Goal: Task Accomplishment & Management: Manage account settings

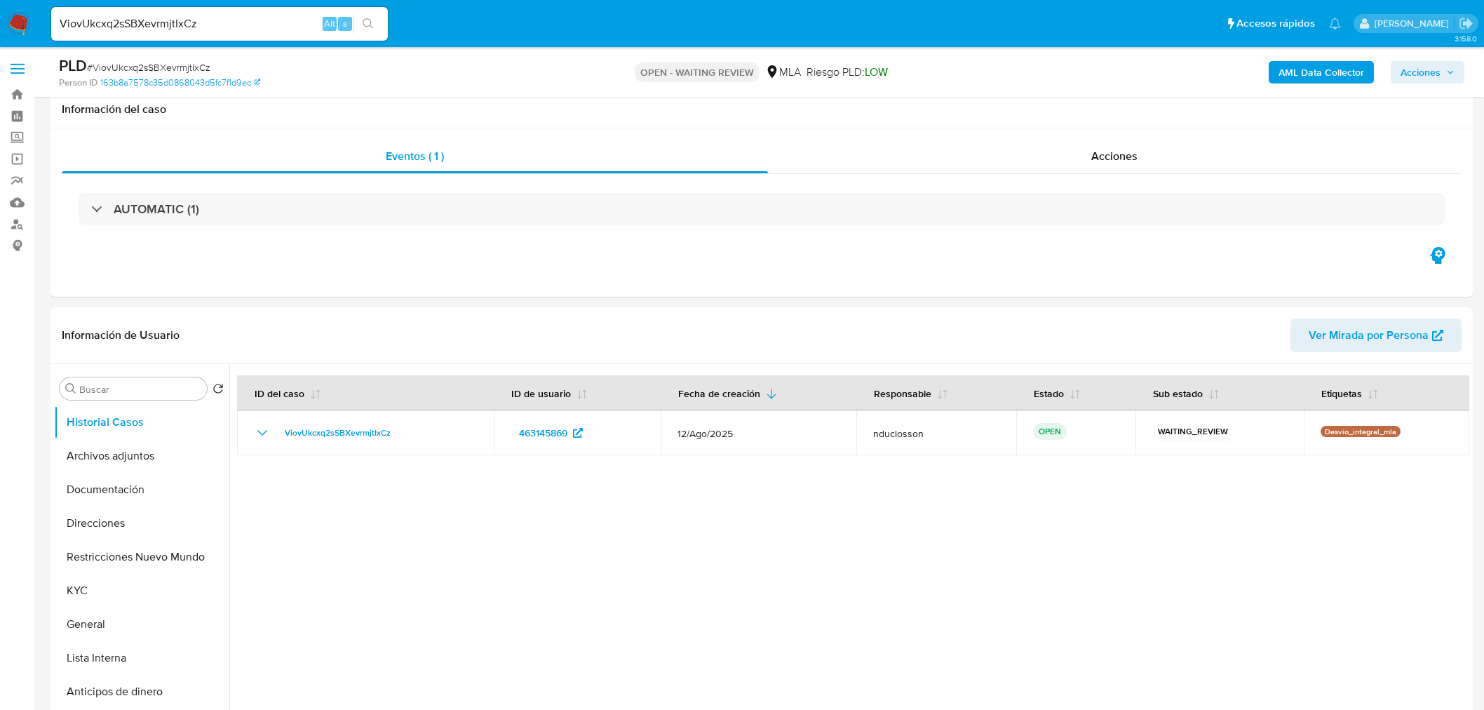
select select "10"
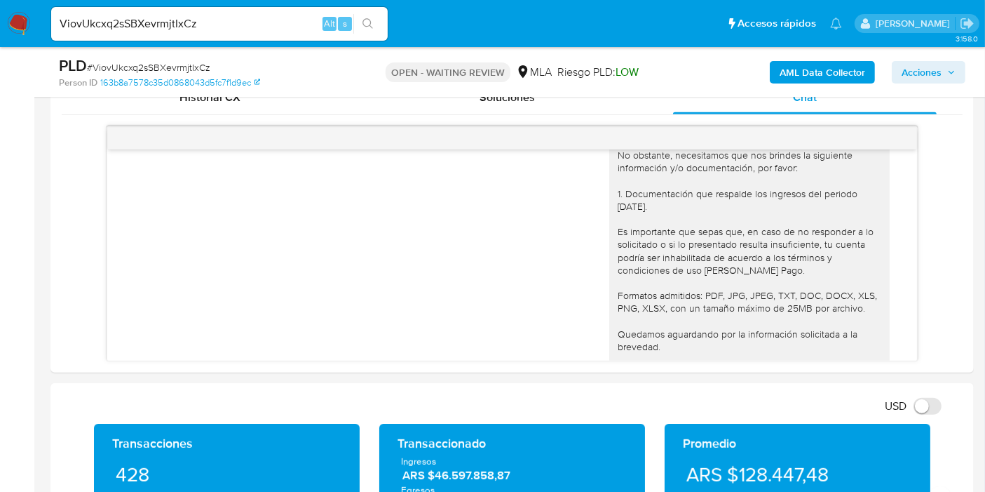
scroll to position [1568, 0]
click at [172, 19] on input "ViovUkcxq2sSBXevrmjtIxCz" at bounding box center [219, 24] width 337 height 18
paste input "XVZmxRUyPS9SemlolcPLNygo"
type input "XVZmxRUyPS9SemlolcPLNygo"
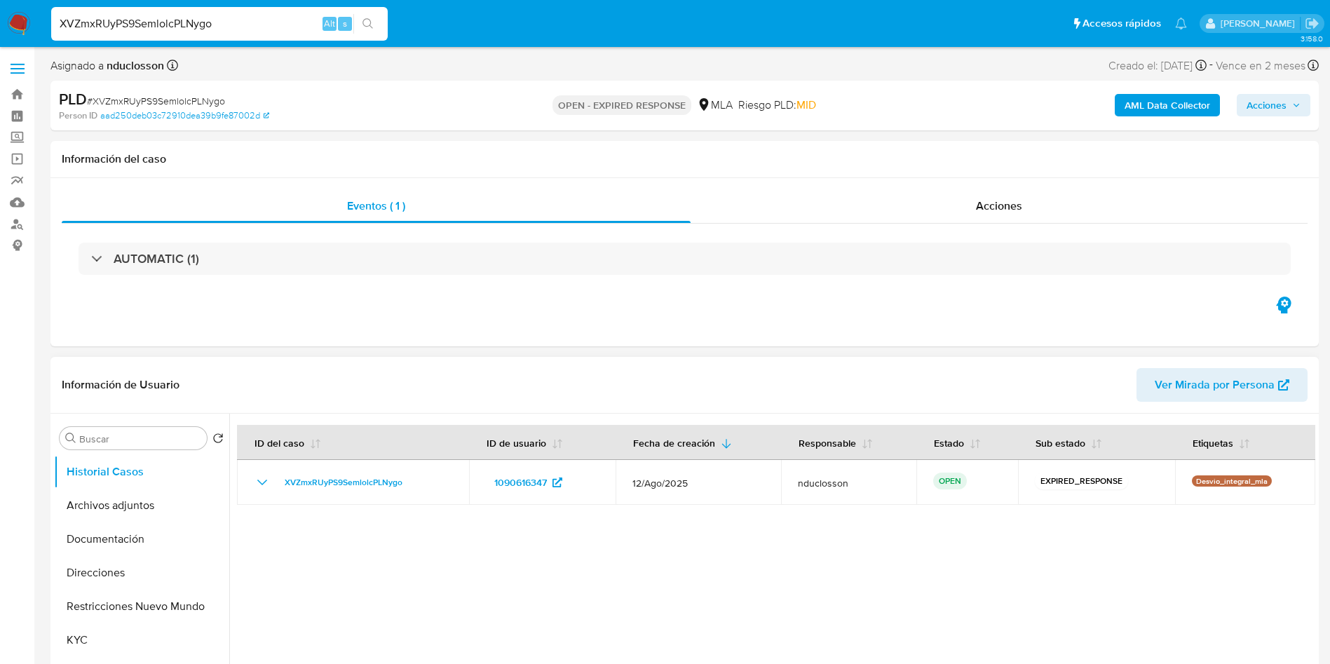
drag, startPoint x: 180, startPoint y: 11, endPoint x: 914, endPoint y: 389, distance: 825.4
click at [750, 286] on div "AUTOMATIC (1)" at bounding box center [685, 259] width 1246 height 70
select select "10"
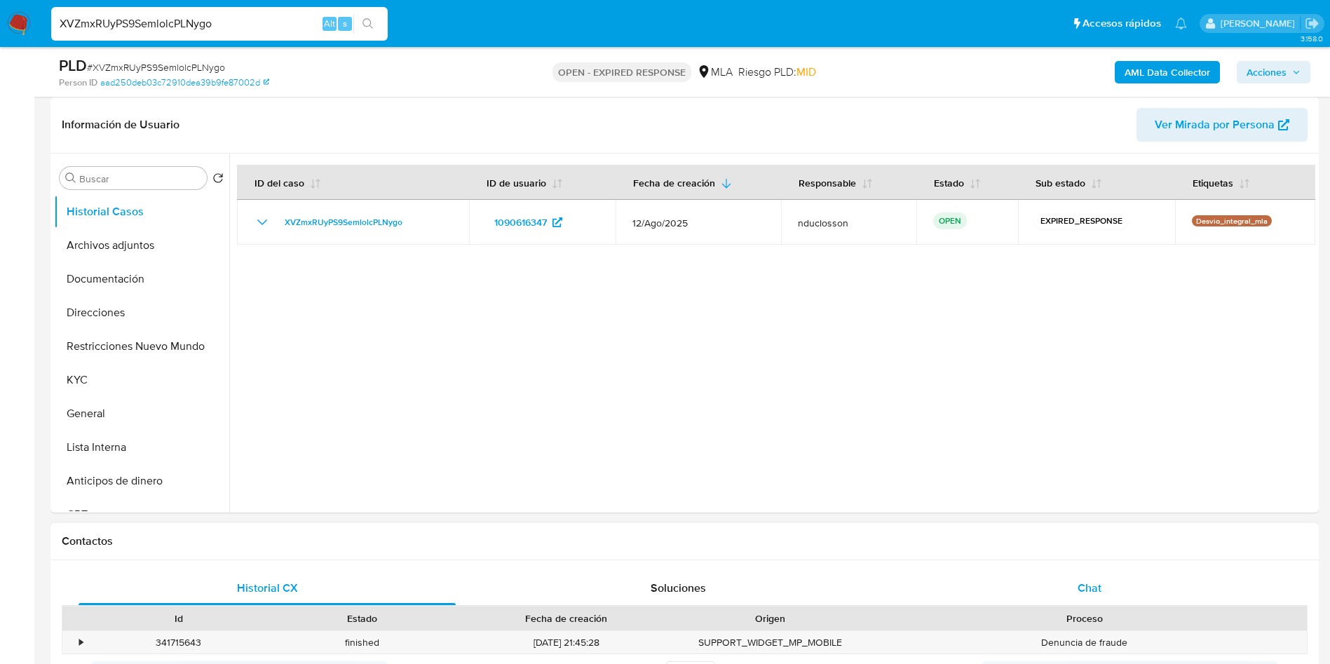
click at [1067, 586] on div "Chat" at bounding box center [1089, 588] width 377 height 34
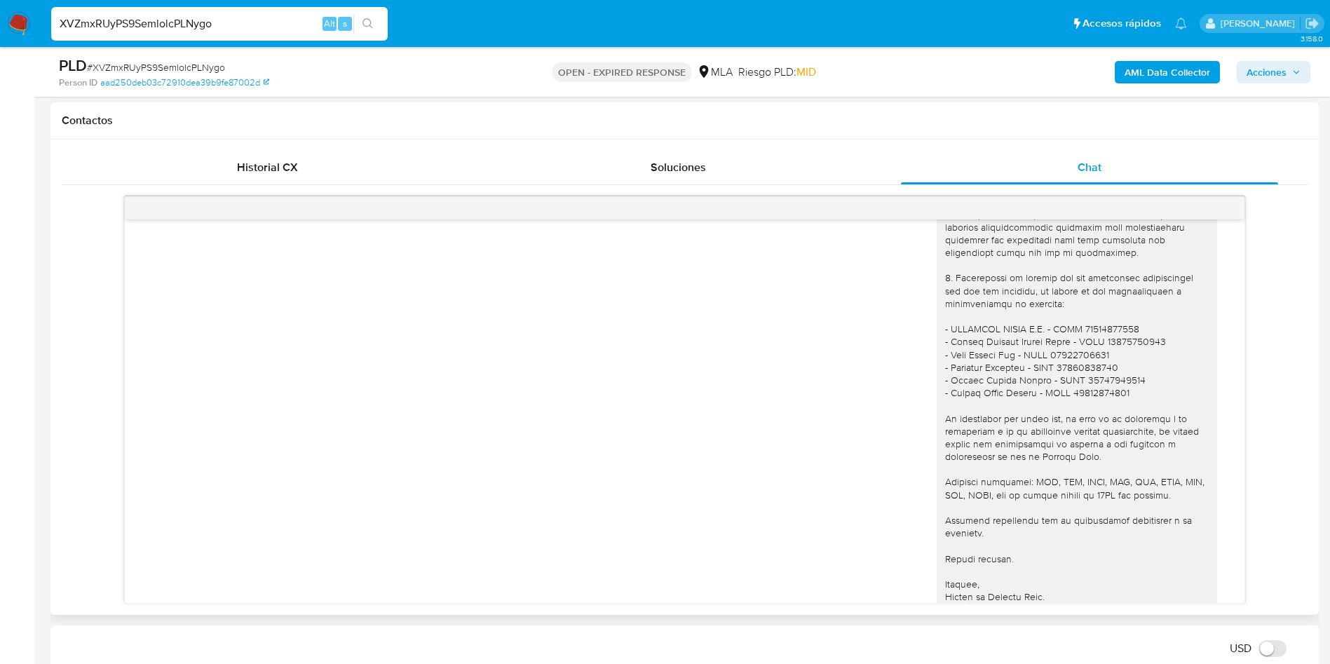
scroll to position [1221, 0]
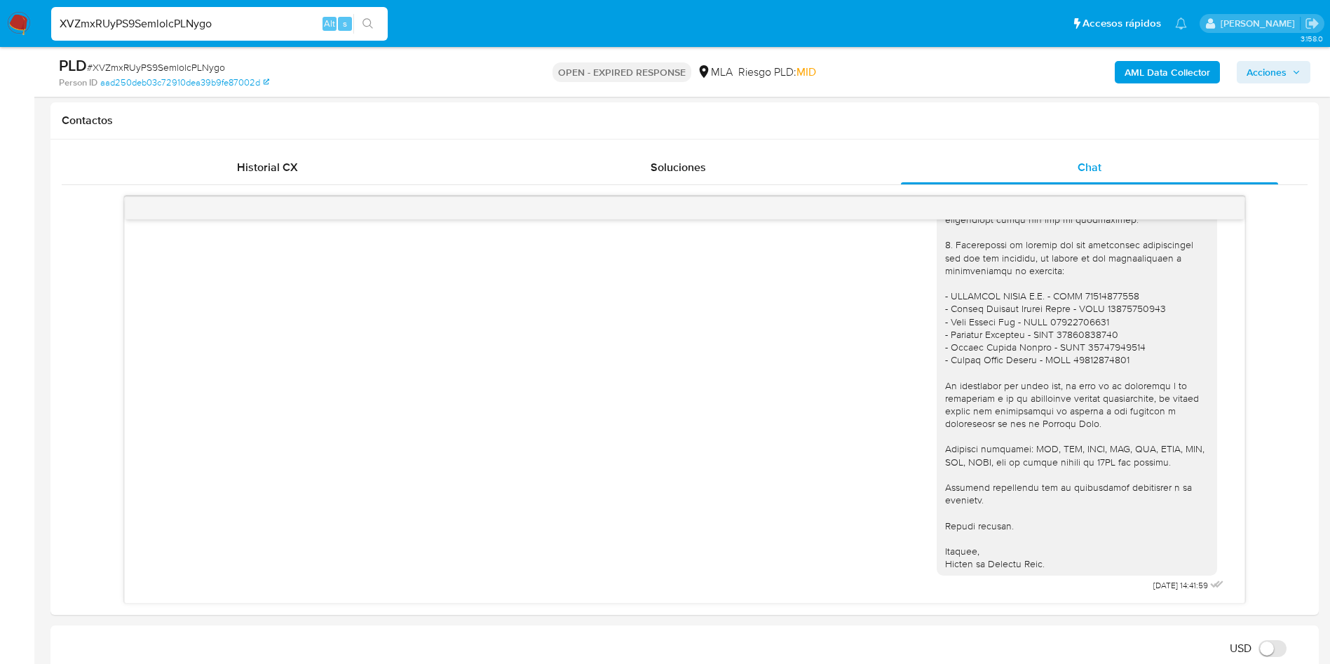
click at [161, 67] on span "# XVZmxRUyPS9SemlolcPLNygo" at bounding box center [156, 67] width 138 height 14
copy span "XVZmxRUyPS9SemlolcPLNygo"
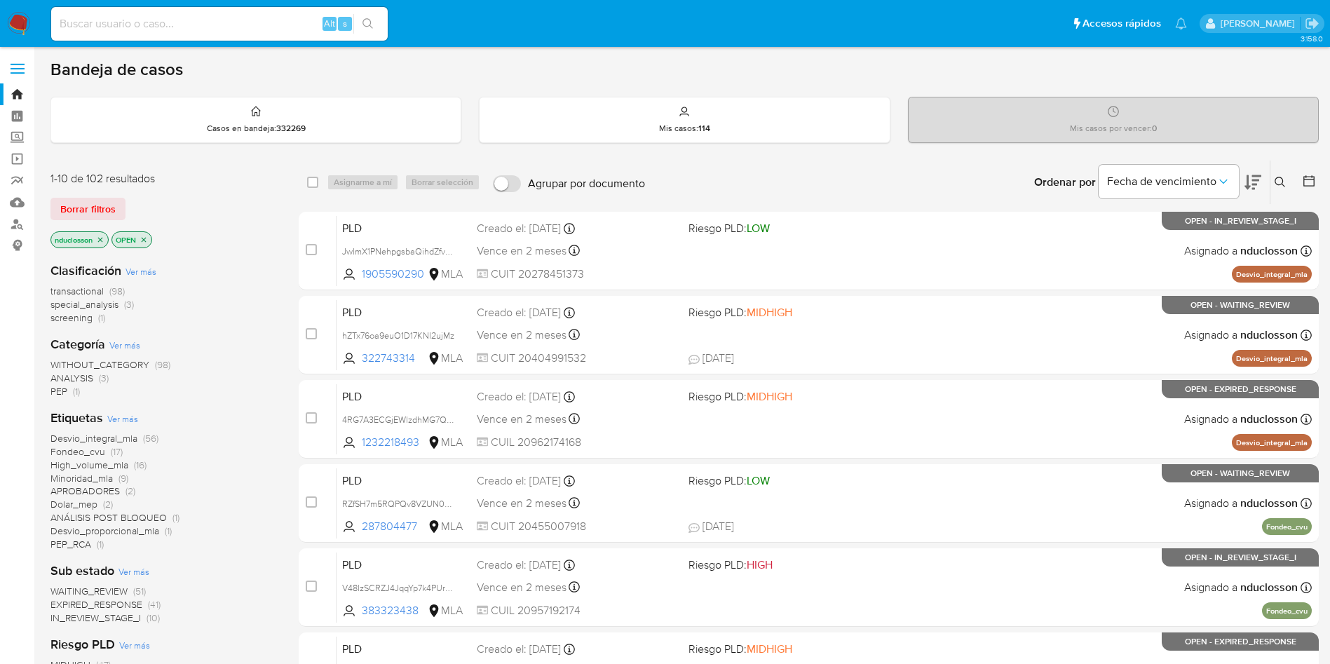
click at [1280, 189] on button at bounding box center [1282, 182] width 23 height 17
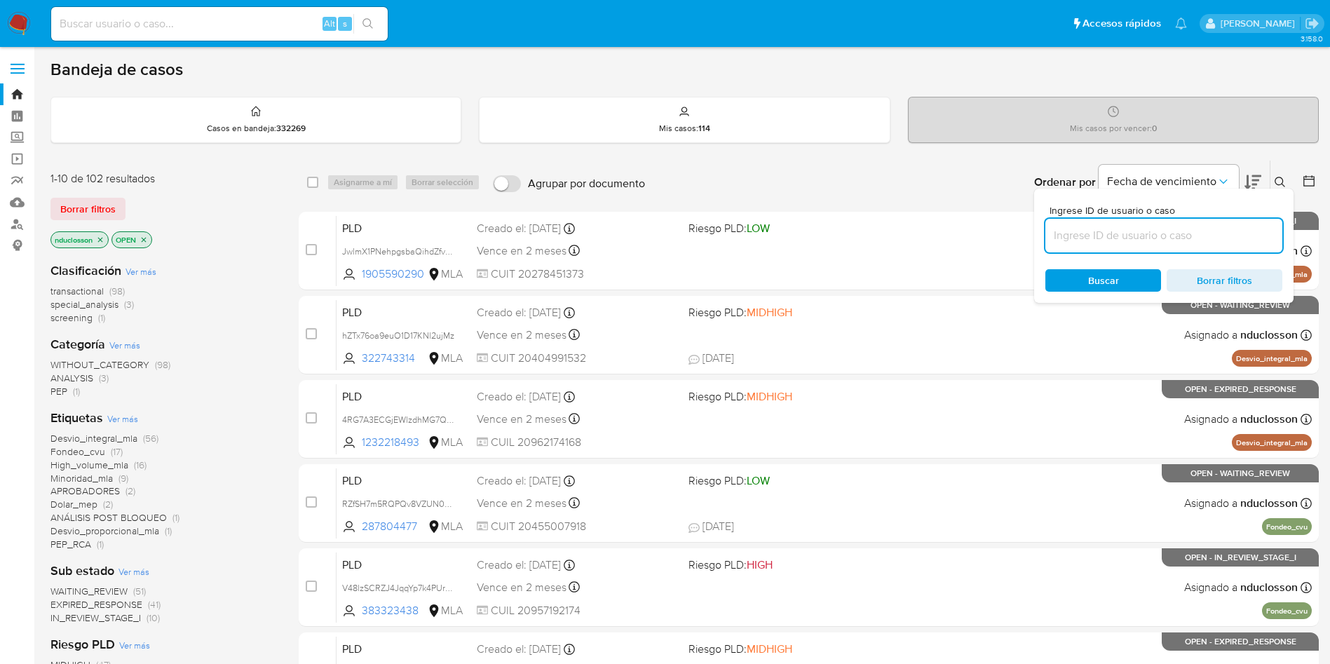
click at [1118, 231] on input at bounding box center [1163, 235] width 237 height 18
type input "XVZmxRUyPS9SemlolcPLNygo"
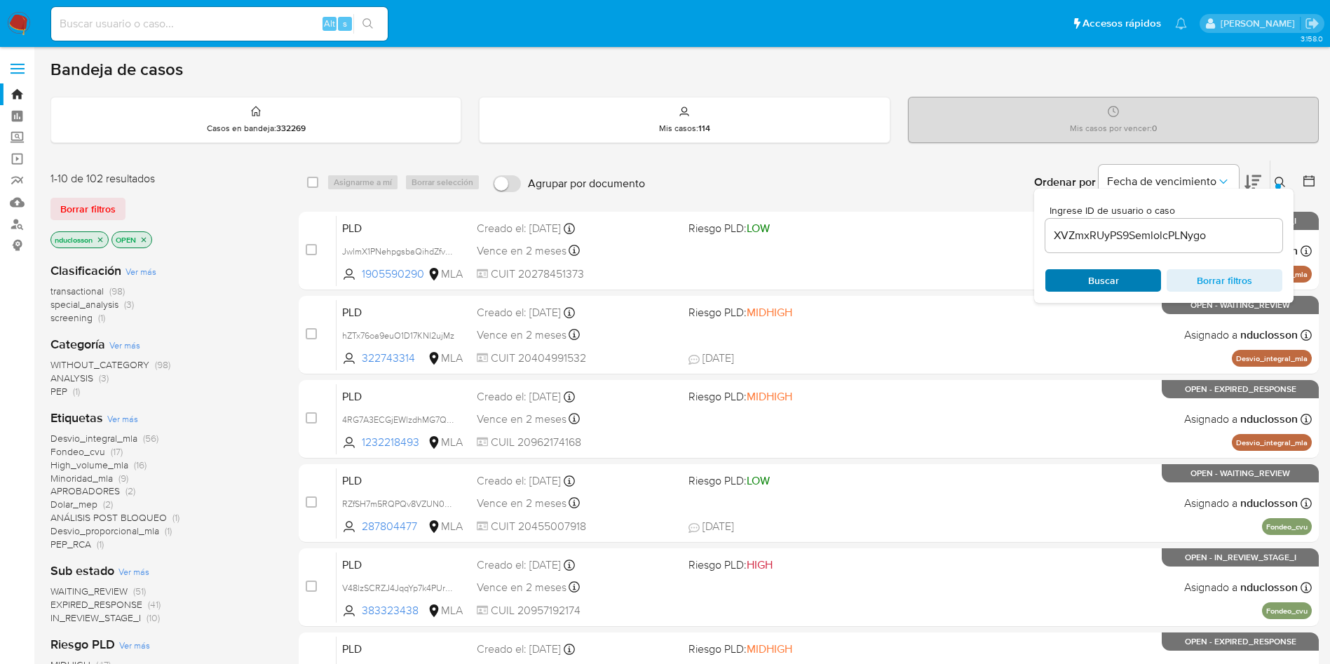
click at [1087, 281] on span "Buscar" at bounding box center [1103, 281] width 96 height 20
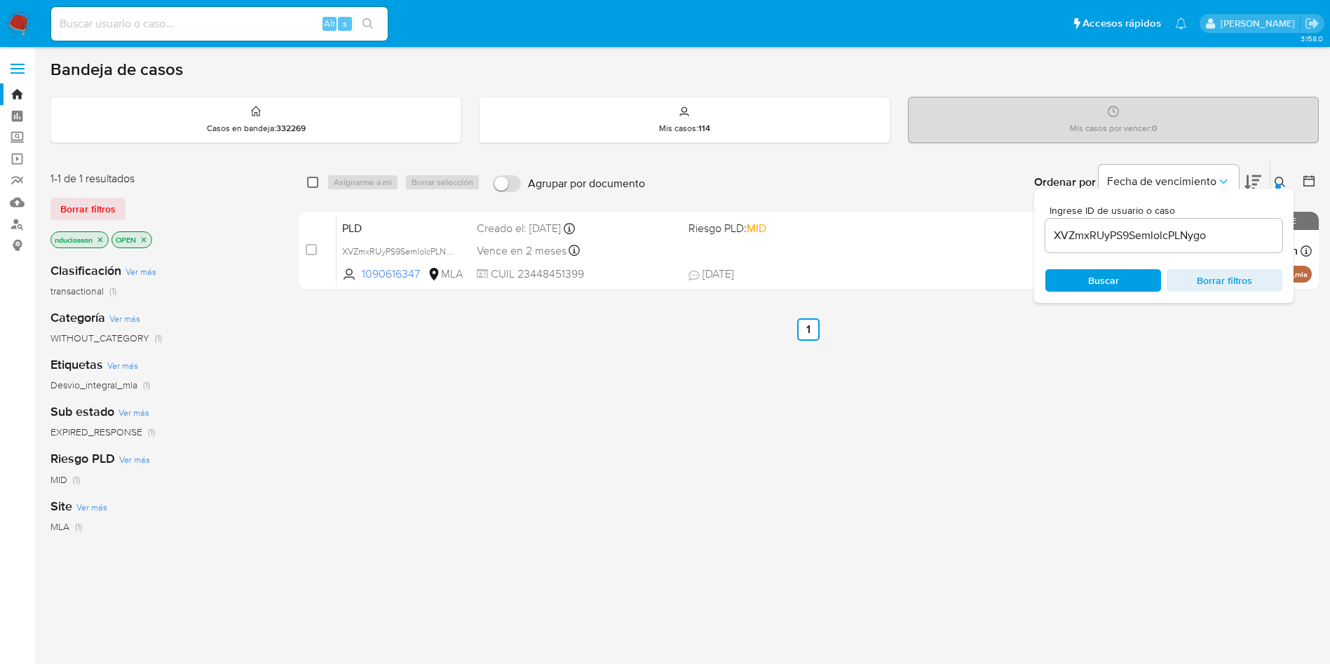
click at [315, 182] on input "checkbox" at bounding box center [312, 182] width 11 height 11
checkbox input "true"
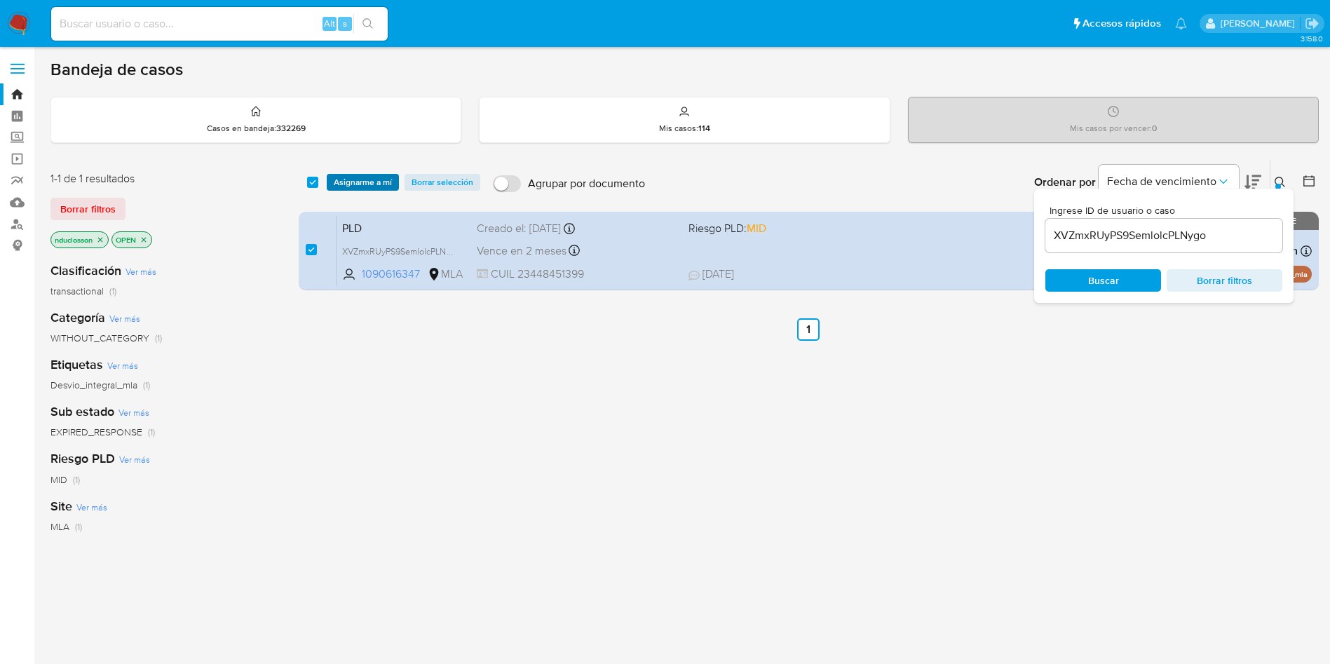
click at [378, 187] on span "Asignarme a mí" at bounding box center [363, 182] width 58 height 14
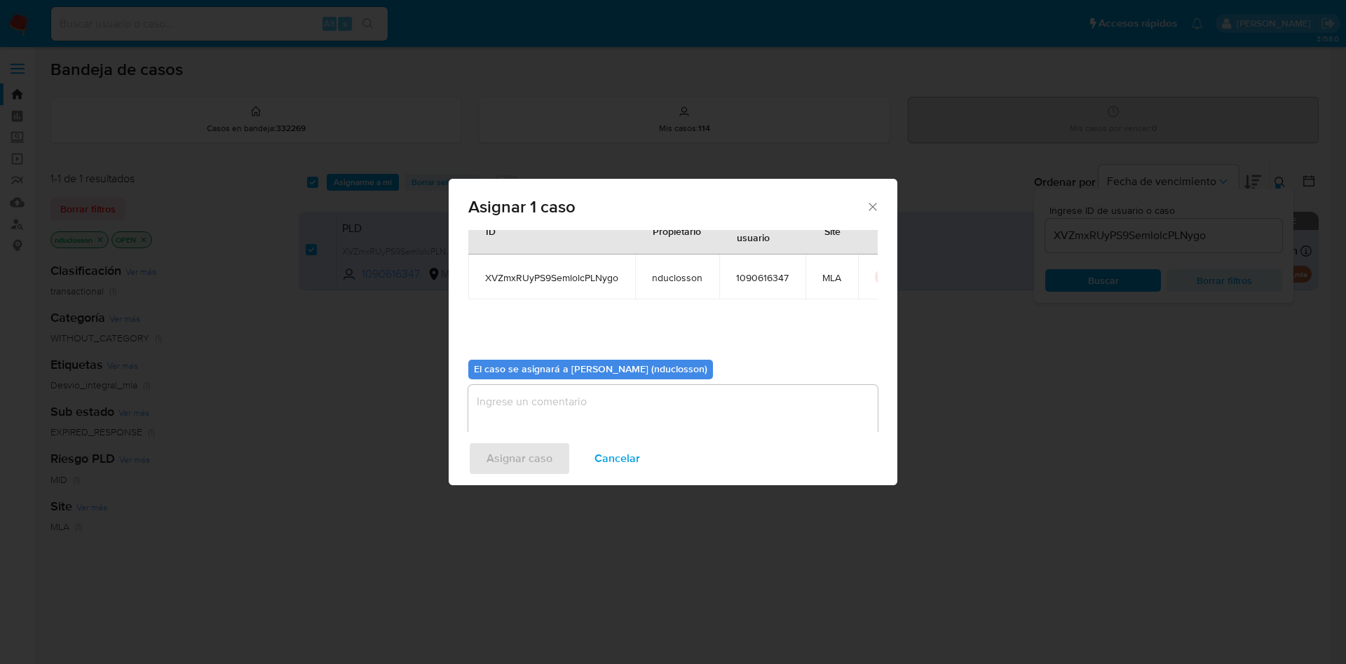
scroll to position [73, 0]
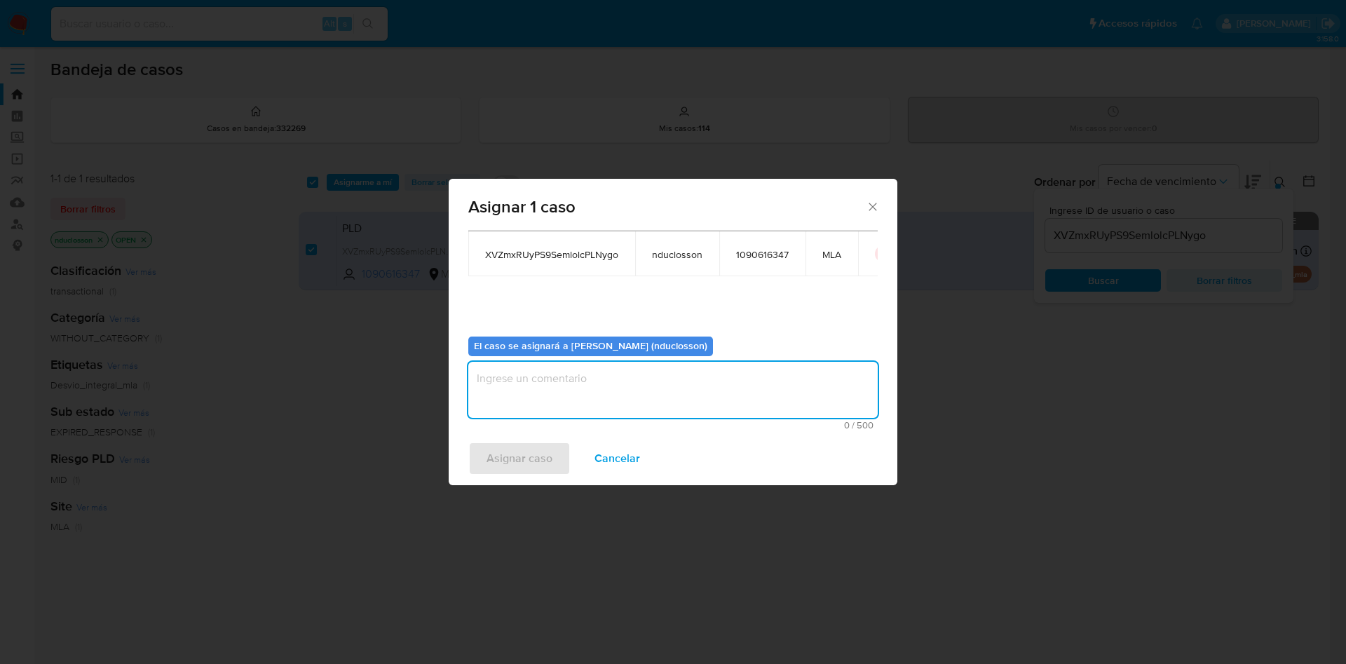
click at [560, 412] on textarea "assign-modal" at bounding box center [673, 390] width 410 height 56
click at [548, 450] on span "Asignar caso" at bounding box center [520, 458] width 66 height 31
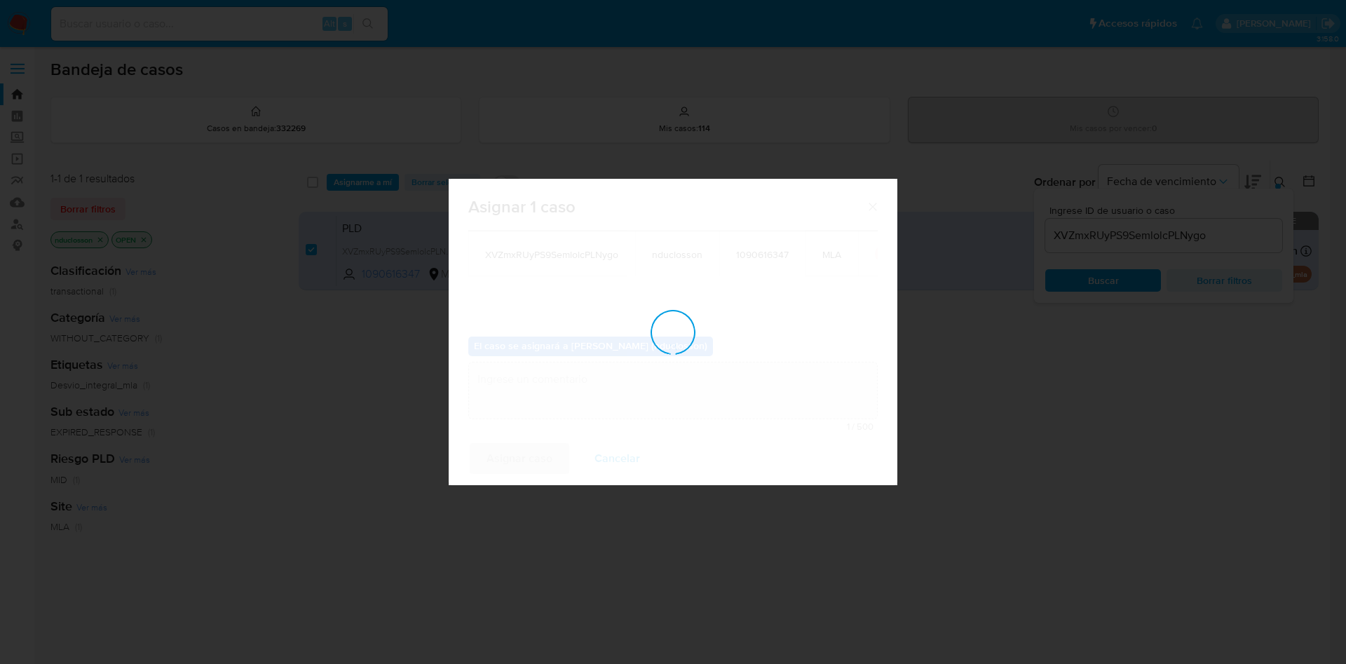
checkbox input "false"
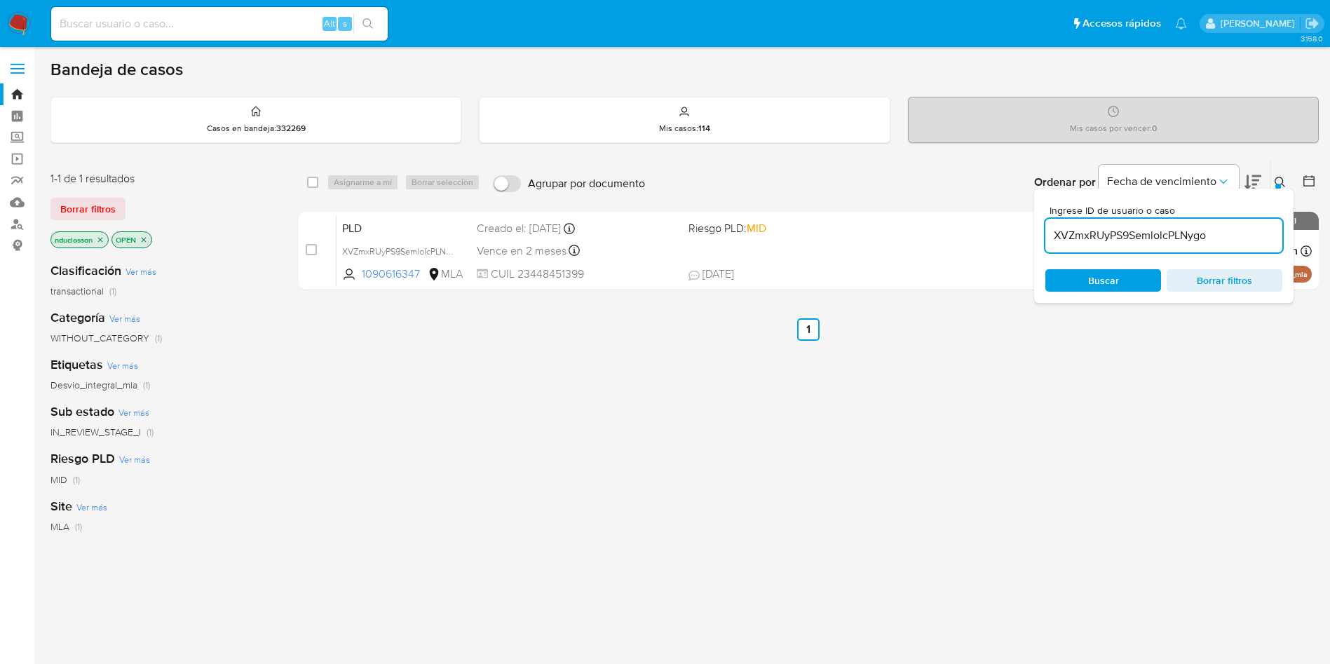
click at [1151, 227] on input "XVZmxRUyPS9SemlolcPLNygo" at bounding box center [1163, 235] width 237 height 18
paste input "fFWbnZDRLGbsoRqv3Y05QJWm"
type input "fFWbnZDRLGbsoRqv3Y05QJWm"
click at [1090, 280] on div "Buscar Borrar filtros" at bounding box center [1163, 280] width 237 height 22
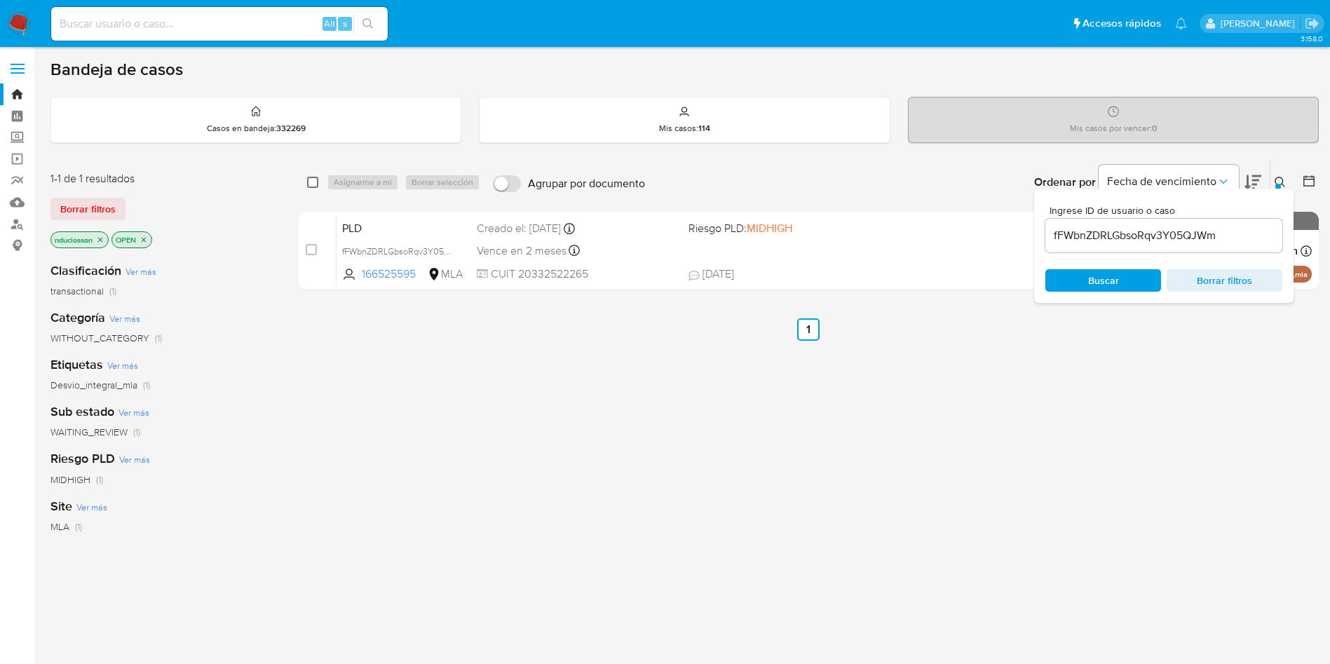
click at [315, 183] on input "checkbox" at bounding box center [312, 182] width 11 height 11
checkbox input "true"
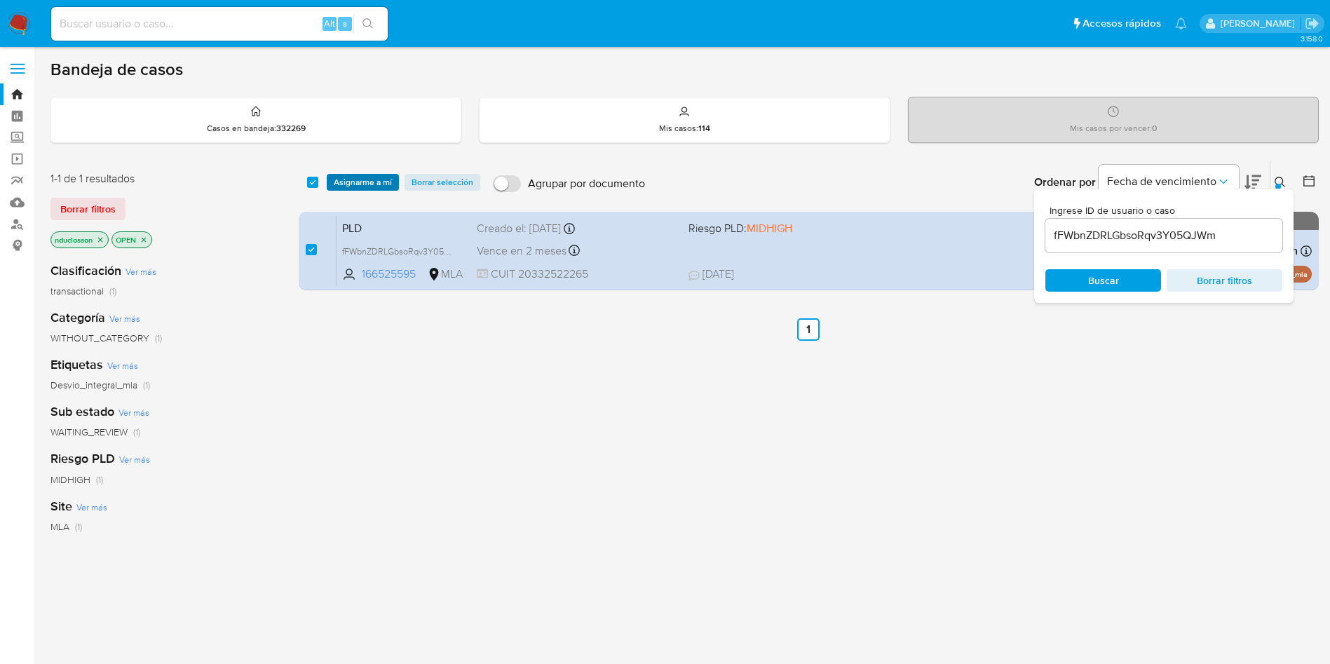
click at [372, 179] on span "Asignarme a mí" at bounding box center [363, 182] width 58 height 14
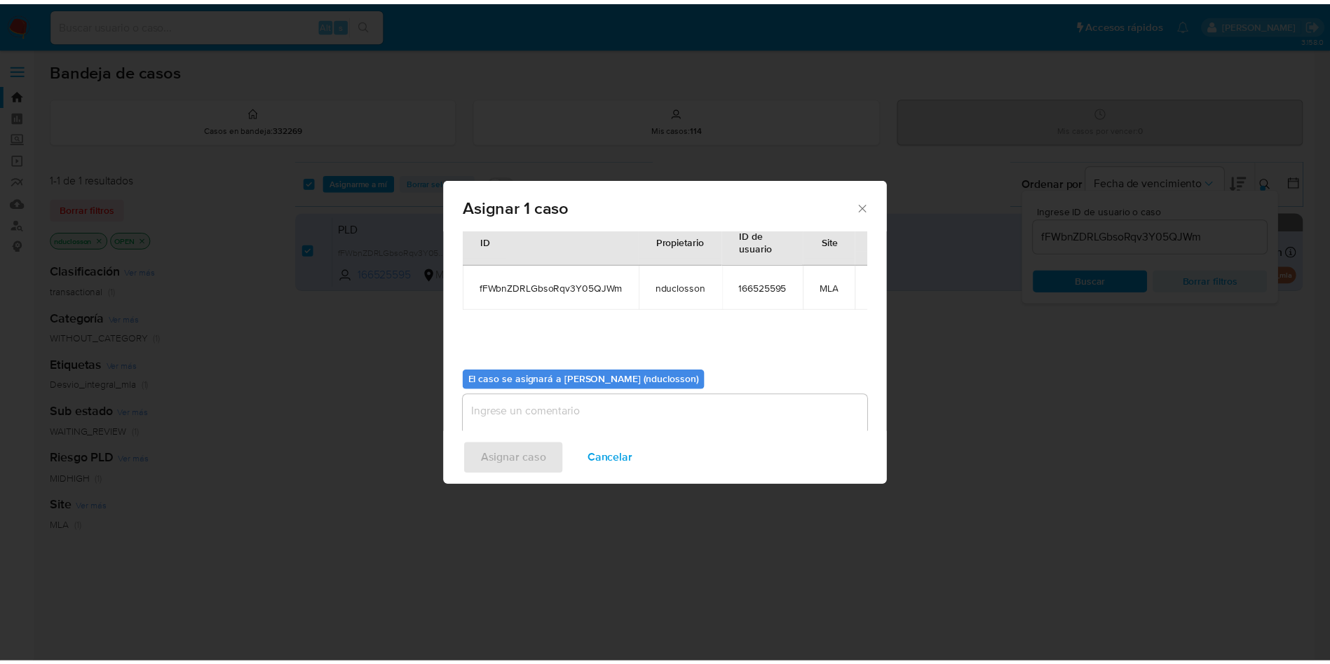
scroll to position [73, 0]
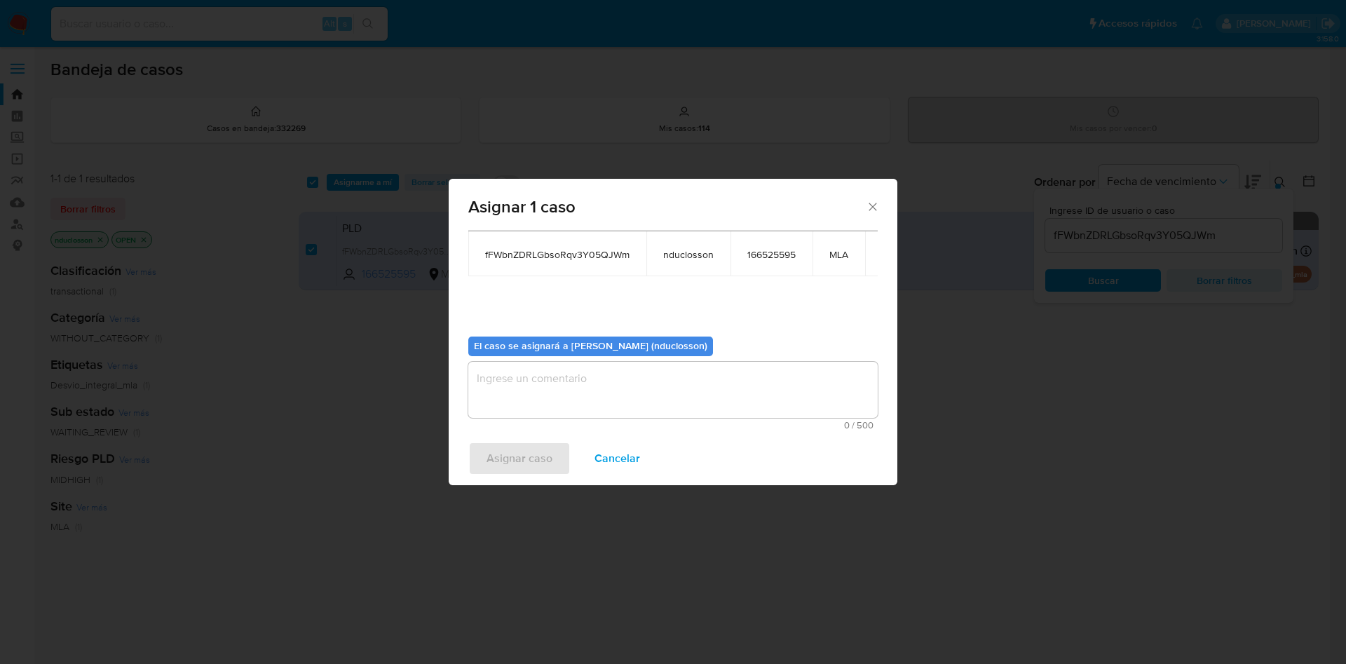
click at [536, 364] on textarea "assign-modal" at bounding box center [673, 390] width 410 height 56
click at [501, 462] on span "Asignar caso" at bounding box center [520, 458] width 66 height 31
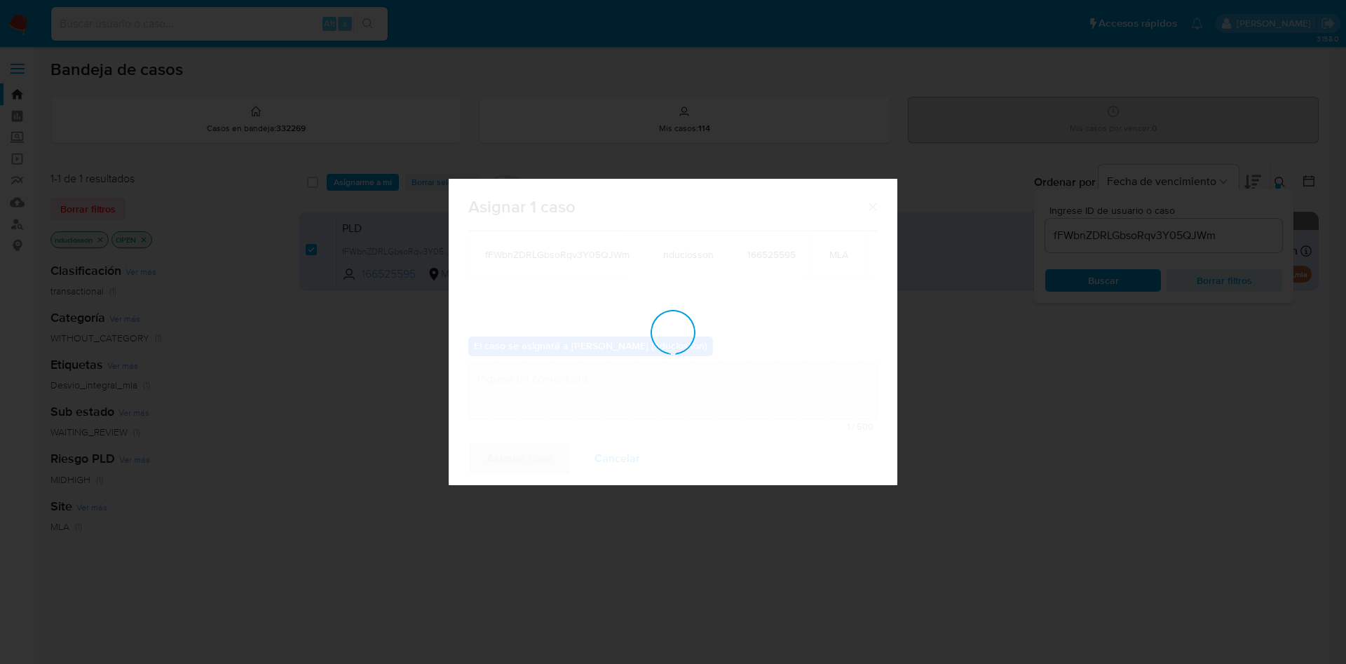
checkbox input "false"
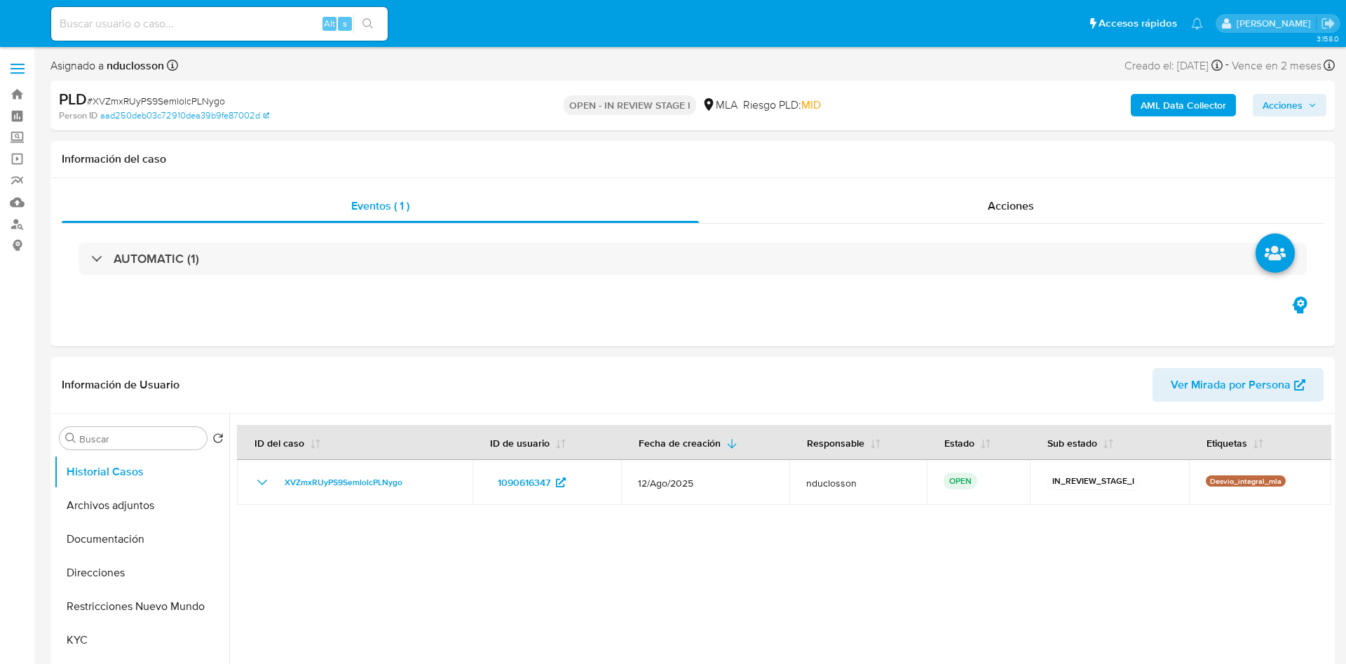
select select "10"
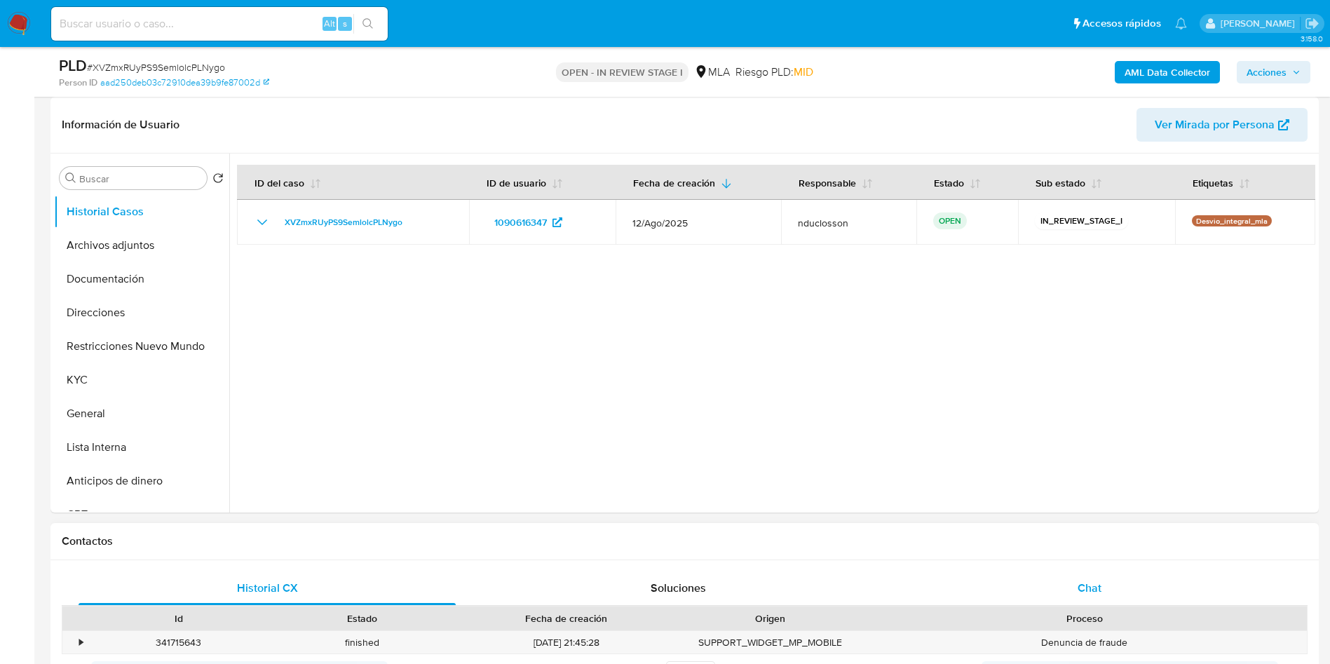
click at [1102, 576] on div "Chat" at bounding box center [1089, 588] width 377 height 34
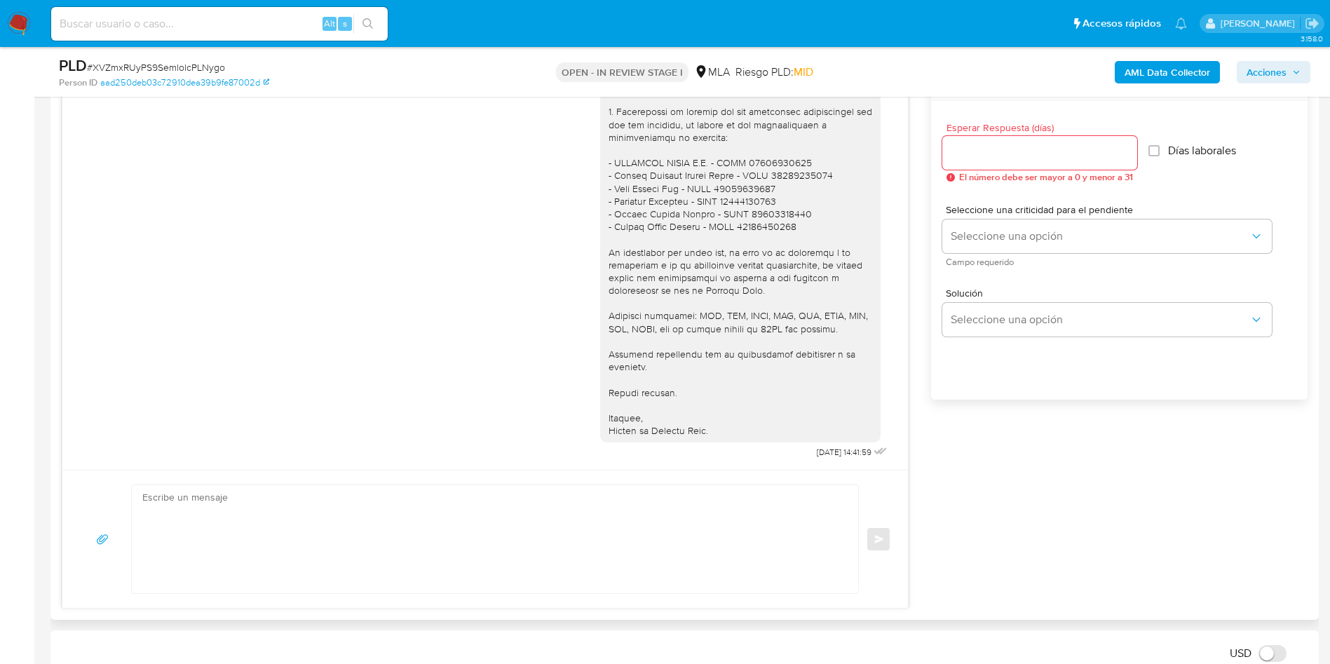
scroll to position [841, 0]
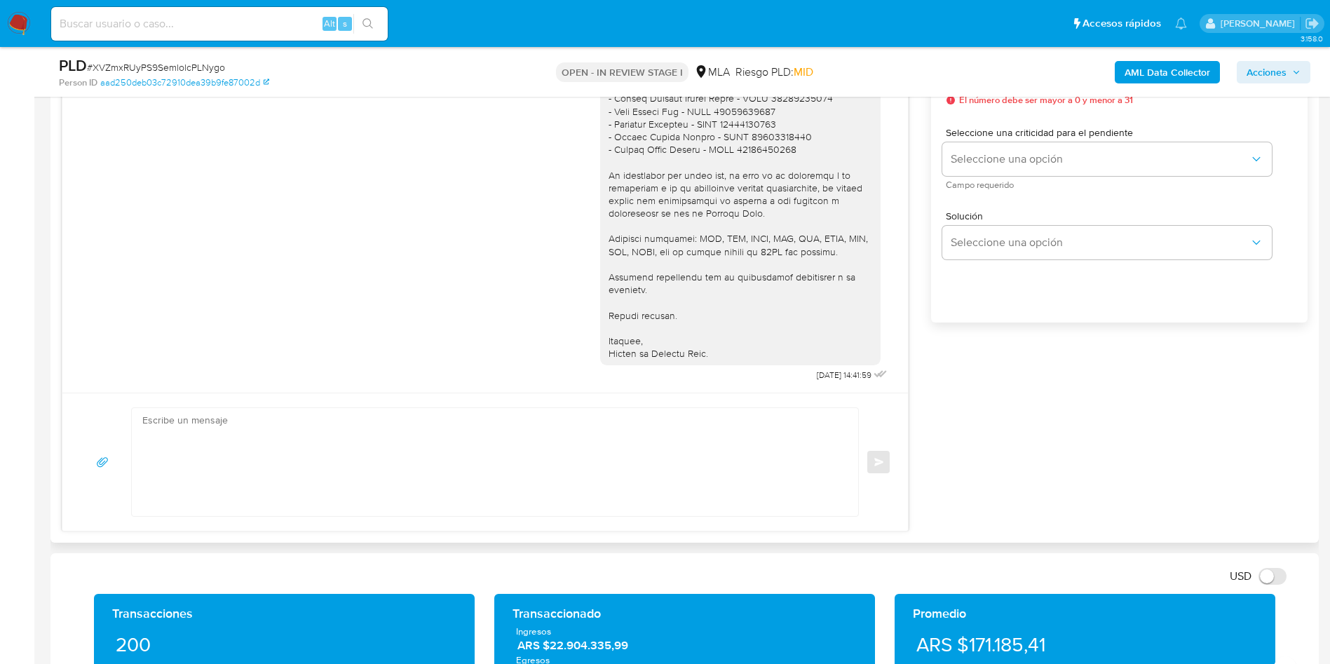
click at [474, 466] on textarea at bounding box center [491, 462] width 698 height 108
paste textarea "Hola, Esperamos que te encuentres muy bien. Te consultamos si tuviste oportunid…"
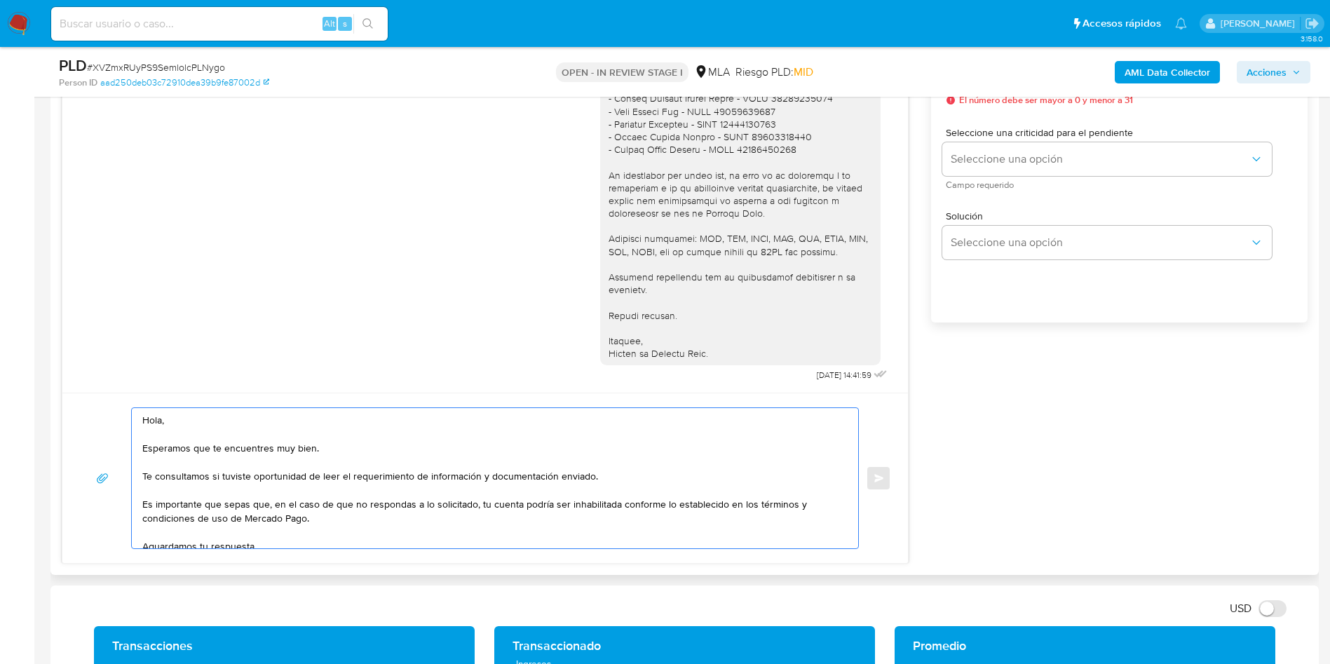
scroll to position [631, 0]
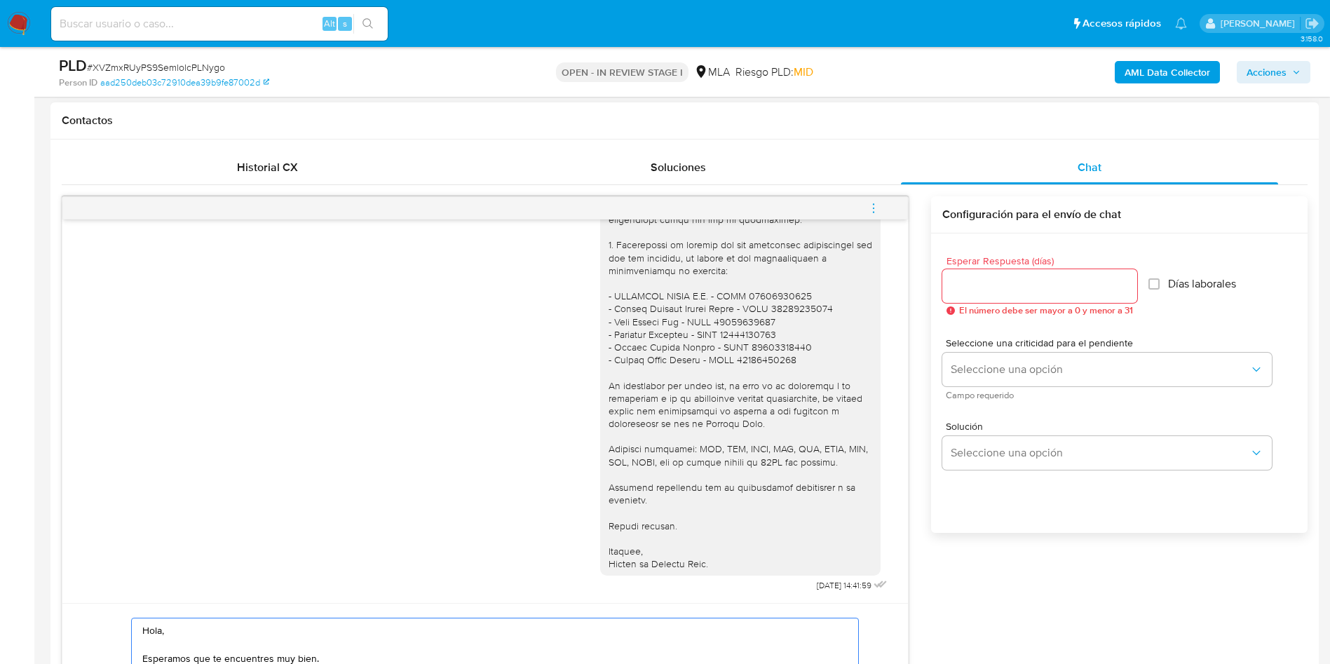
type textarea "Hola, Esperamos que te encuentres muy bien. Te consultamos si tuviste oportunid…"
click at [1017, 297] on div at bounding box center [1039, 286] width 195 height 34
click at [1010, 285] on input "Esperar Respuesta (días)" at bounding box center [1039, 286] width 195 height 18
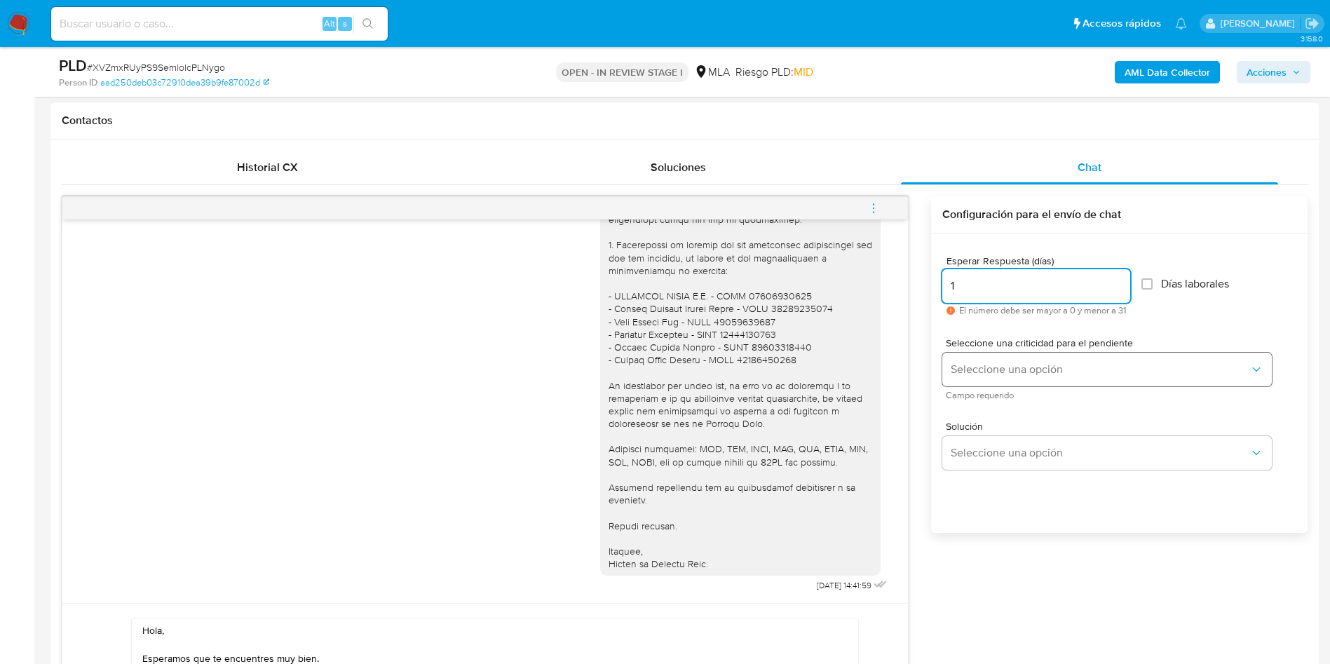
type input "1"
click at [988, 361] on button "Seleccione una opción" at bounding box center [1107, 370] width 330 height 34
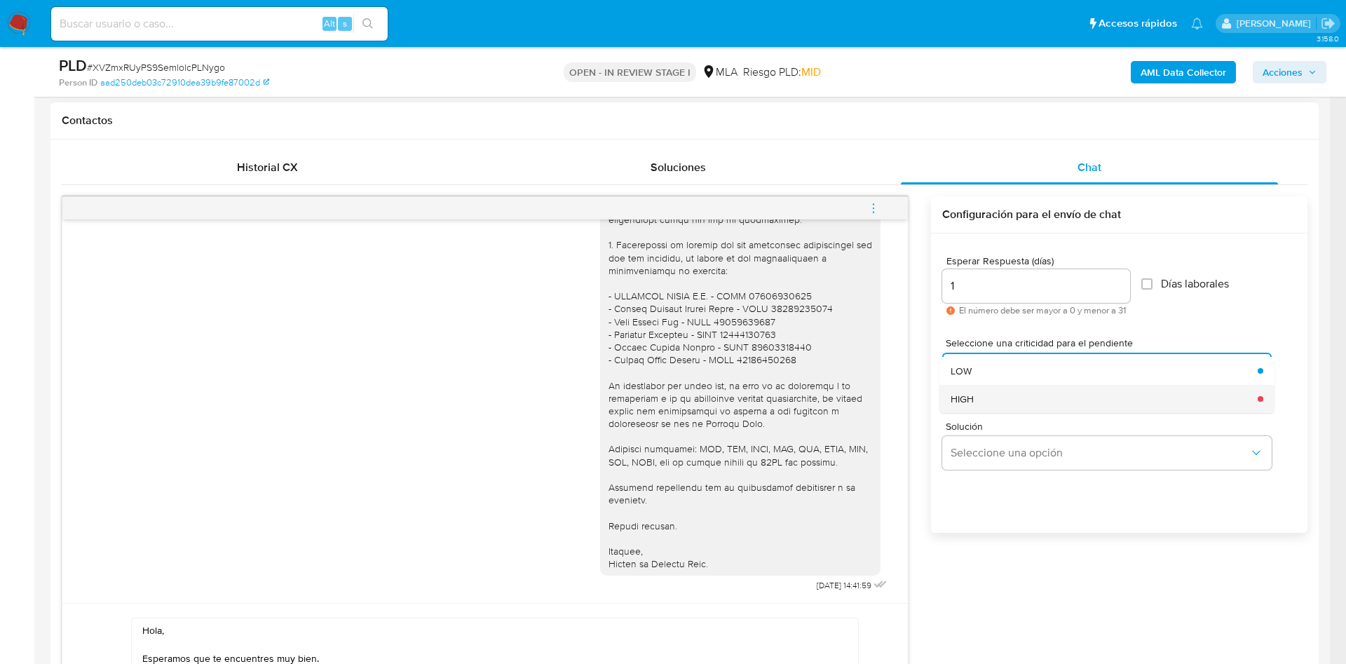
click at [995, 403] on div "HIGH" at bounding box center [1100, 399] width 299 height 28
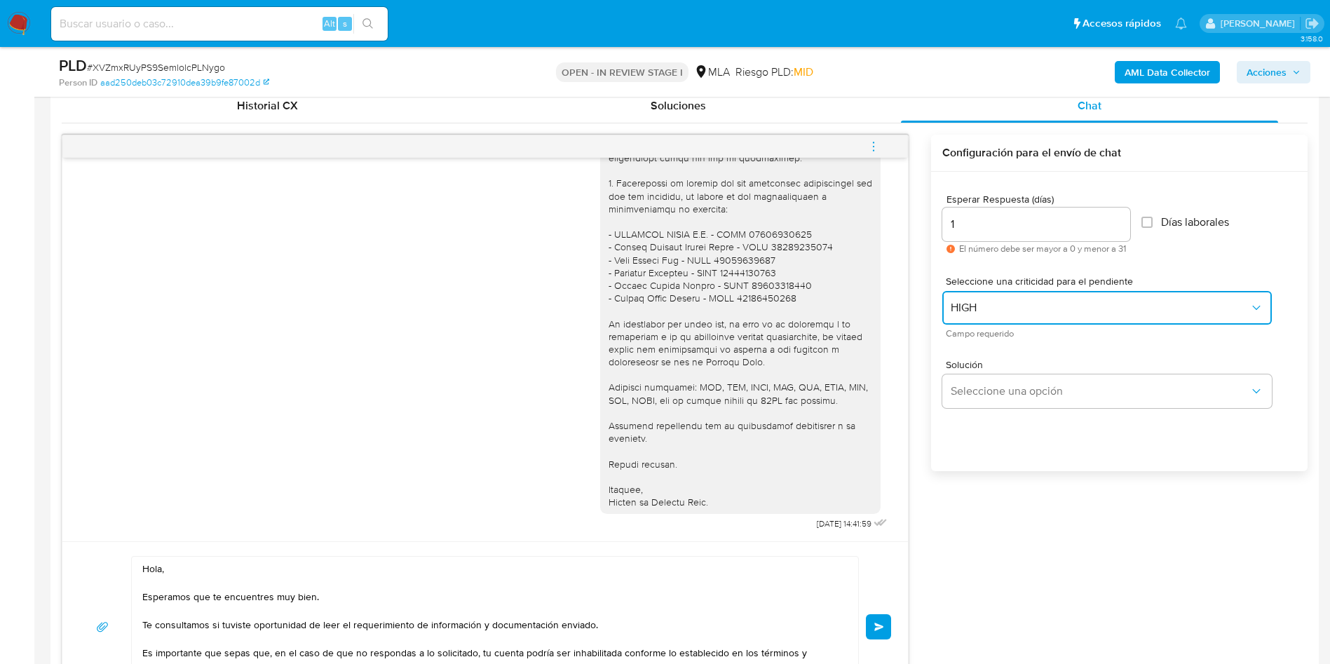
scroll to position [736, 0]
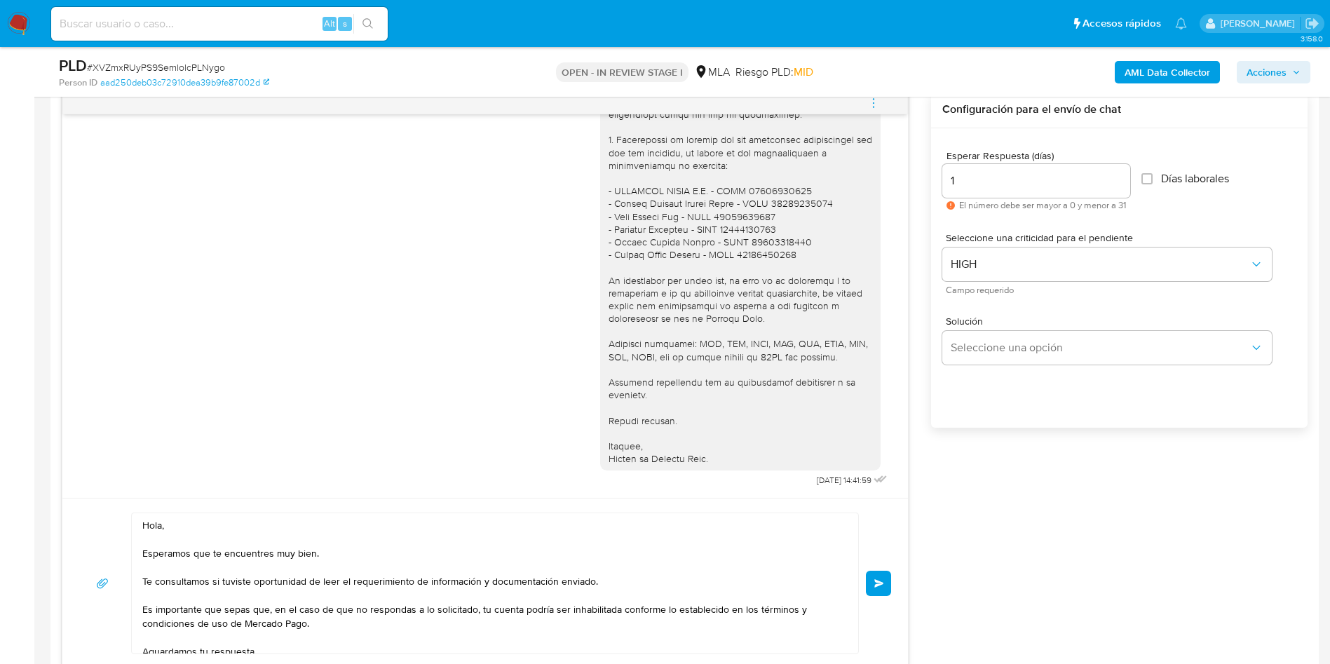
click at [885, 571] on button "Enviar" at bounding box center [878, 583] width 25 height 25
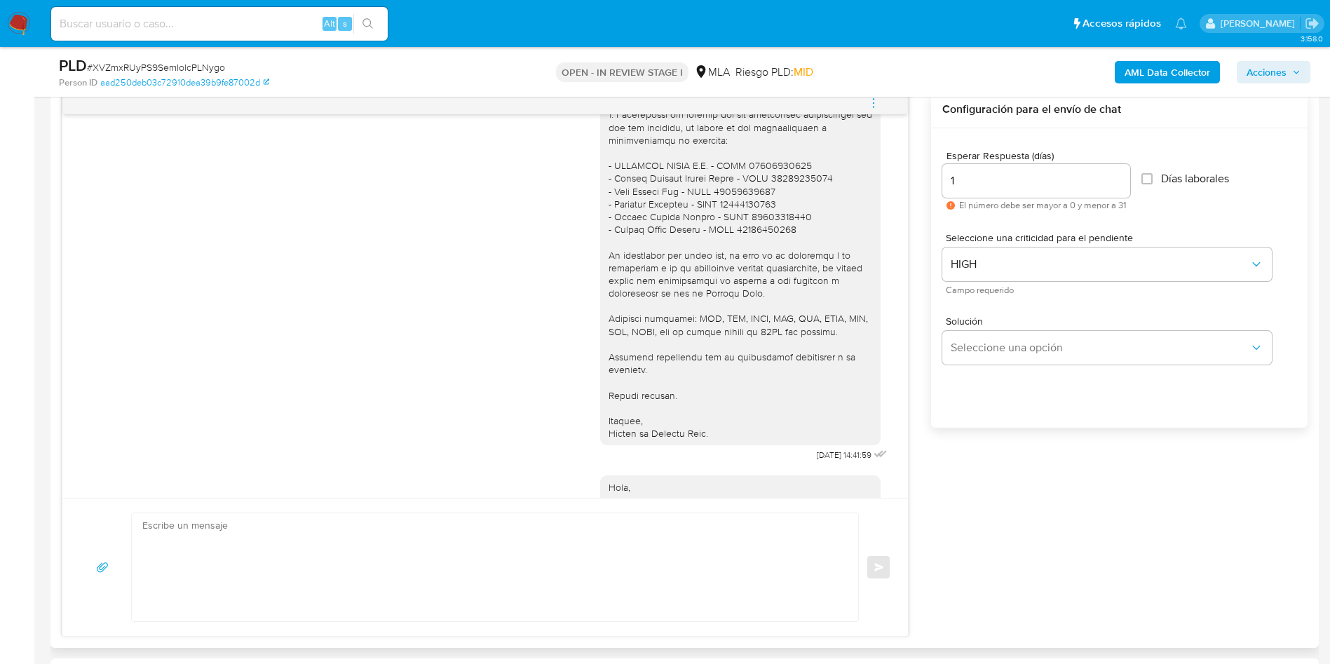
scroll to position [1466, 0]
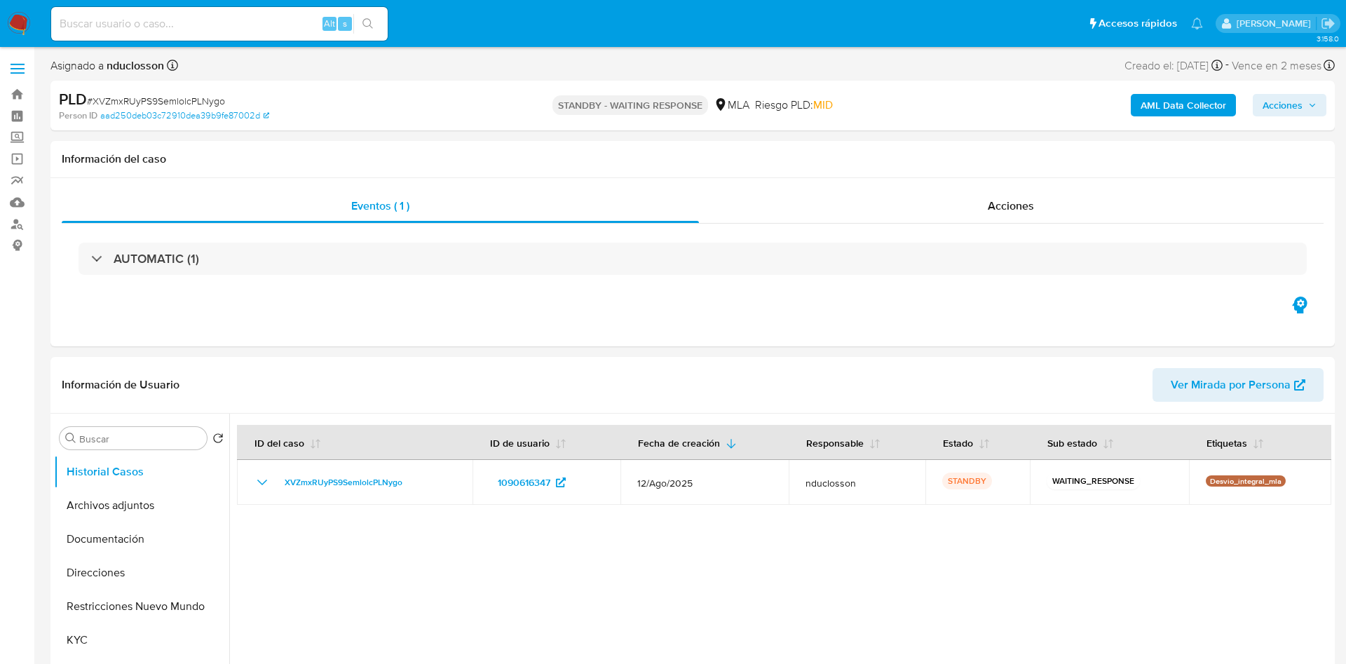
select select "10"
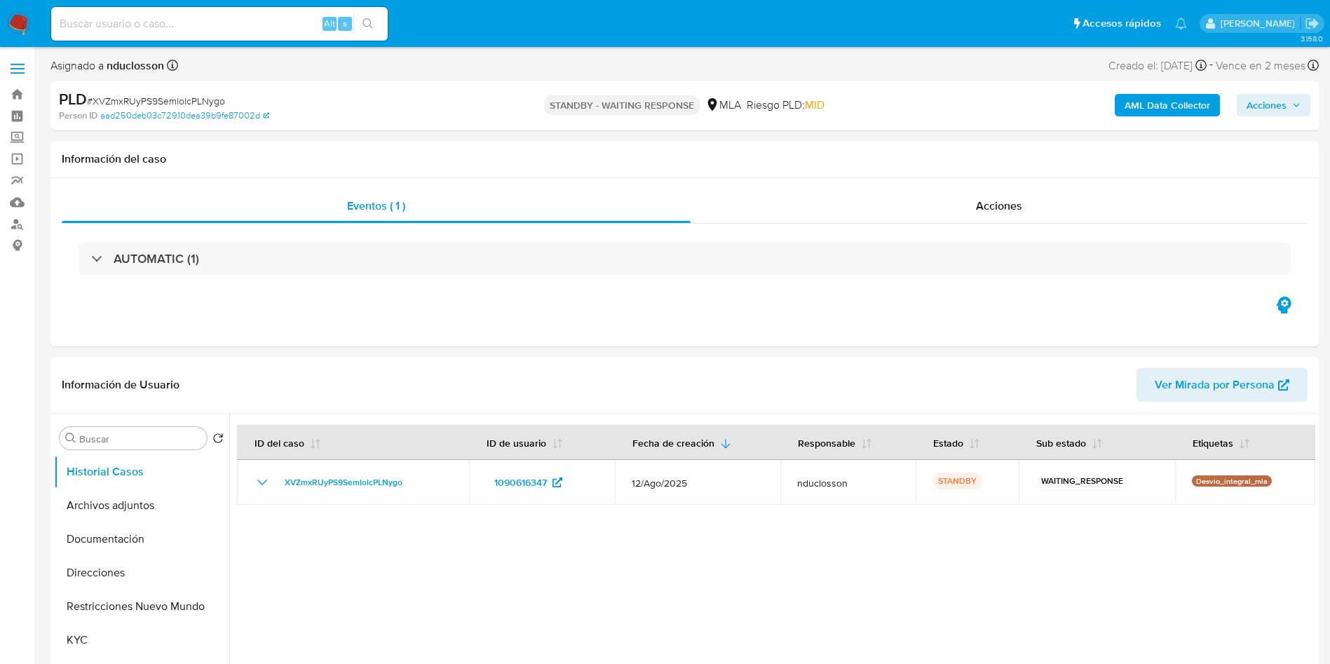
click at [238, 8] on div "Alt s" at bounding box center [219, 24] width 337 height 34
click at [234, 21] on input at bounding box center [219, 24] width 337 height 18
paste input "iMyJeA8bR0aZ58XcfrMsHDhk"
type input "iMyJeA8bR0aZ58XcfrMsHDhk"
click at [368, 26] on icon "search-icon" at bounding box center [368, 23] width 11 height 11
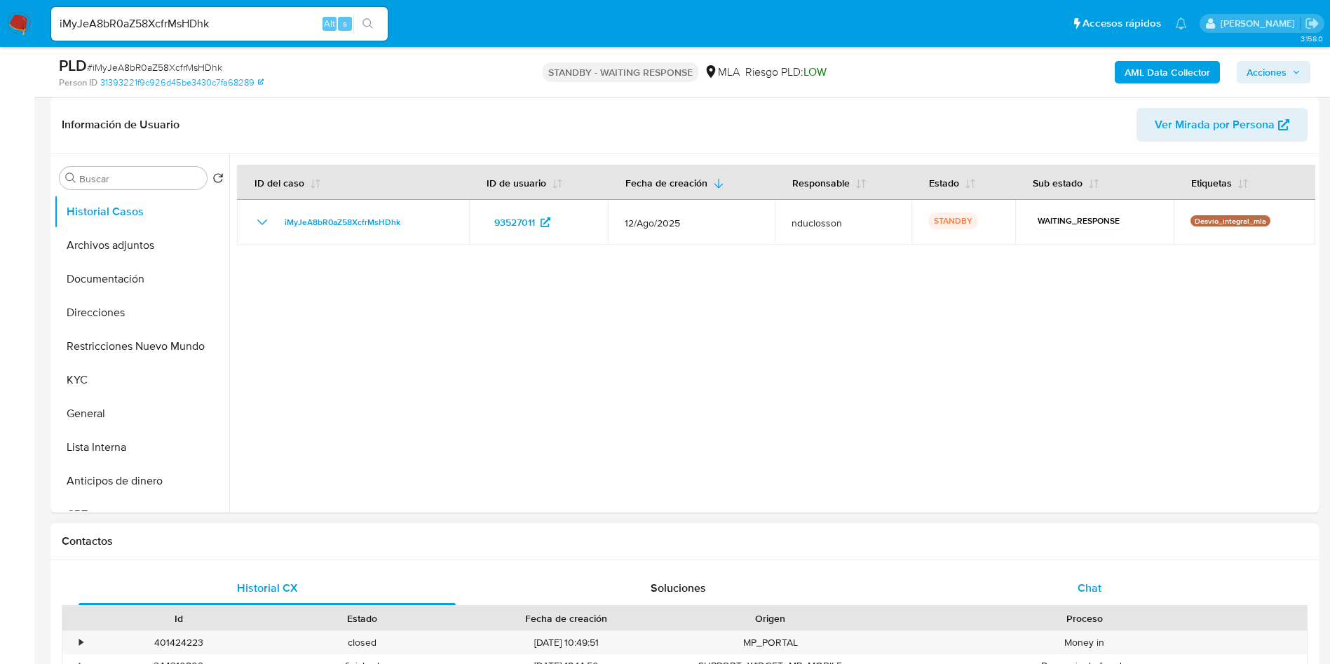
click at [1079, 578] on div "Chat" at bounding box center [1089, 588] width 377 height 34
select select "10"
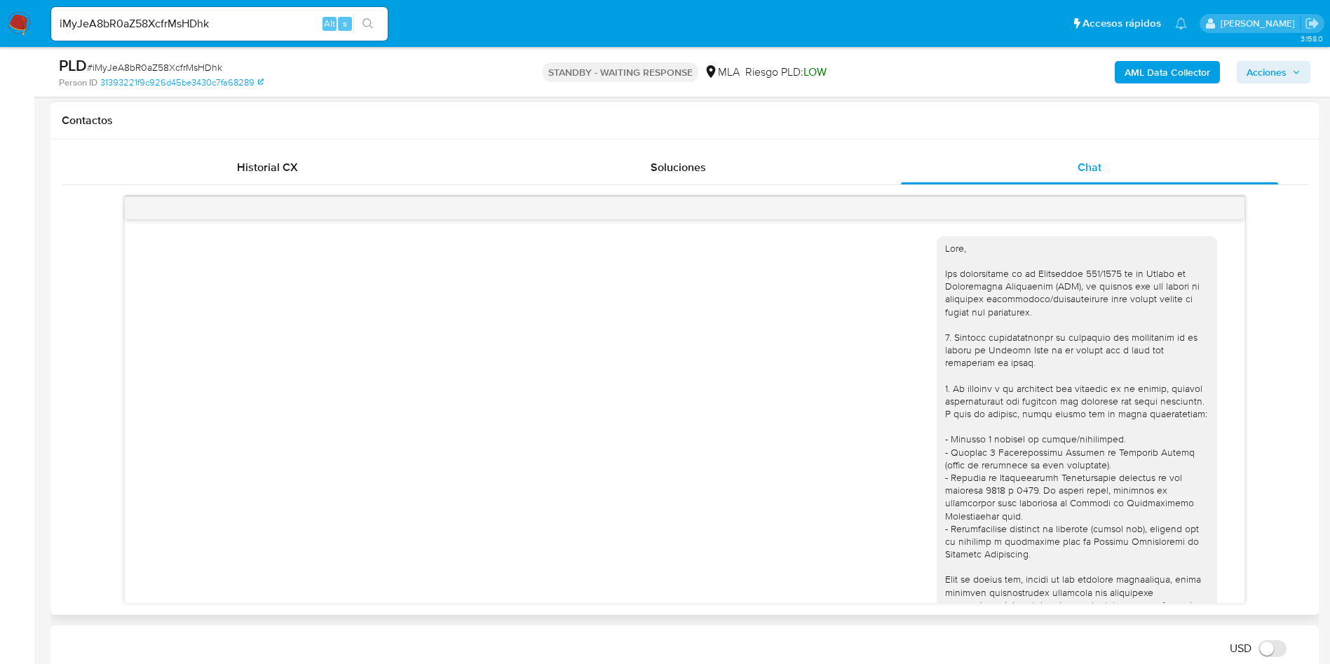
scroll to position [1249, 0]
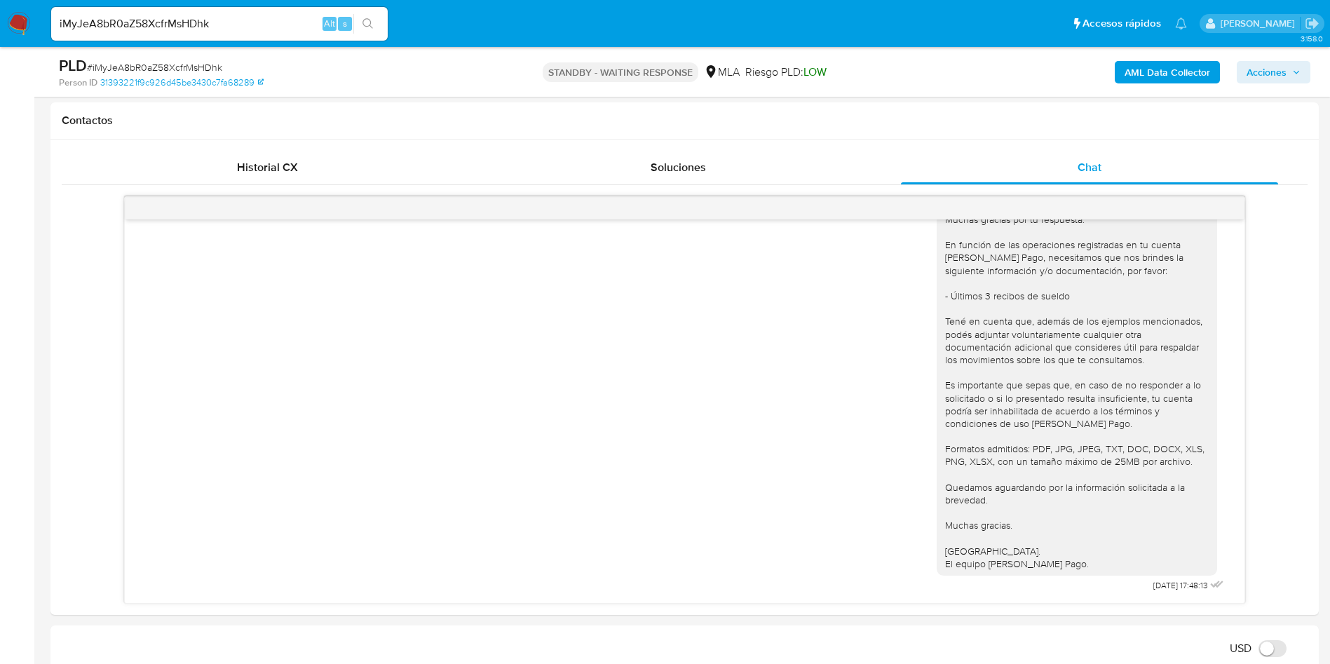
click at [192, 18] on input "iMyJeA8bR0aZ58XcfrMsHDhk" at bounding box center [219, 24] width 337 height 18
paste input "fFWbnZDRLGbsoRqv3Y05QJWm"
type input "fFWbnZDRLGbsoRqv3Y05QJWm"
click at [377, 17] on button "search-icon" at bounding box center [367, 24] width 29 height 20
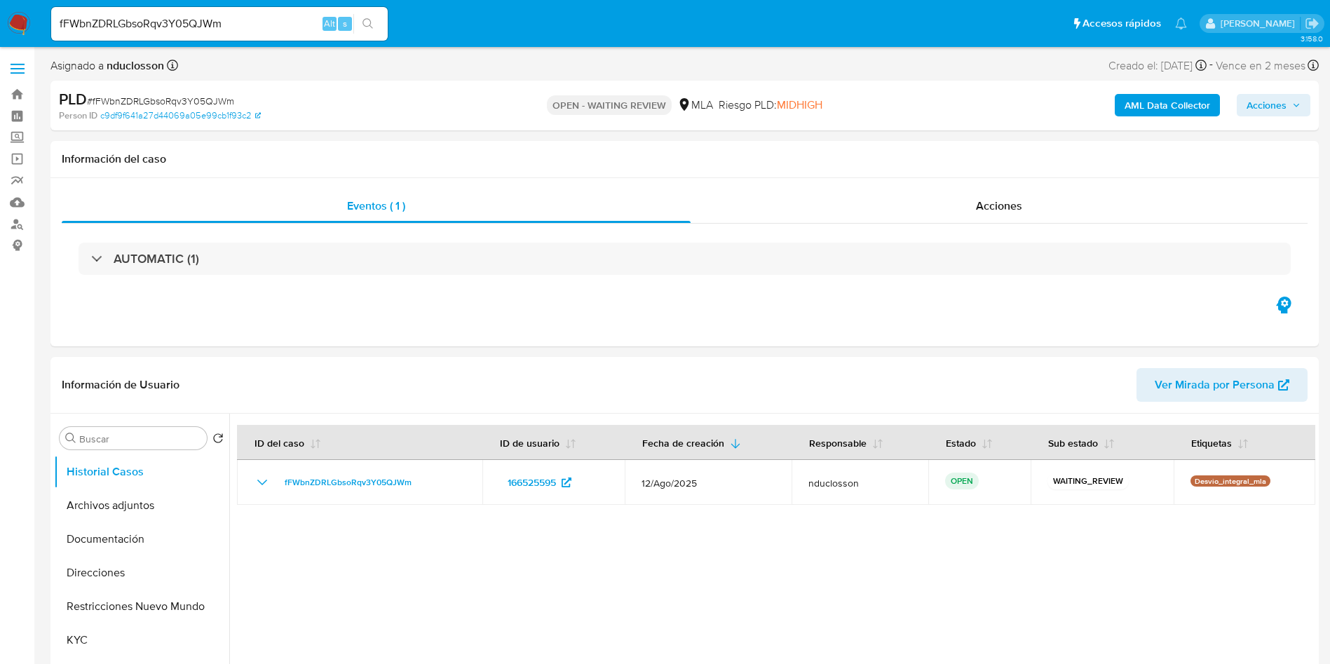
select select "10"
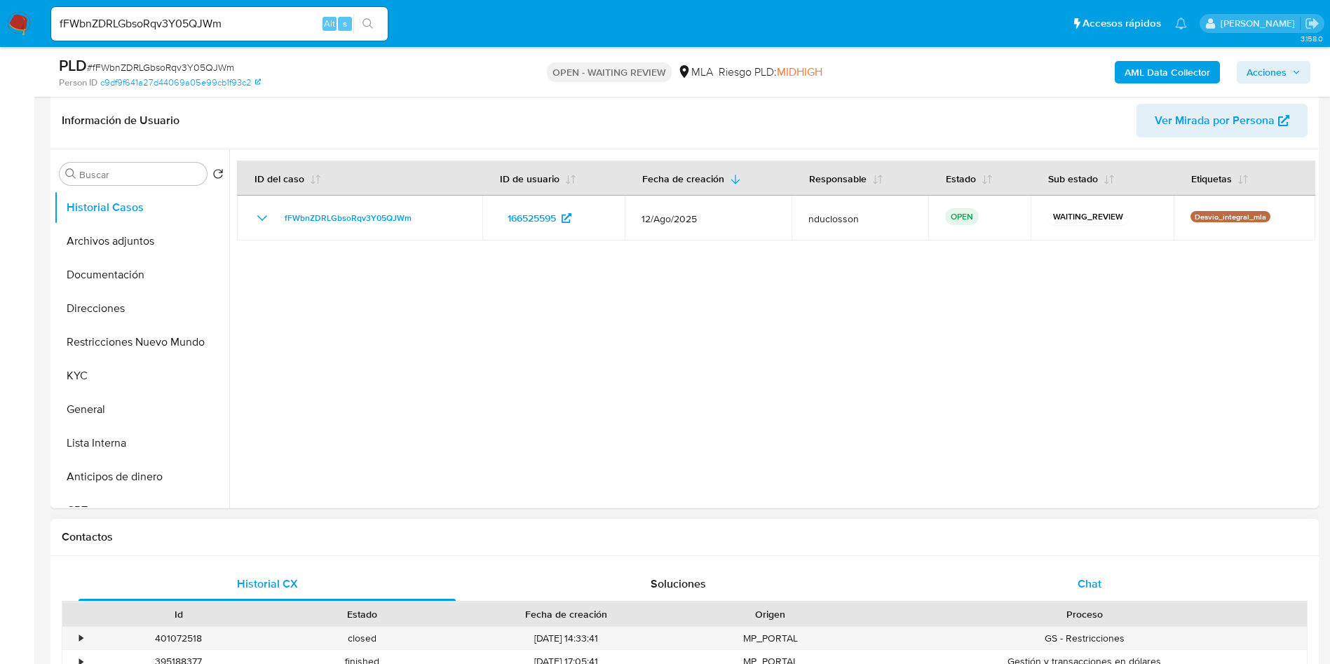
scroll to position [421, 0]
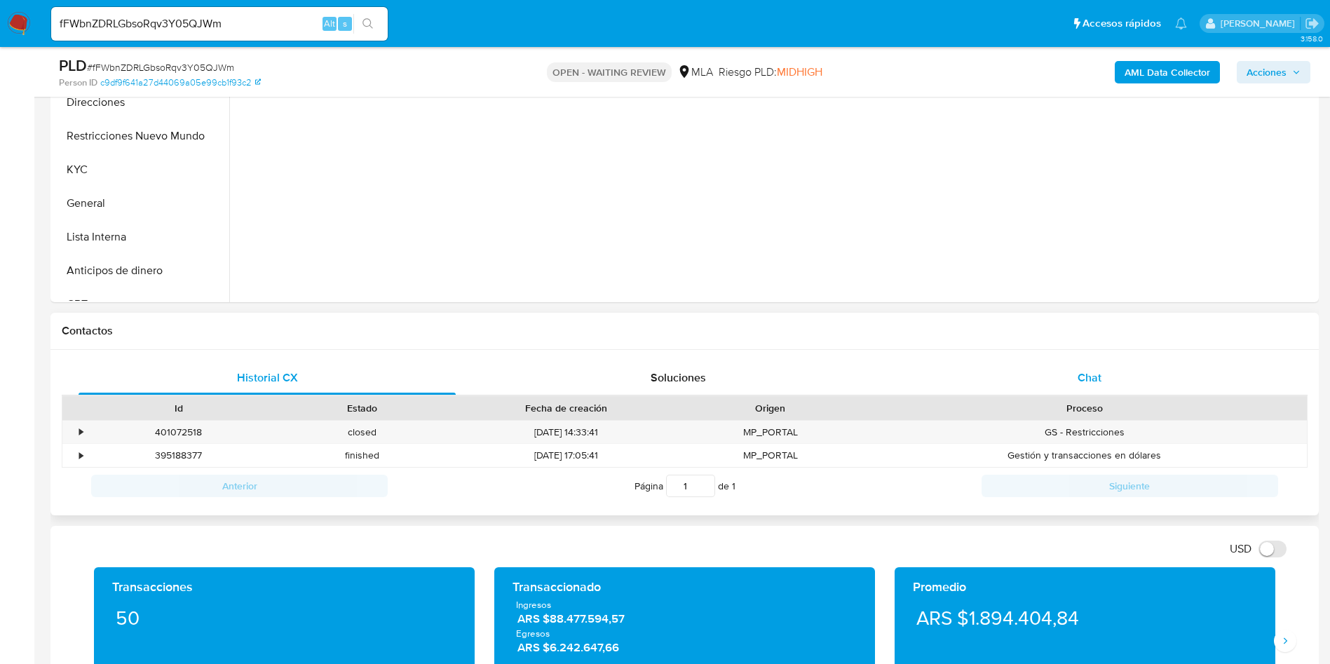
click at [1093, 368] on div "Chat" at bounding box center [1089, 378] width 377 height 34
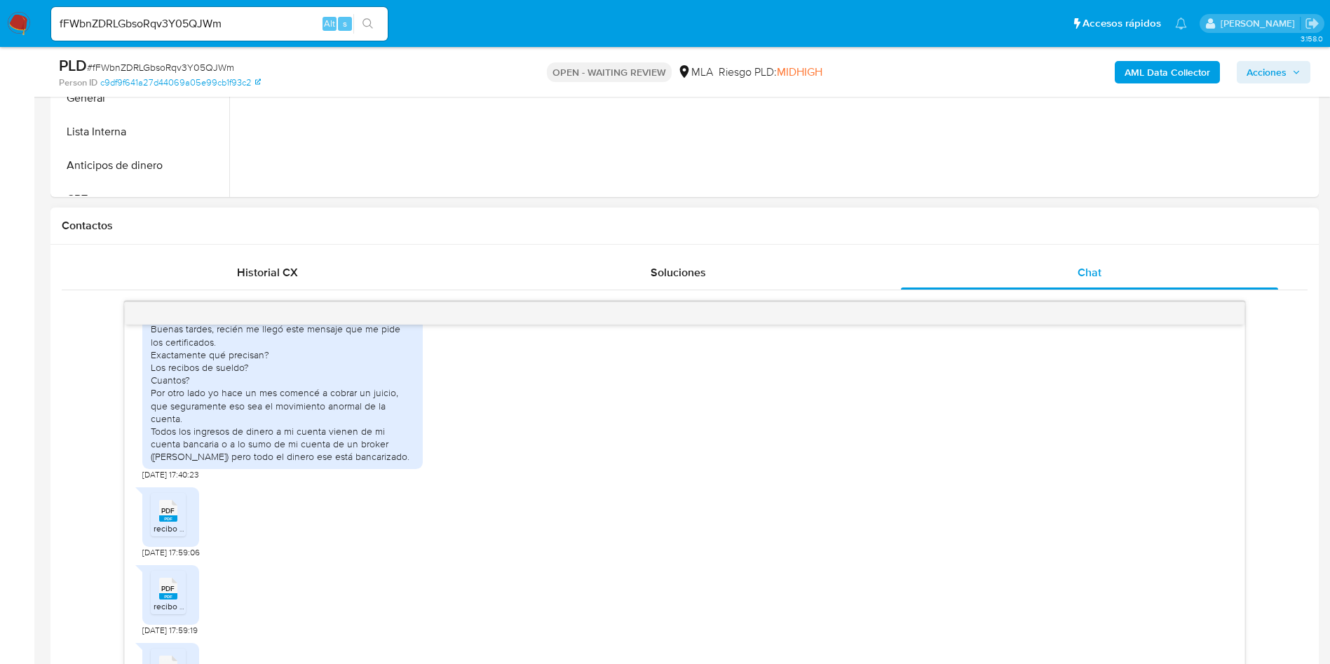
scroll to position [822, 0]
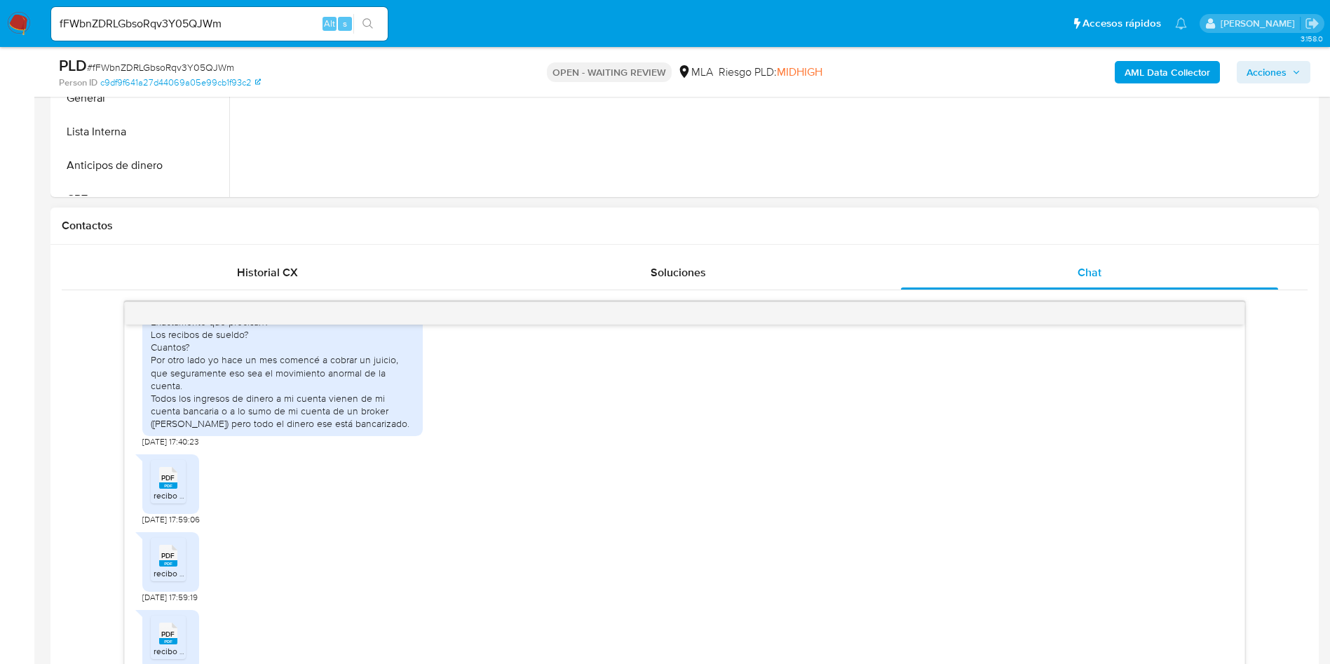
click at [166, 482] on span "PDF" at bounding box center [167, 477] width 13 height 9
click at [154, 568] on div "PDF PDF" at bounding box center [168, 554] width 29 height 27
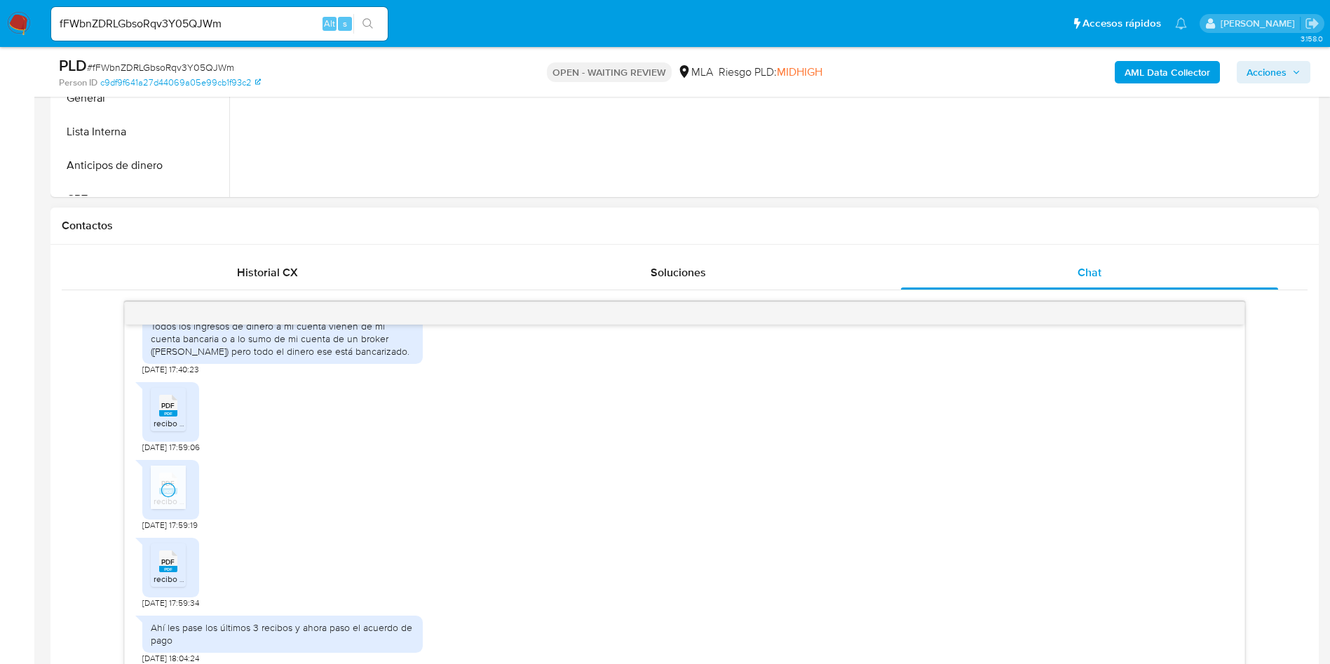
scroll to position [927, 0]
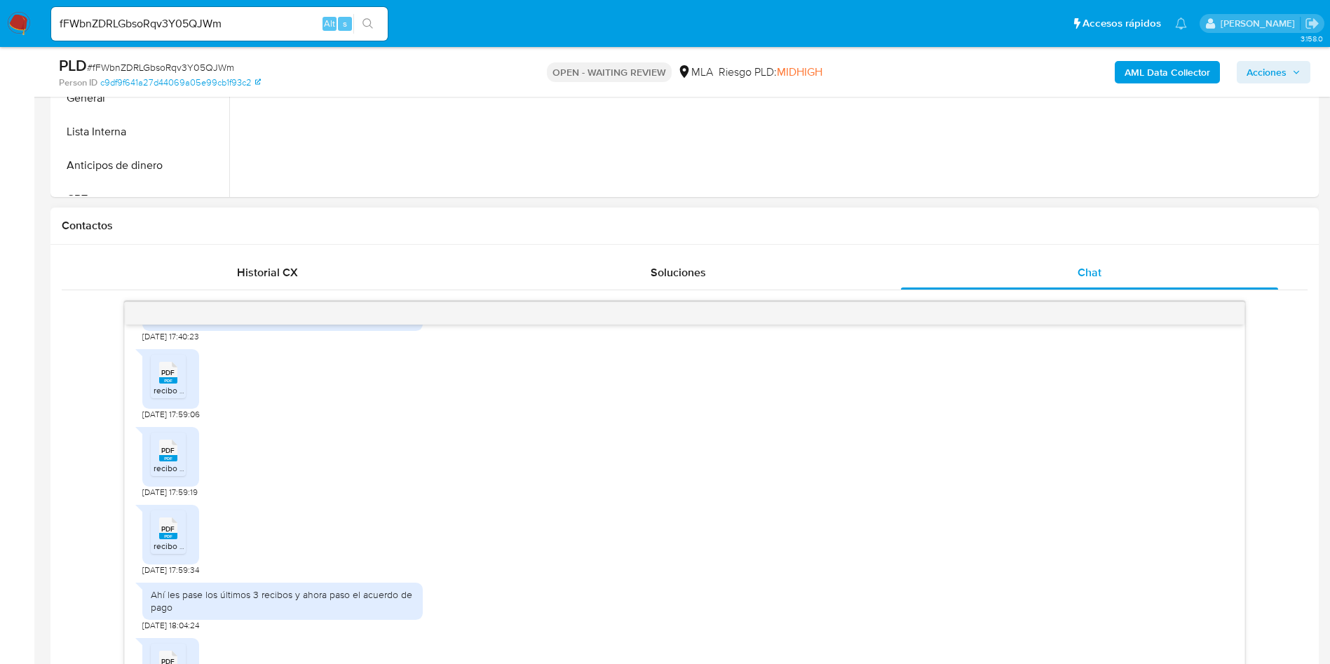
click at [160, 539] on rect at bounding box center [168, 536] width 18 height 6
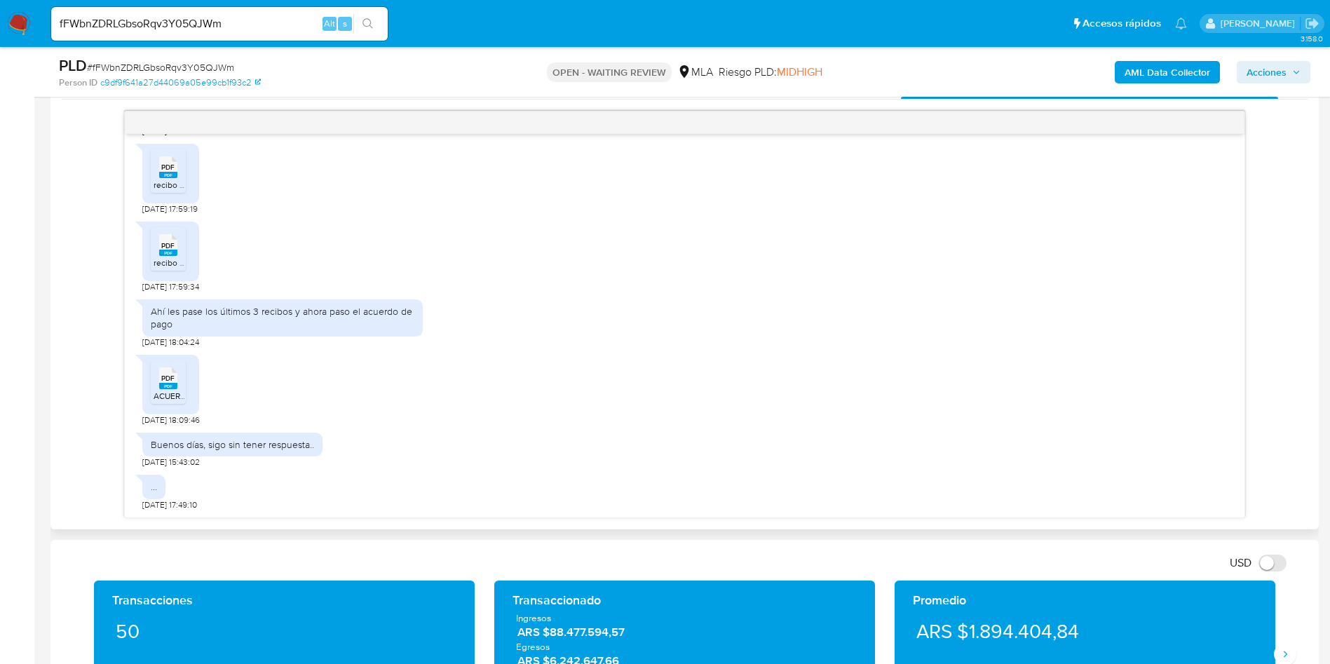
scroll to position [736, 0]
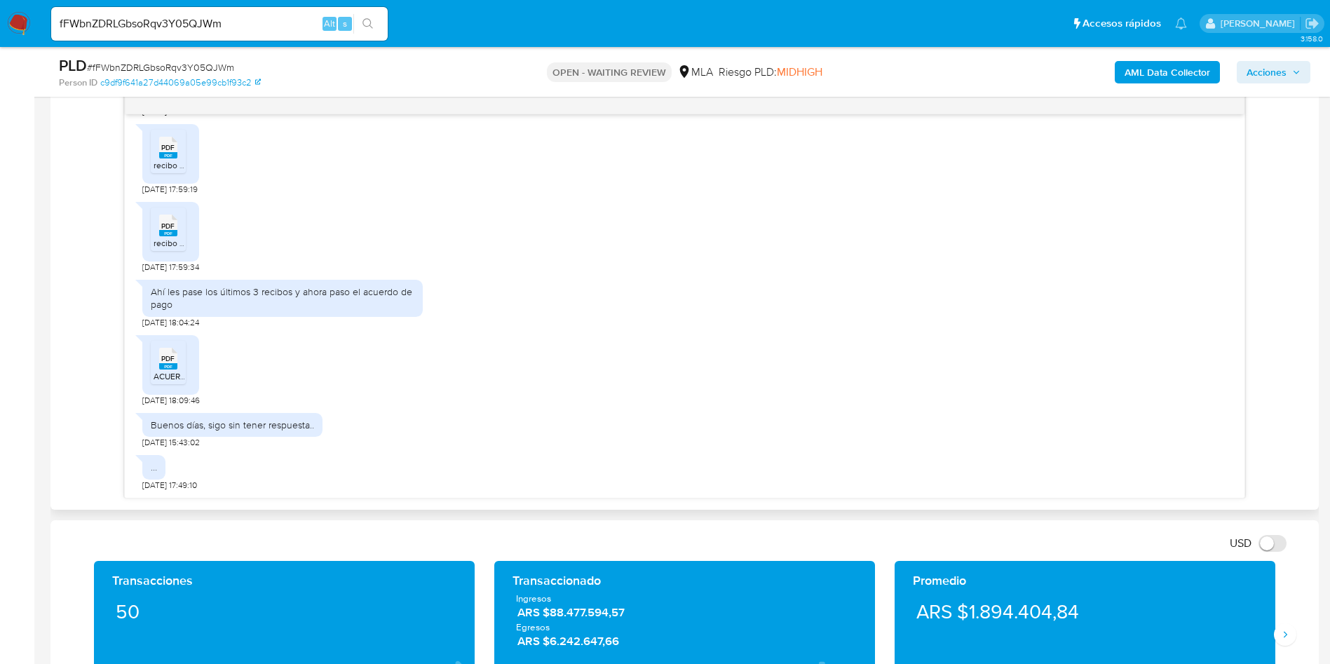
click at [171, 363] on span "PDF" at bounding box center [167, 358] width 13 height 9
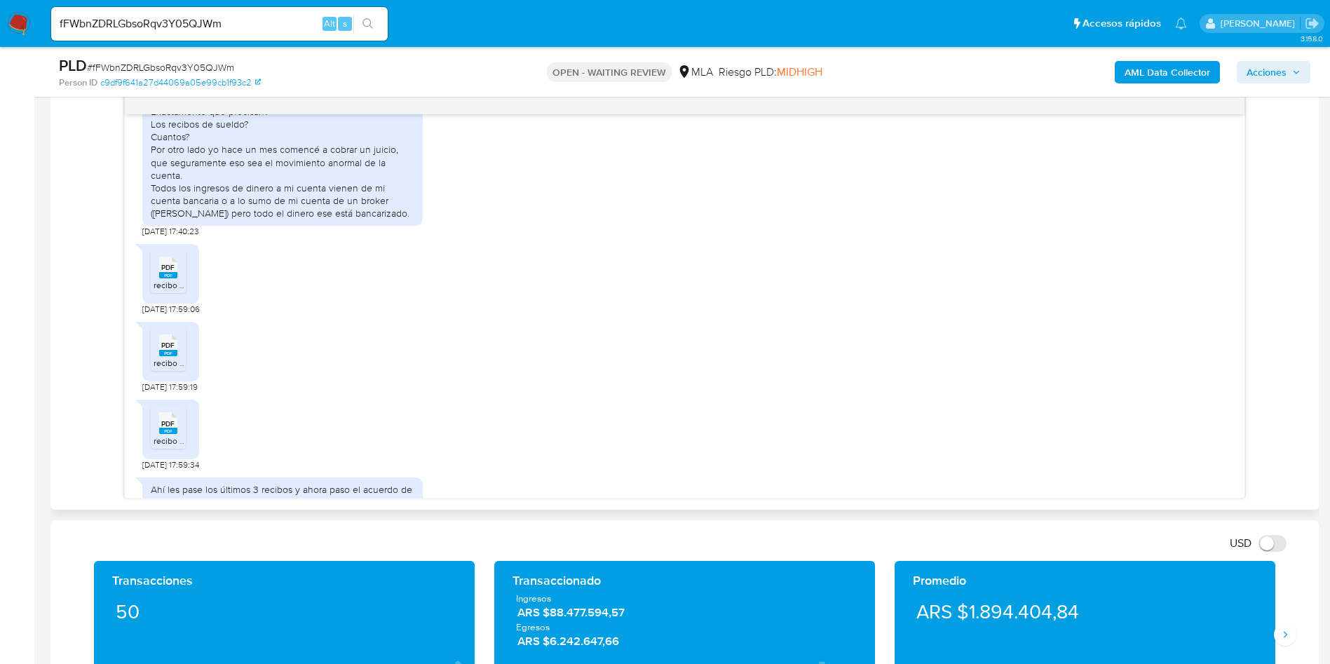
click at [167, 273] on icon at bounding box center [168, 268] width 18 height 22
drag, startPoint x: 170, startPoint y: 345, endPoint x: 163, endPoint y: 389, distance: 44.7
click at [170, 345] on icon "PDF" at bounding box center [168, 345] width 18 height 25
click at [154, 428] on div "PDF PDF" at bounding box center [168, 421] width 29 height 27
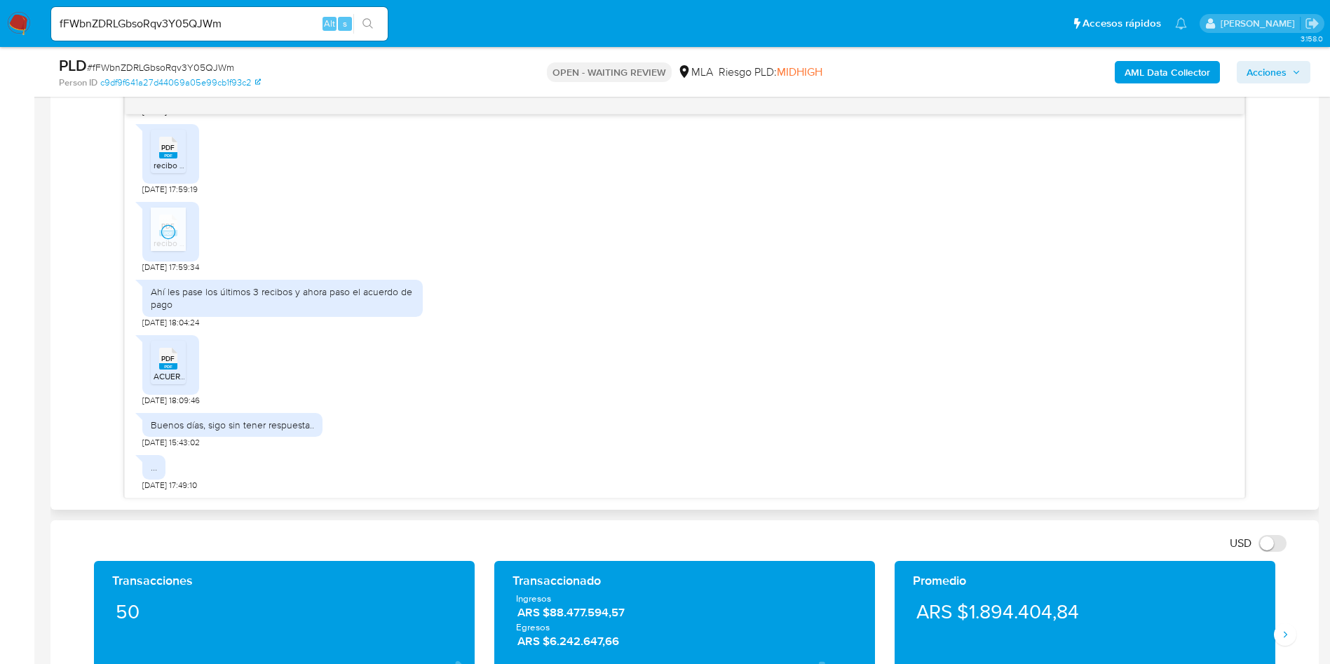
scroll to position [1032, 0]
click at [175, 366] on rect at bounding box center [168, 366] width 18 height 6
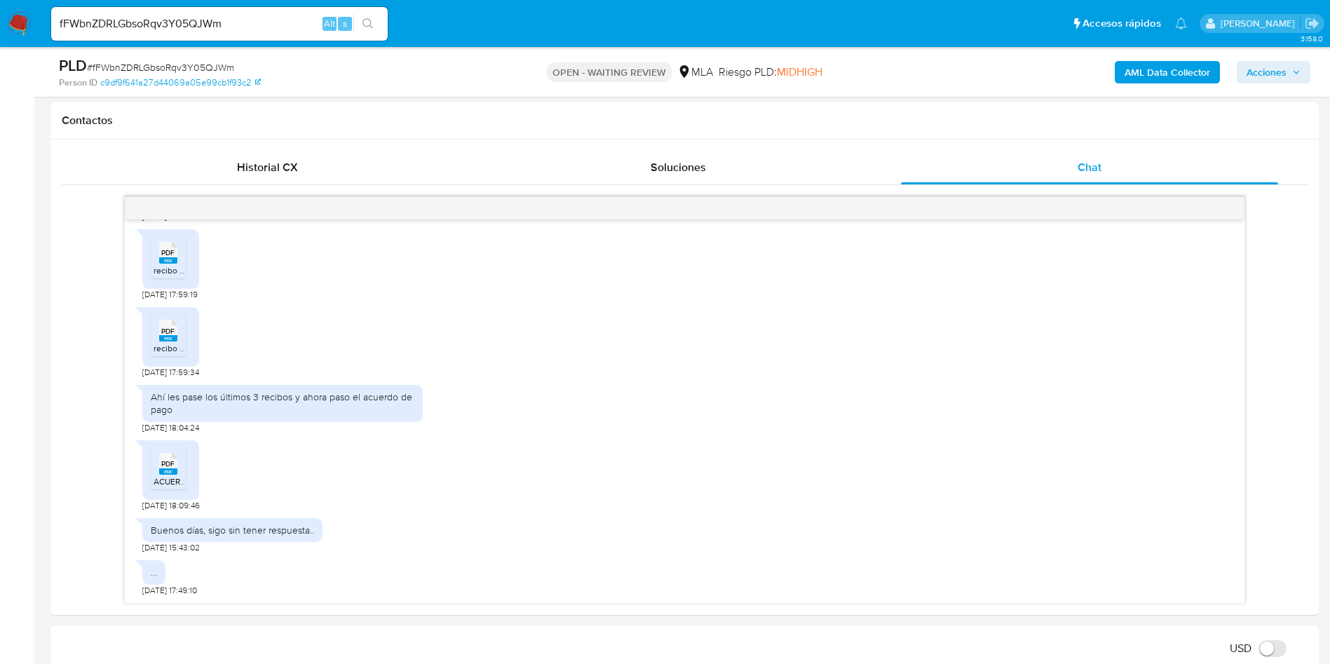
click at [184, 65] on span "# fFWbnZDRLGbsoRqv3Y05QJWm" at bounding box center [160, 67] width 147 height 14
copy span "fFWbnZDRLGbsoRqv3Y05QJWm"
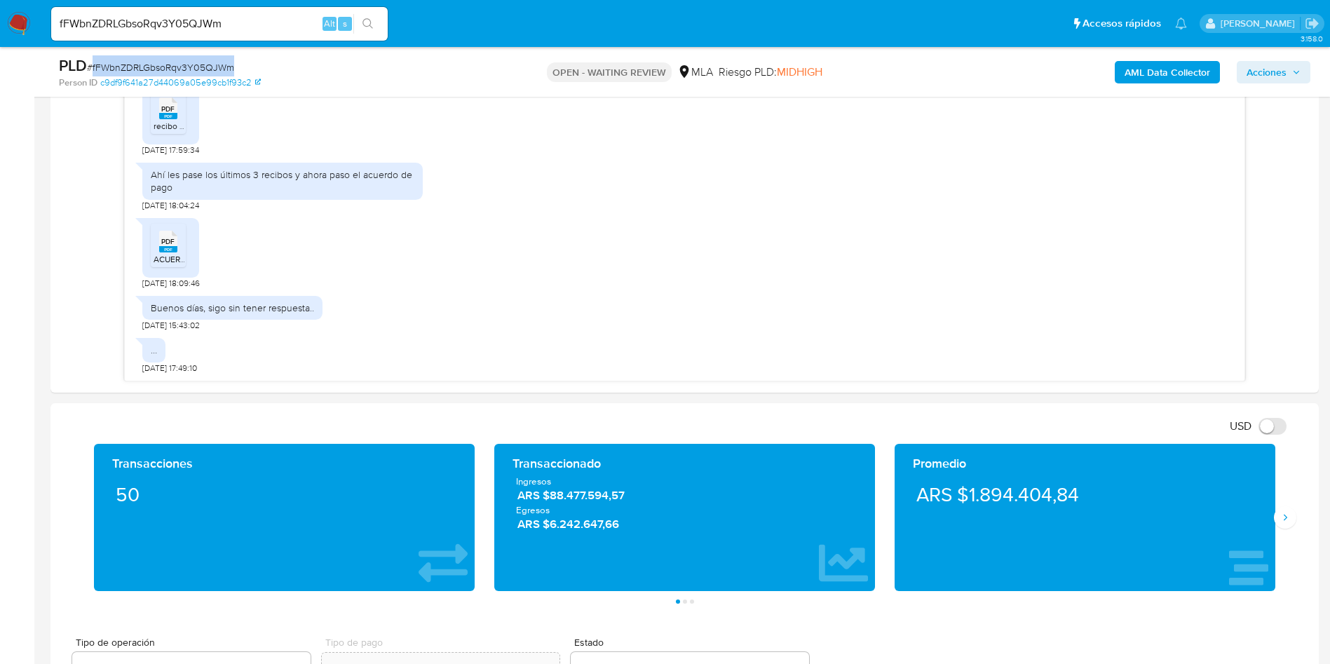
scroll to position [947, 0]
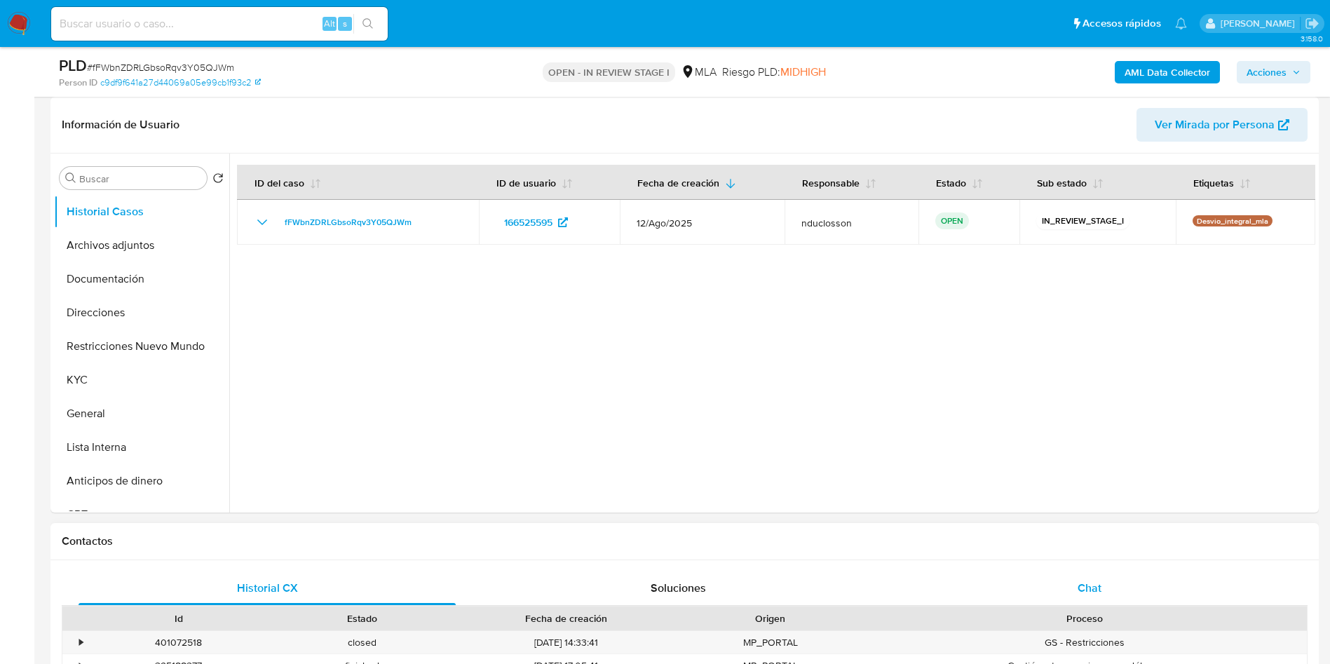
click at [1032, 586] on div "Chat" at bounding box center [1089, 588] width 377 height 34
select select "10"
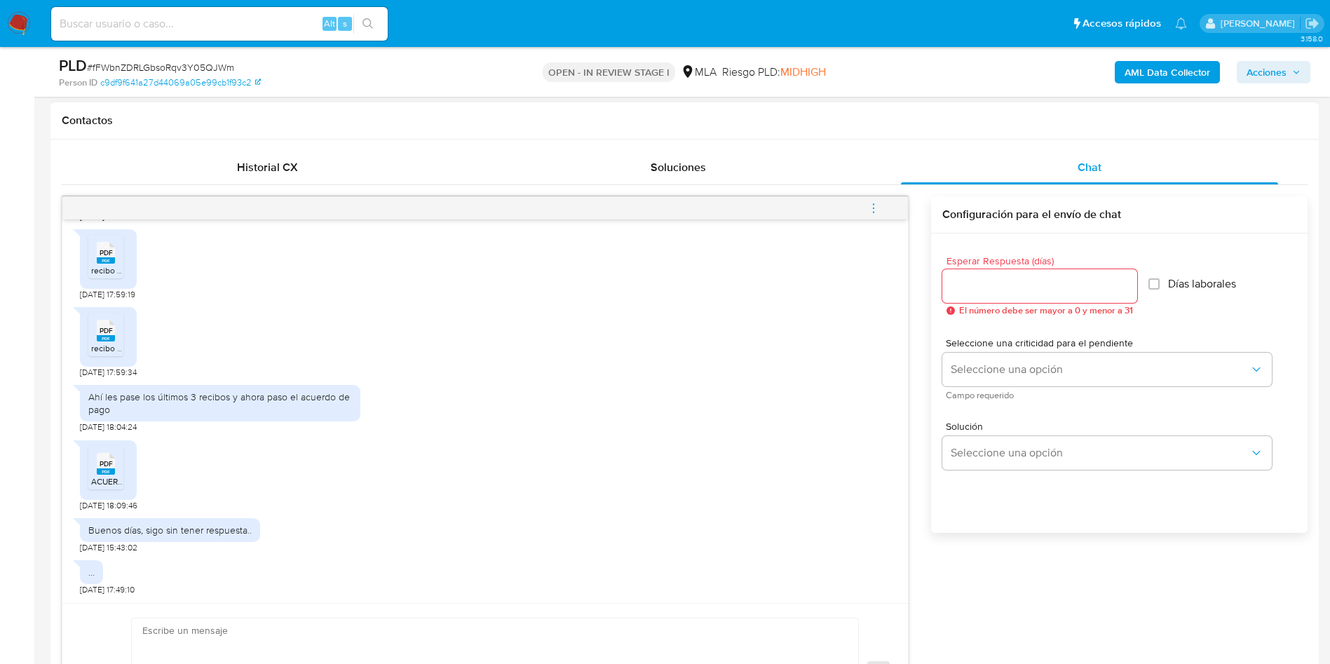
scroll to position [841, 0]
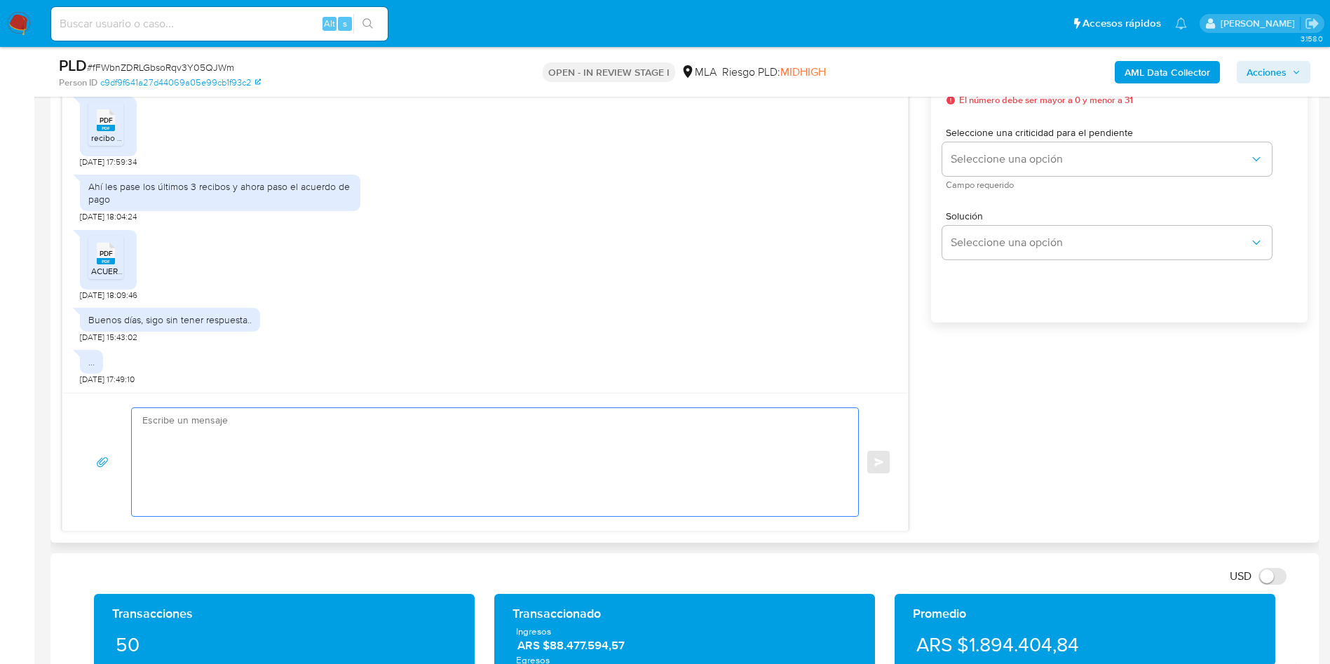
click at [334, 442] on textarea at bounding box center [491, 462] width 698 height 108
paste textarea "Hola Eliana, Muchas gracias por tu respuesta. No obstante, necesitamos que nos …"
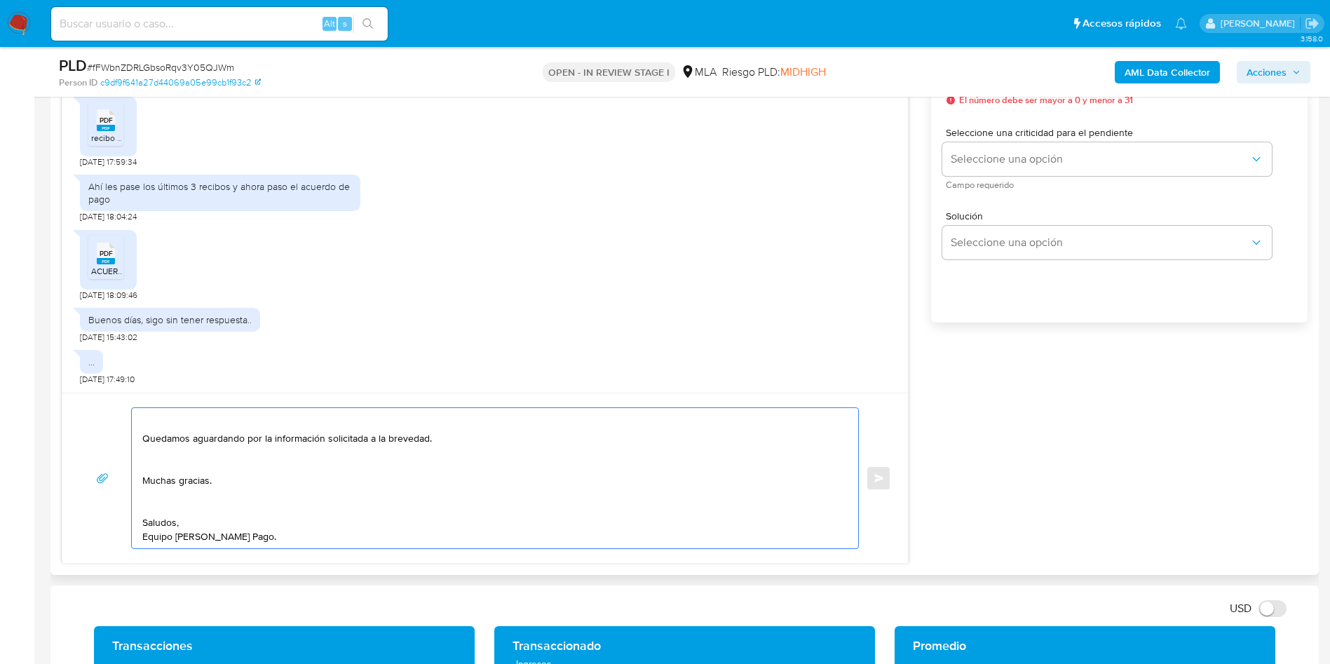
click at [178, 508] on textarea "Hola Eliana, Muchas gracias por tu respuesta. No obstante, necesitamos que nos …" at bounding box center [491, 478] width 698 height 140
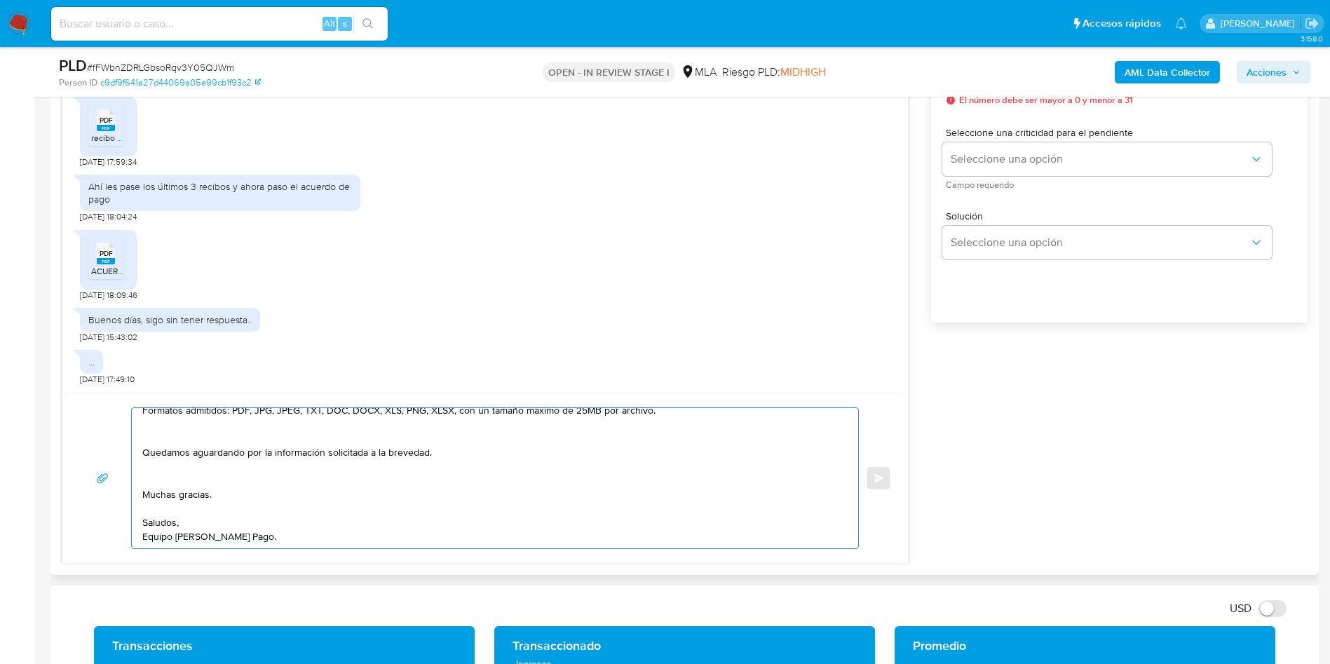
click at [153, 484] on textarea "Hola Eliana, Muchas gracias por tu respuesta. No obstante, necesitamos que nos …" at bounding box center [491, 478] width 698 height 140
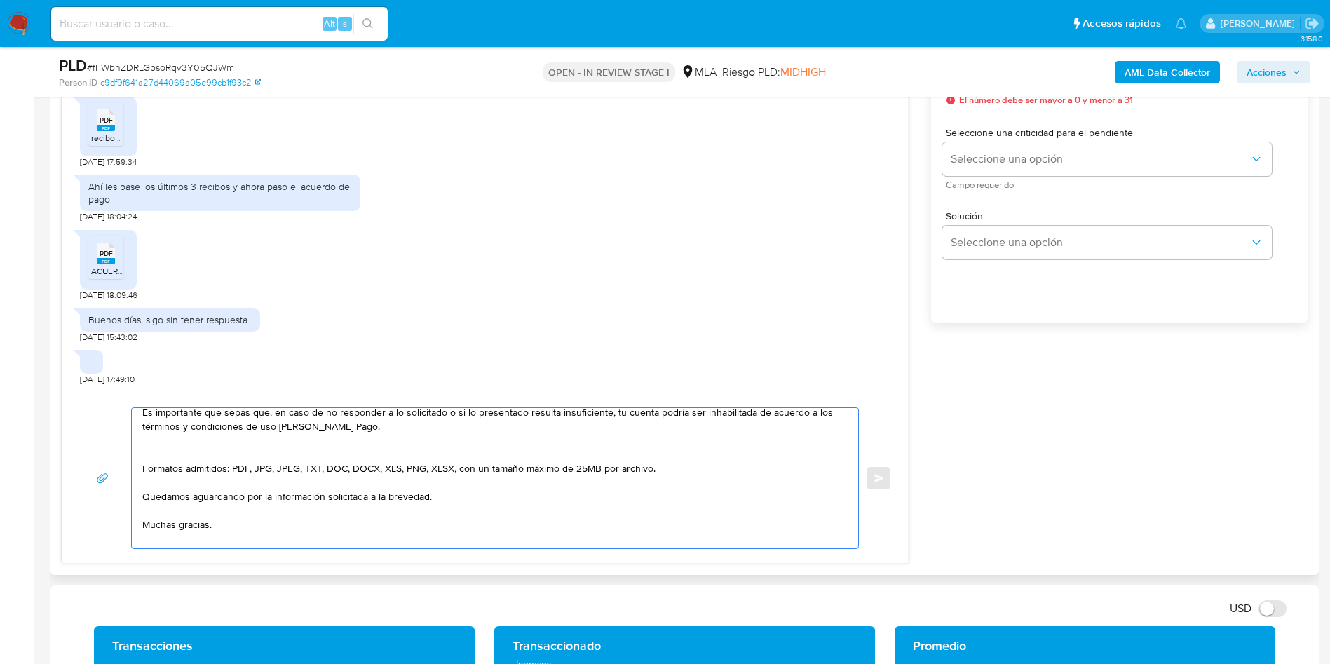
scroll to position [199, 0]
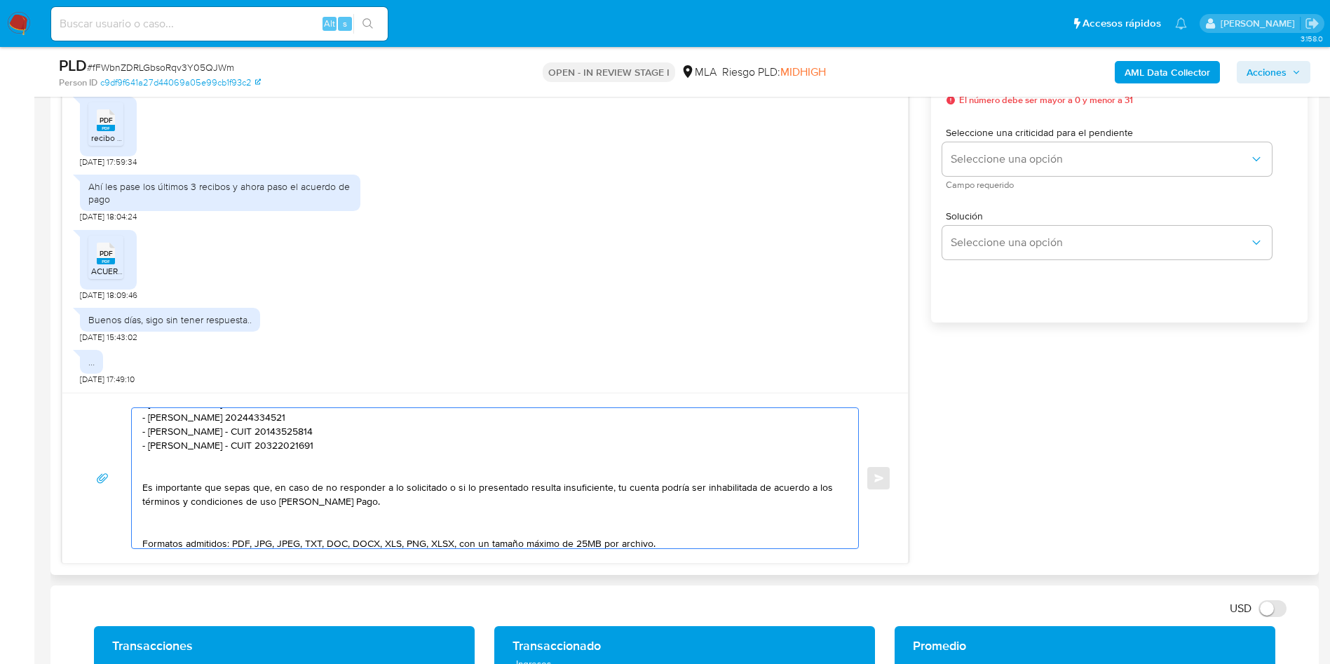
click at [162, 528] on textarea "Hola Eliana, Muchas gracias por tu respuesta. No obstante, necesitamos que nos …" at bounding box center [491, 478] width 698 height 140
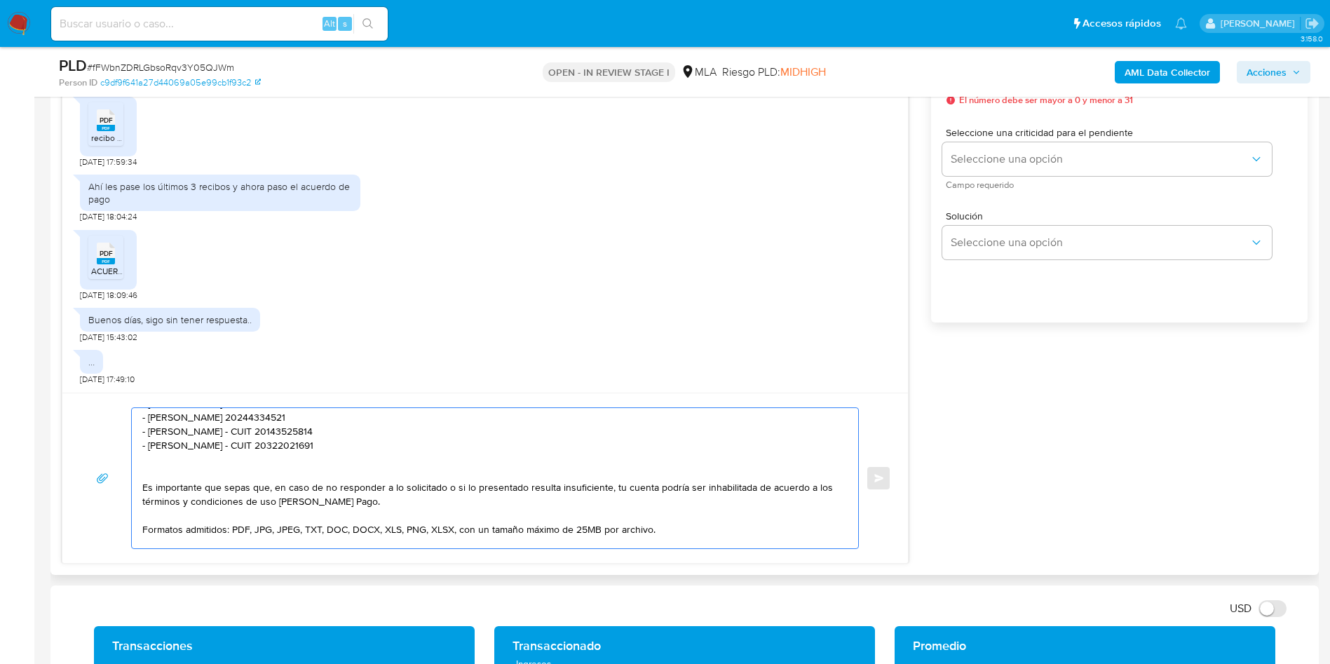
click at [169, 468] on textarea "Hola Eliana, Muchas gracias por tu respuesta. No obstante, necesitamos que nos …" at bounding box center [491, 478] width 698 height 140
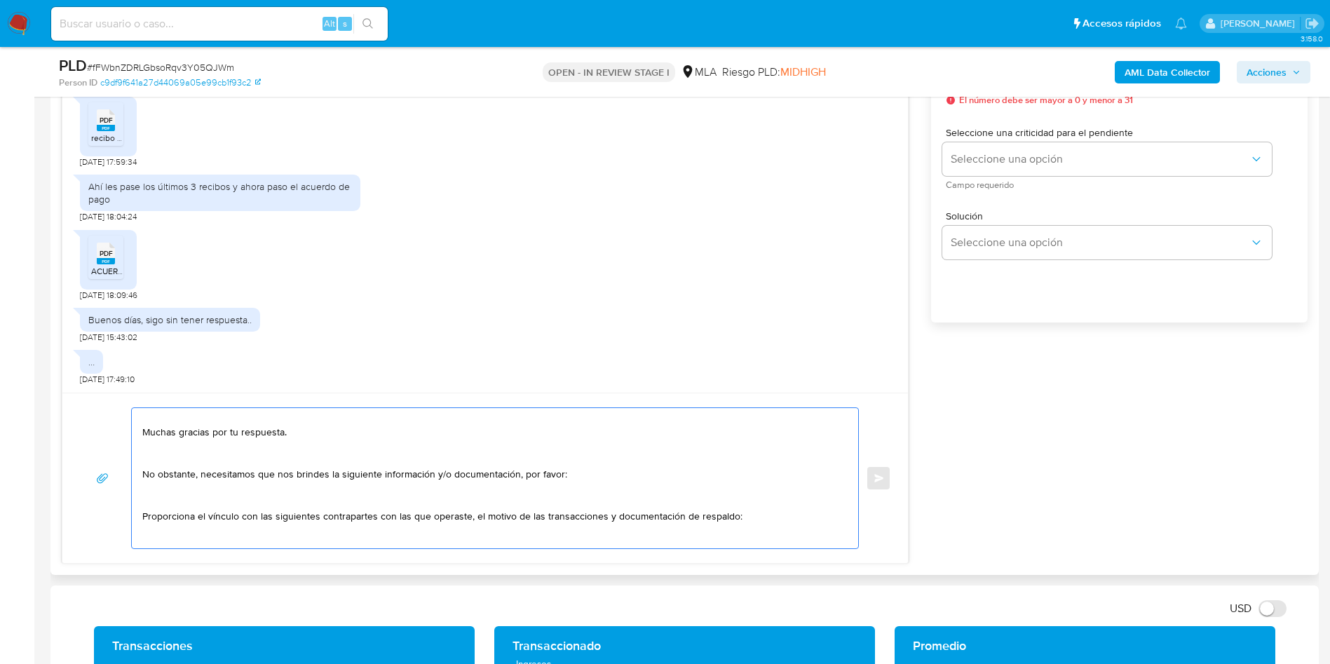
scroll to position [0, 0]
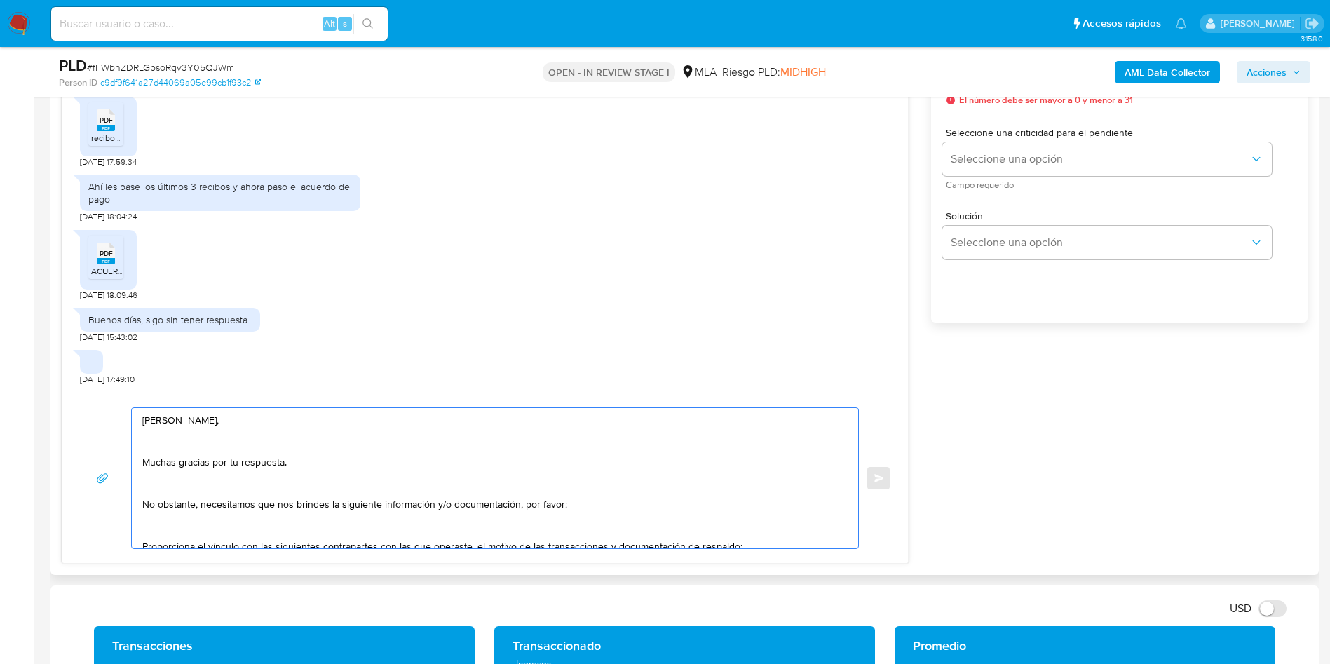
click at [168, 449] on textarea "Hola Eliana, Muchas gracias por tu respuesta. No obstante, necesitamos que nos …" at bounding box center [491, 478] width 698 height 140
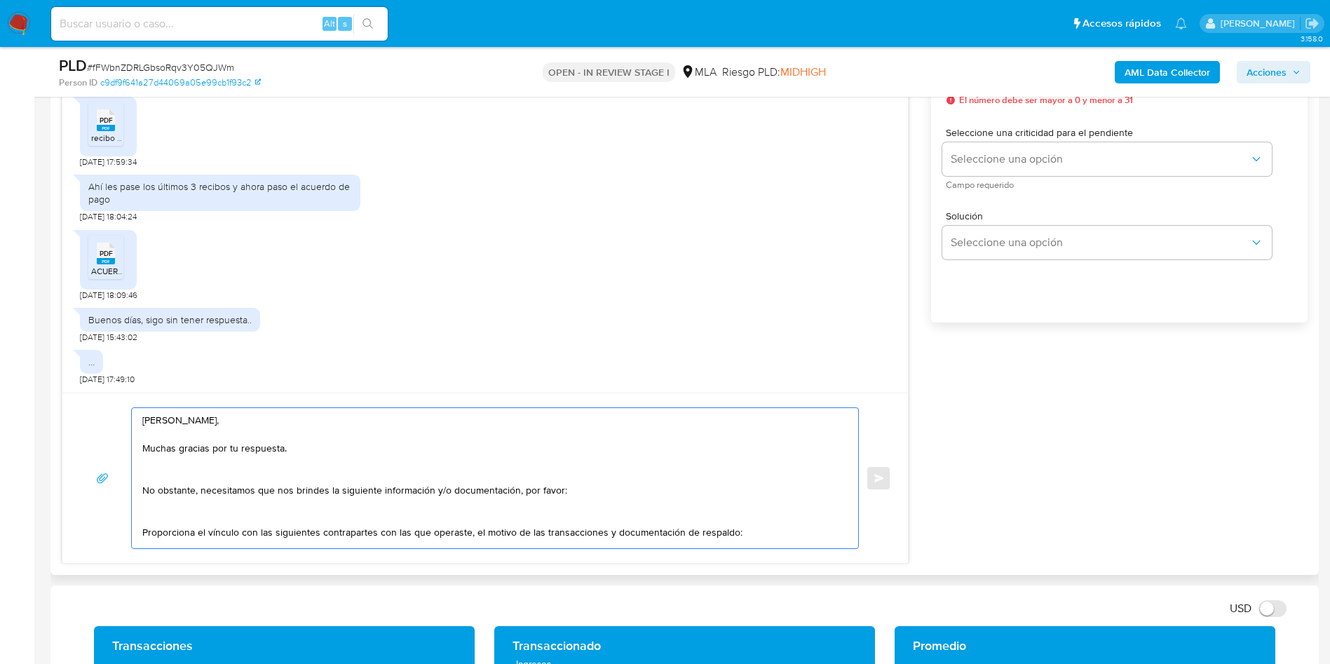
click at [162, 475] on textarea "Hola Eliana, Muchas gracias por tu respuesta. No obstante, necesitamos que nos …" at bounding box center [491, 478] width 698 height 140
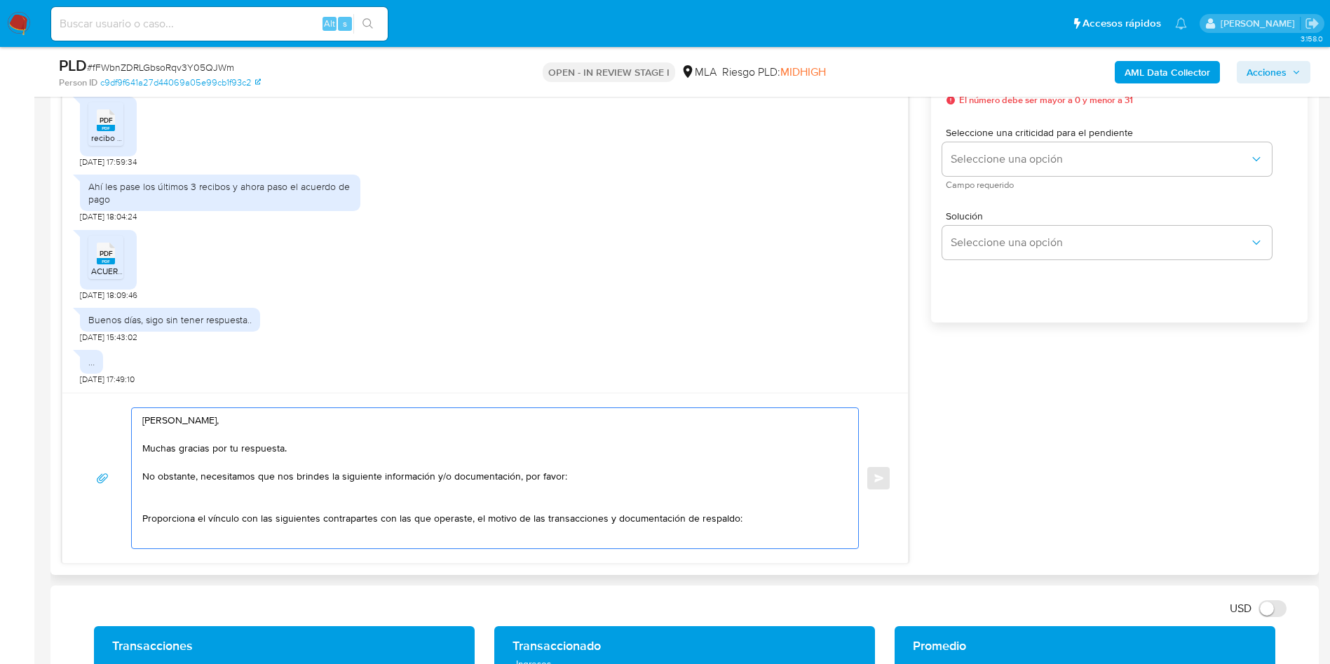
click at [168, 508] on textarea "Hola Eliana, Muchas gracias por tu respuesta. No obstante, necesitamos que nos …" at bounding box center [491, 478] width 698 height 140
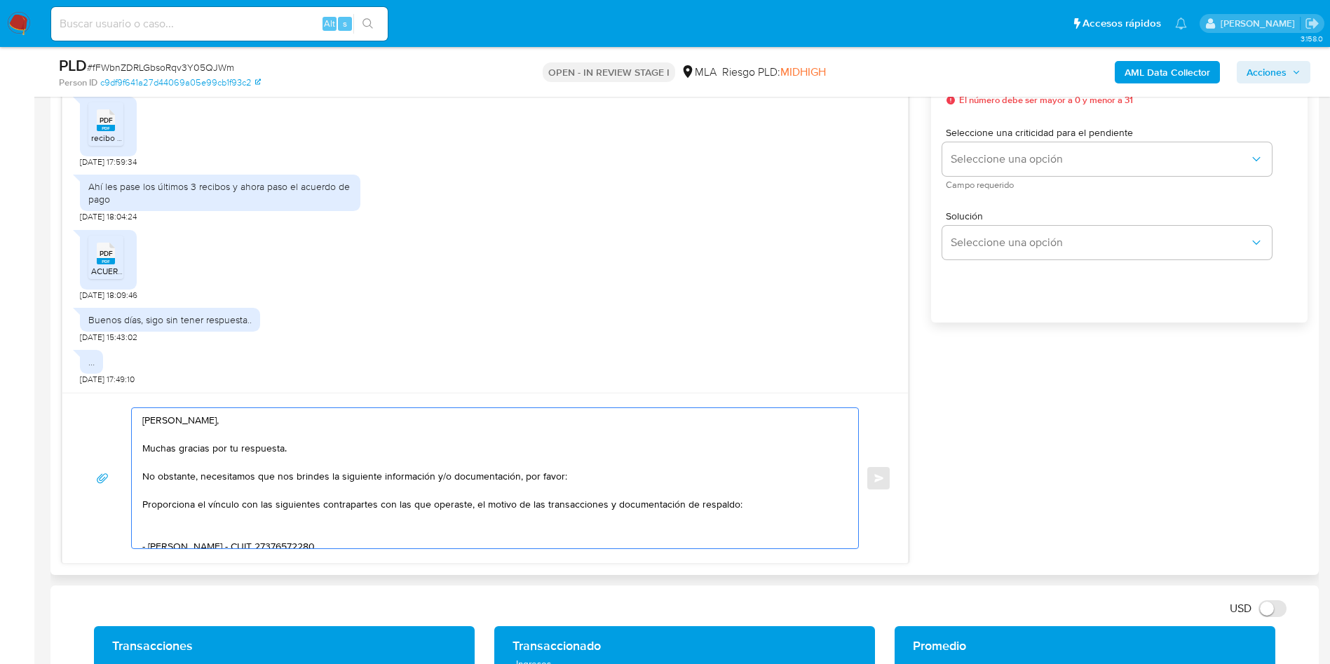
click at [157, 534] on textarea "Hola Eliana, Muchas gracias por tu respuesta. No obstante, necesitamos que nos …" at bounding box center [491, 478] width 698 height 140
click at [176, 414] on textarea "Hola Eliana, Muchas gracias por tu respuesta. No obstante, necesitamos que nos …" at bounding box center [491, 478] width 698 height 140
drag, startPoint x: 368, startPoint y: 483, endPoint x: 137, endPoint y: 504, distance: 231.7
click at [137, 504] on div "Hola Federico, Muchas gracias por tu respuesta. No obstante, necesitamos que no…" at bounding box center [491, 478] width 719 height 140
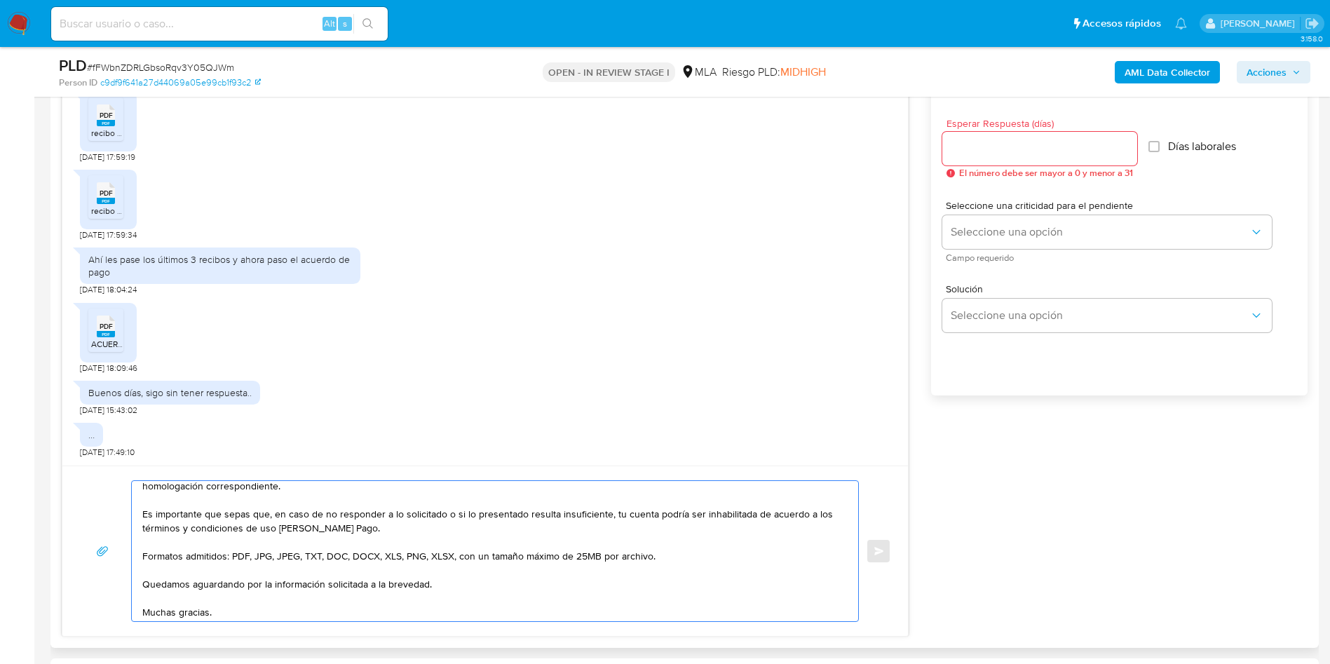
scroll to position [736, 0]
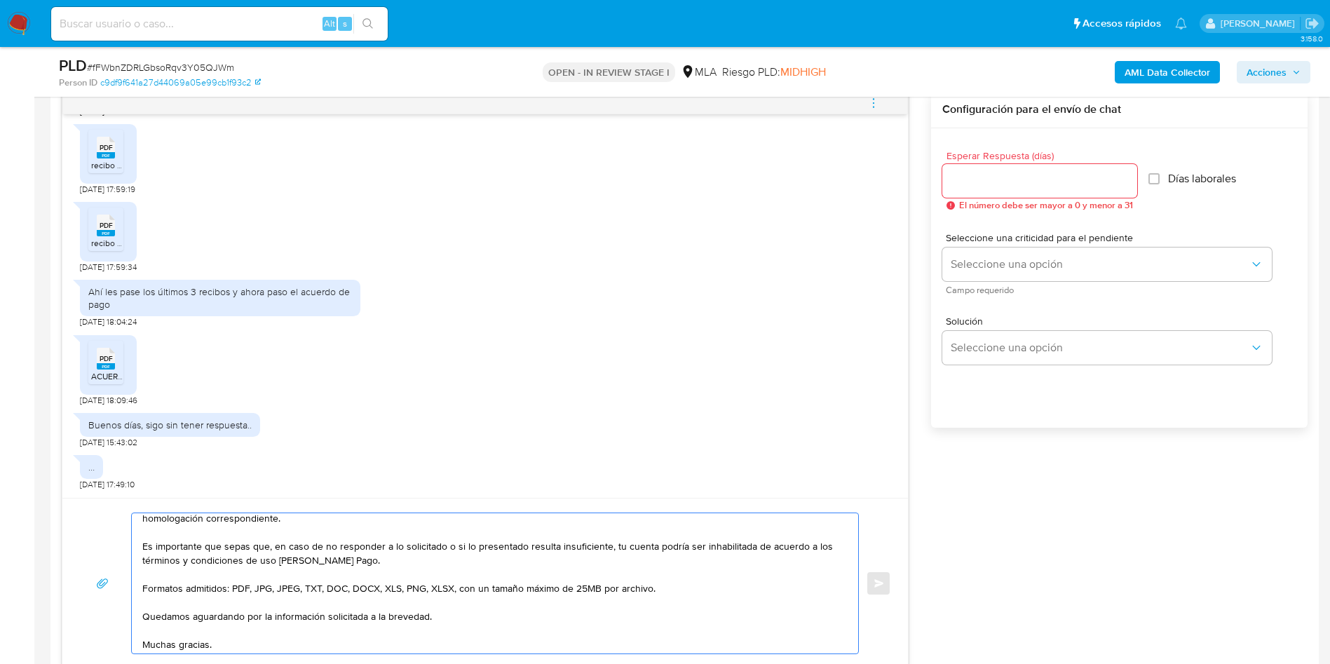
type textarea "Hola Federico, Muchas gracias por tu respuesta. No obstante, necesitamos que no…"
click at [1036, 175] on input "Esperar Respuesta (días)" at bounding box center [1039, 181] width 195 height 18
type input "1"
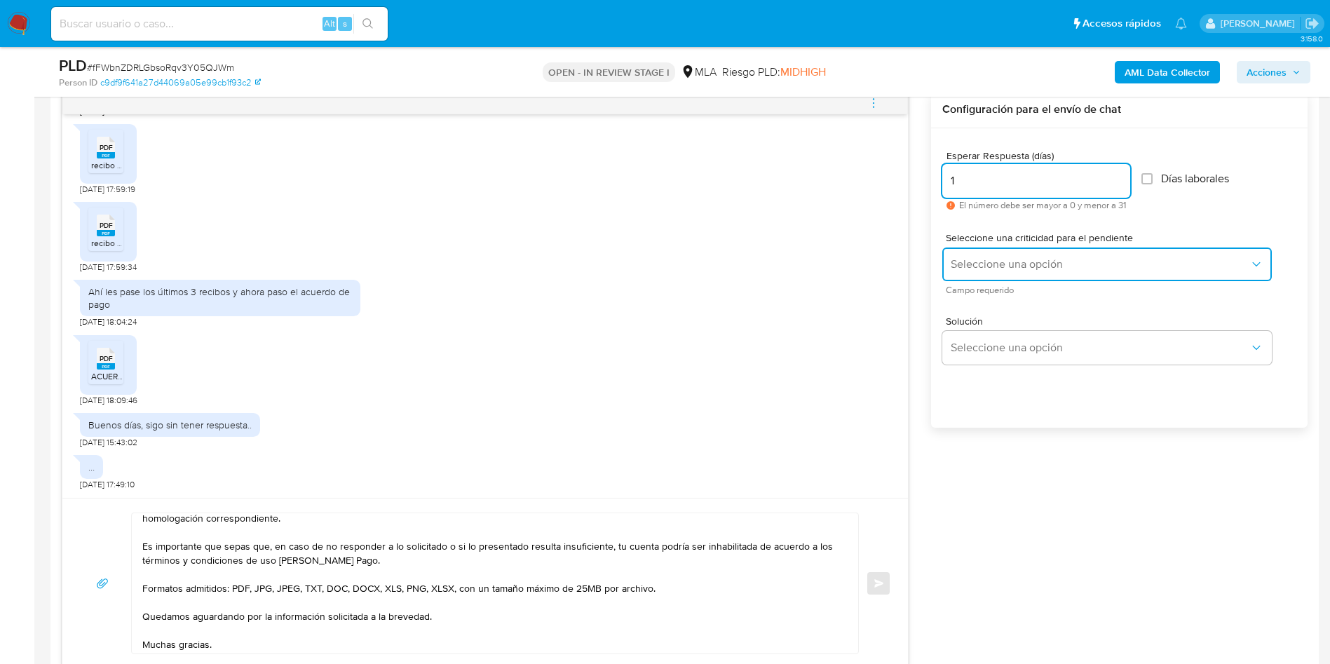
click at [991, 270] on span "Seleccione una opción" at bounding box center [1100, 264] width 299 height 14
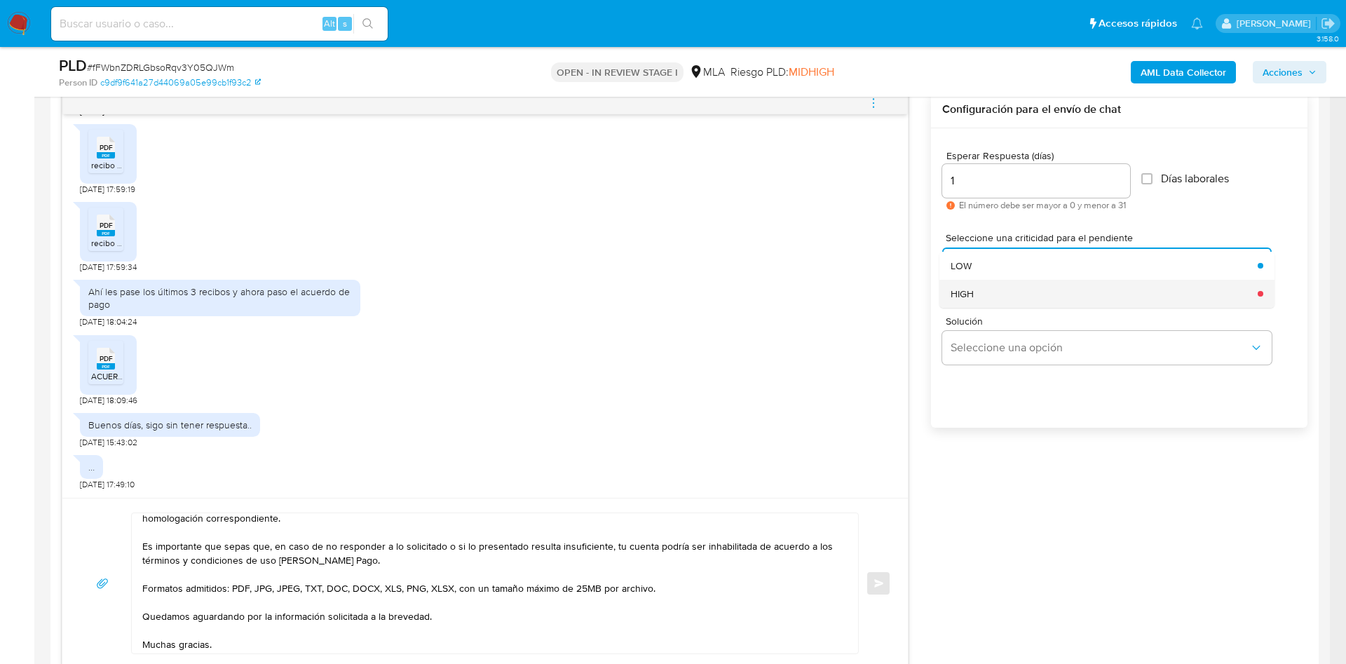
click at [1006, 295] on div "HIGH" at bounding box center [1100, 294] width 299 height 28
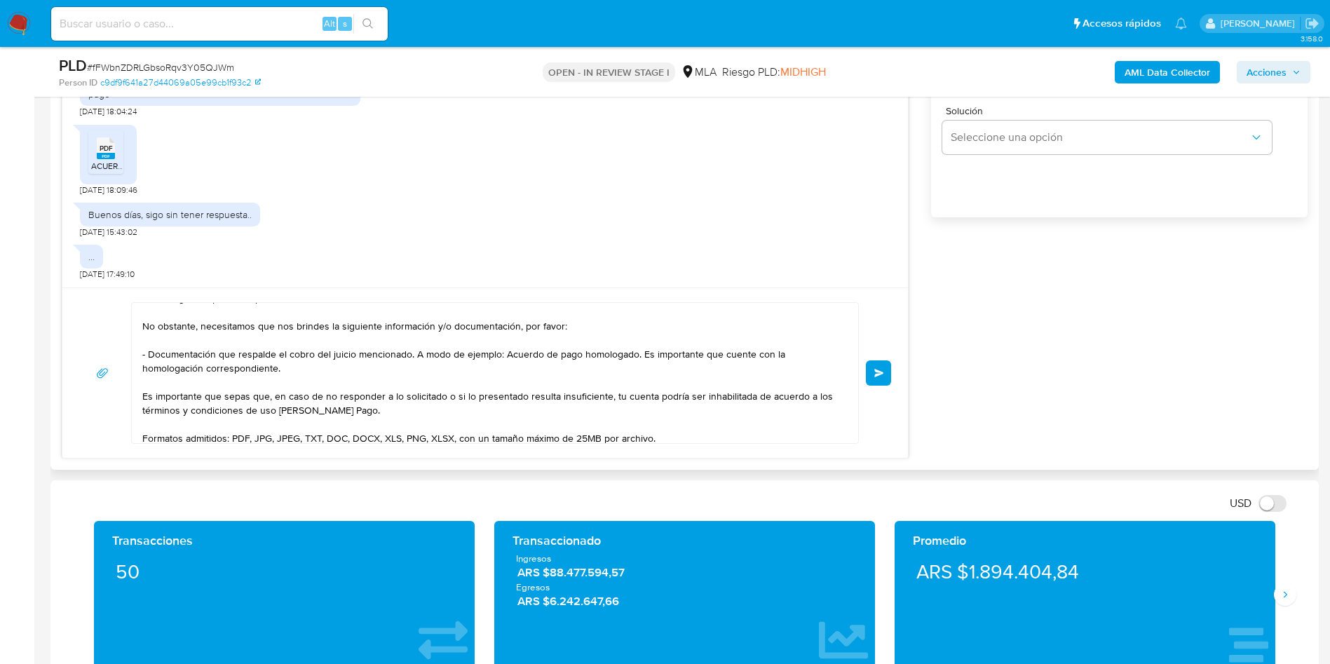
scroll to position [0, 0]
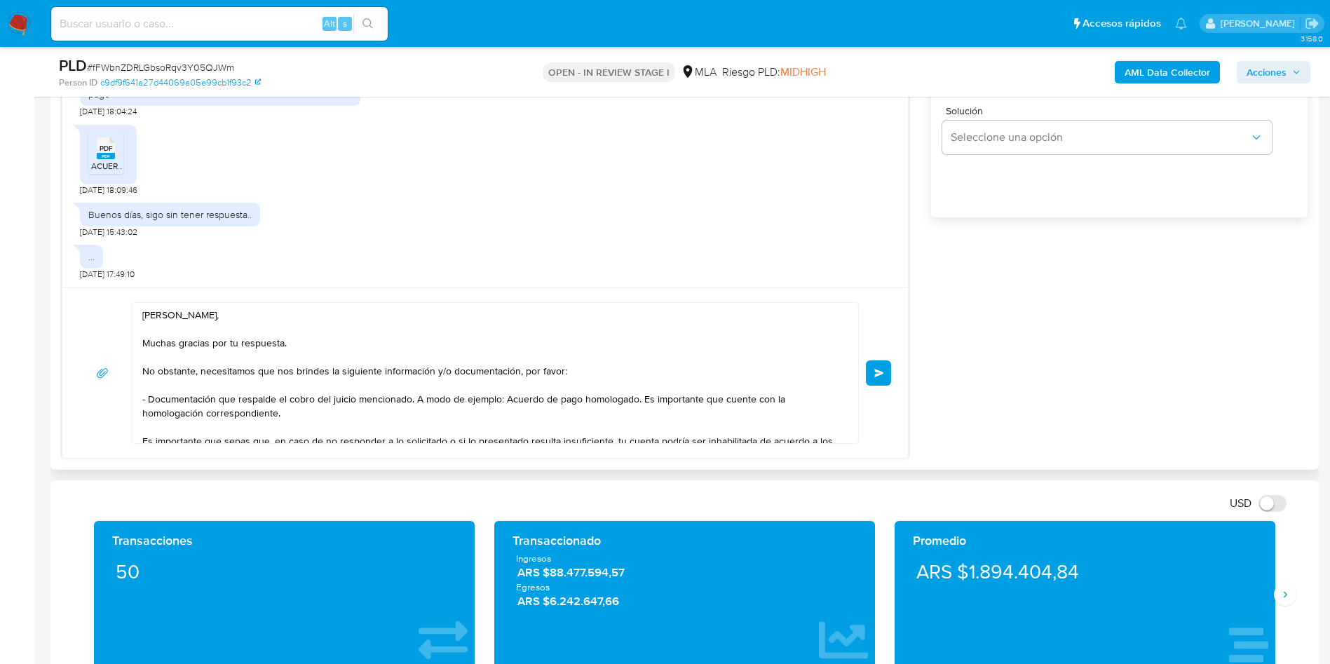
click at [882, 377] on span "Enviar" at bounding box center [879, 373] width 10 height 8
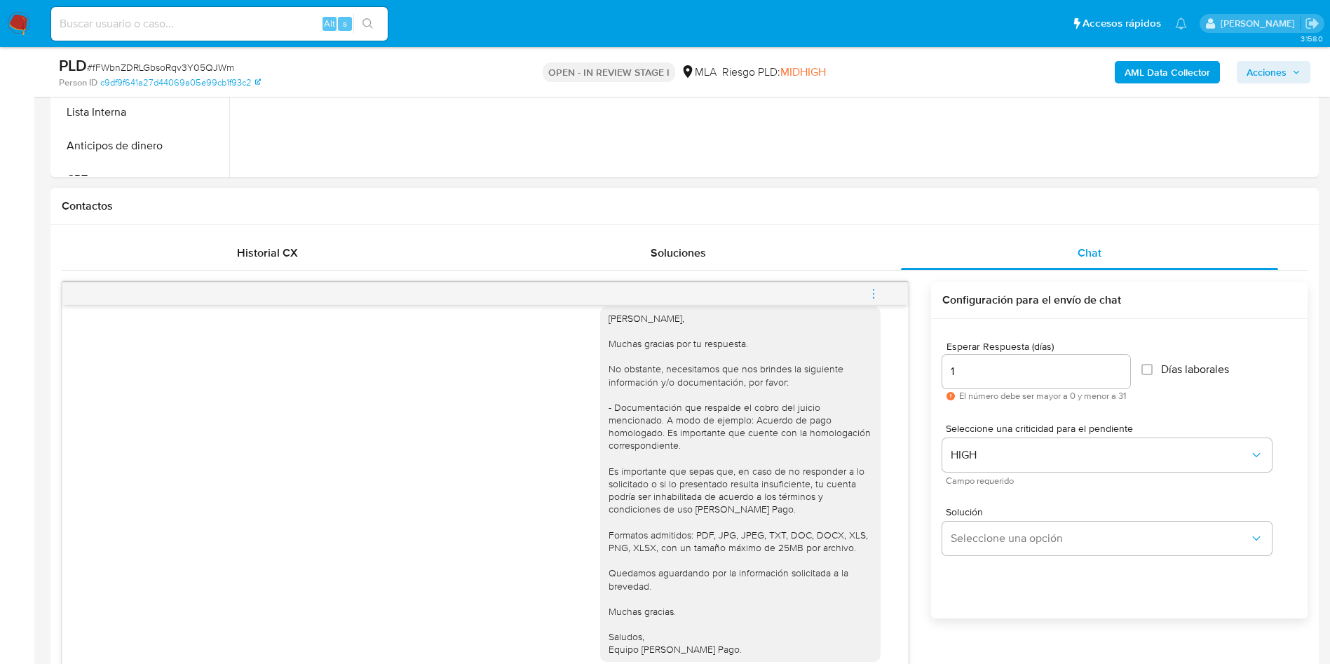
scroll to position [526, 0]
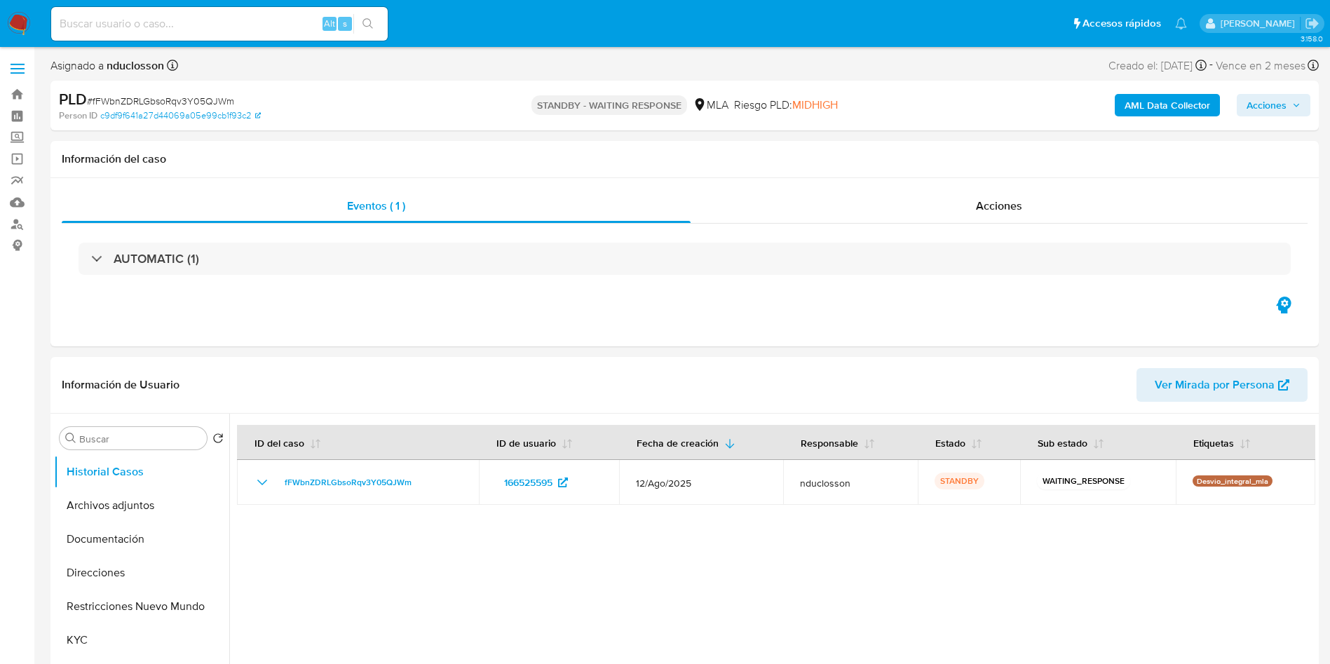
select select "10"
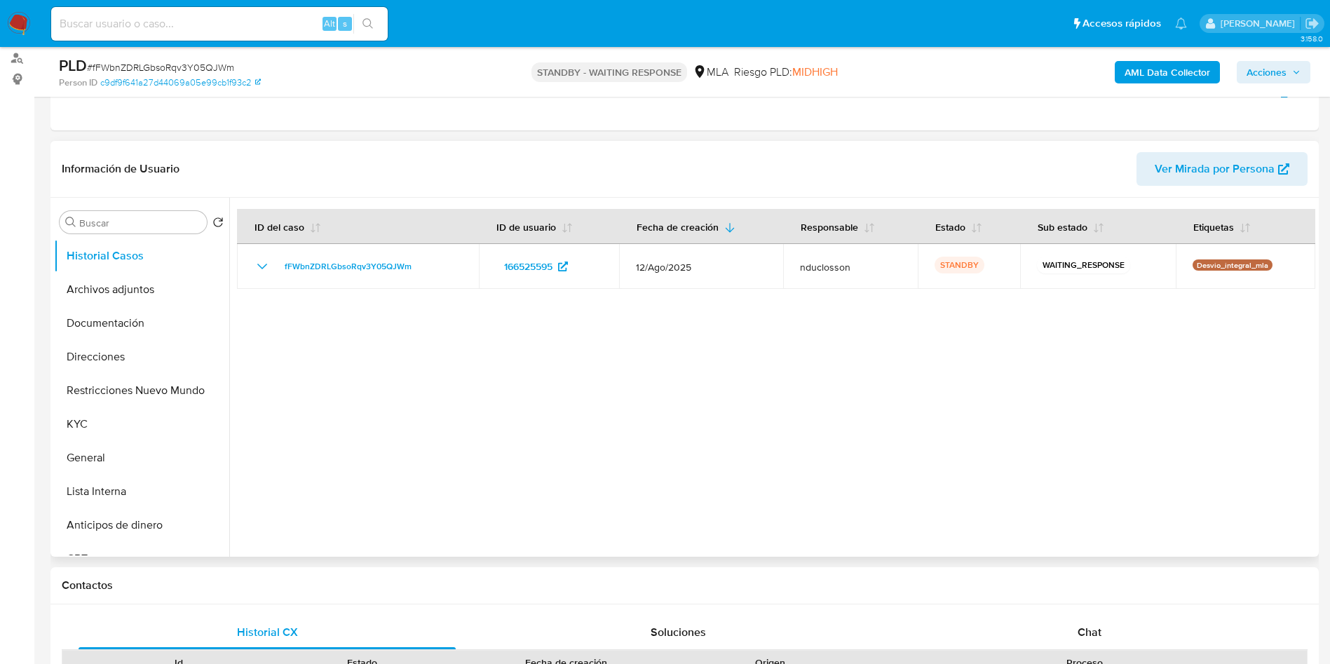
scroll to position [210, 0]
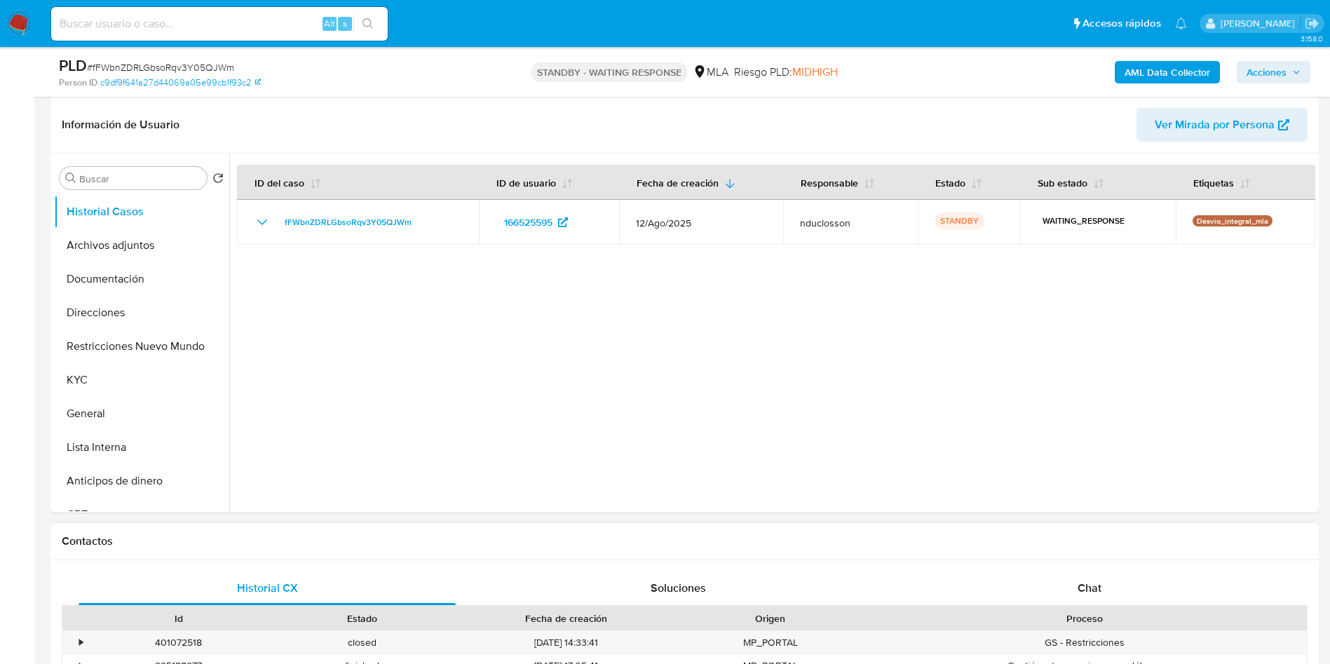
click at [1111, 568] on div "Historial CX Soluciones Chat Id Estado Fecha de creación Origen Proceso • 40107…" at bounding box center [684, 643] width 1268 height 166
click at [1109, 576] on div "Chat" at bounding box center [1089, 588] width 377 height 34
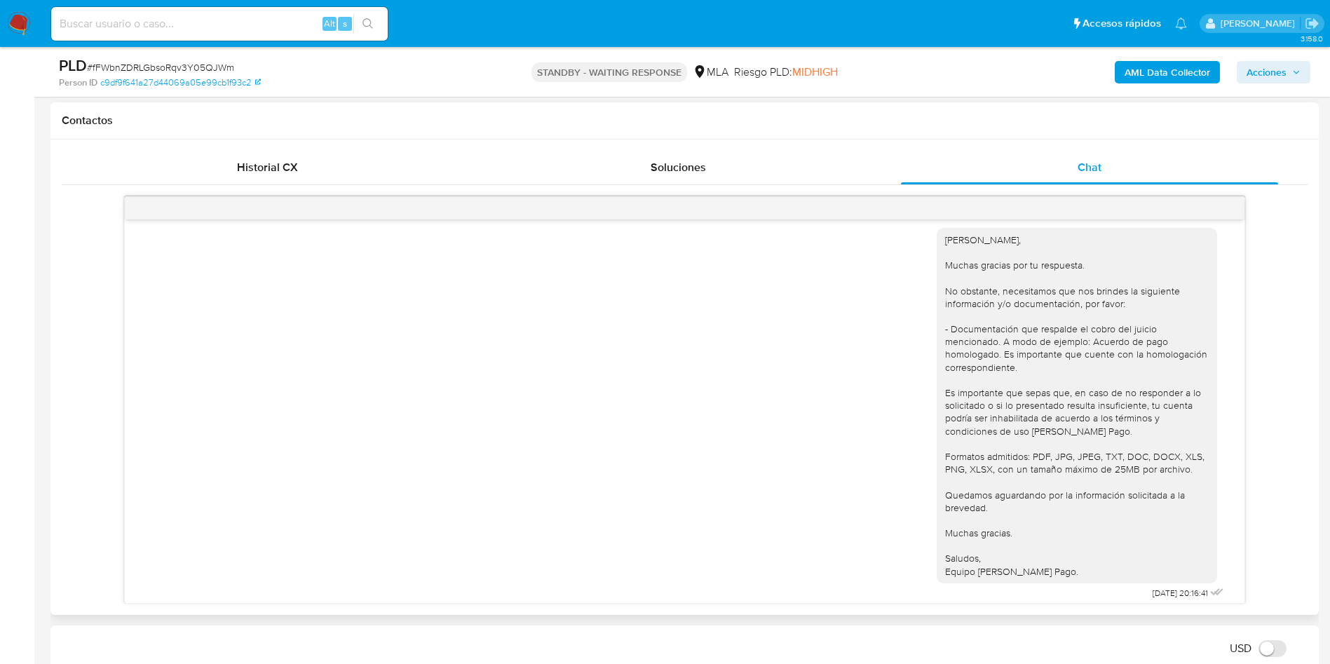
scroll to position [1417, 0]
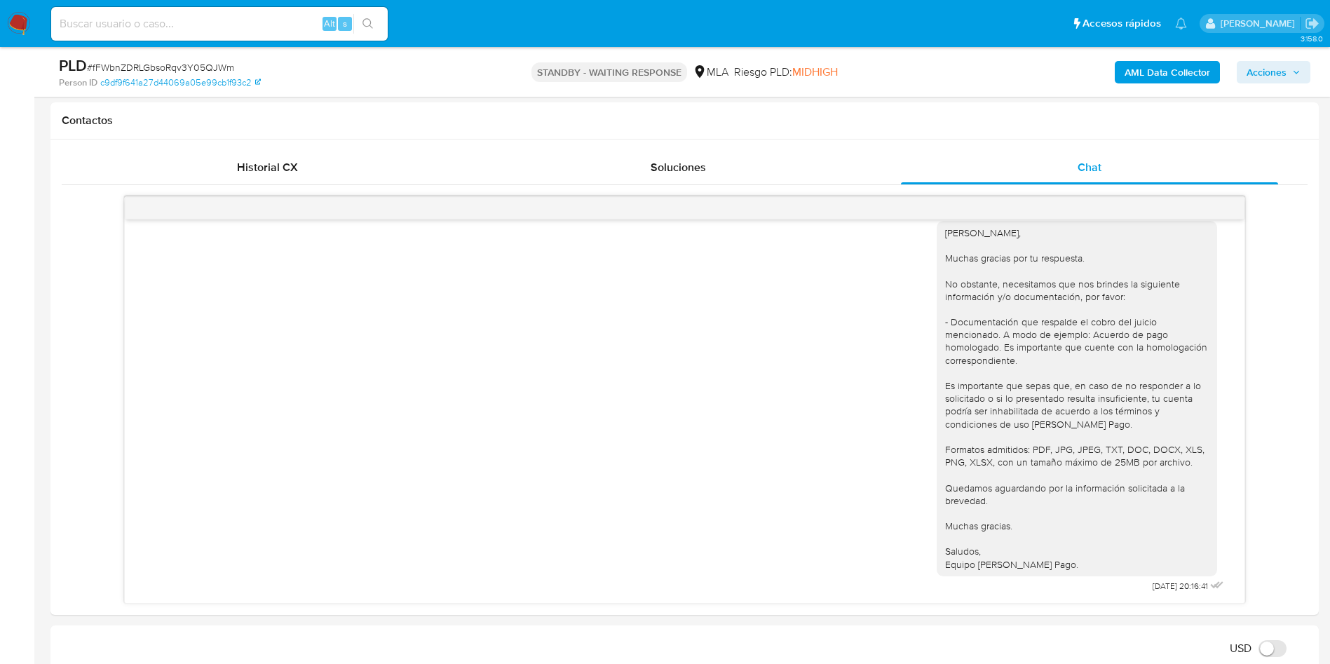
drag, startPoint x: 194, startPoint y: 11, endPoint x: 184, endPoint y: 31, distance: 22.0
click at [192, 12] on div "Alt s" at bounding box center [219, 24] width 337 height 34
click at [184, 43] on div "Alt s" at bounding box center [219, 23] width 337 height 39
click at [175, 29] on input at bounding box center [219, 24] width 337 height 18
paste input "zCe14OnFzEcgXy1w6cqdxI71"
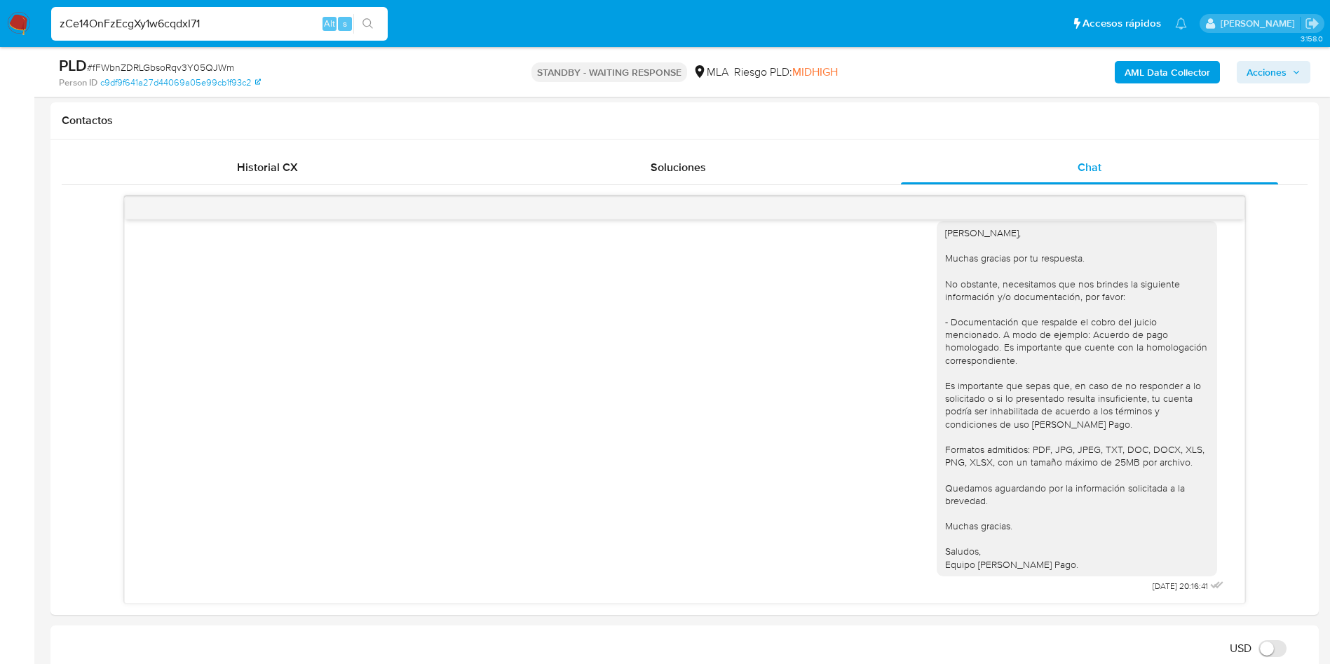
type input "zCe14OnFzEcgXy1w6cqdxI71"
click at [367, 20] on icon "search-icon" at bounding box center [368, 23] width 11 height 11
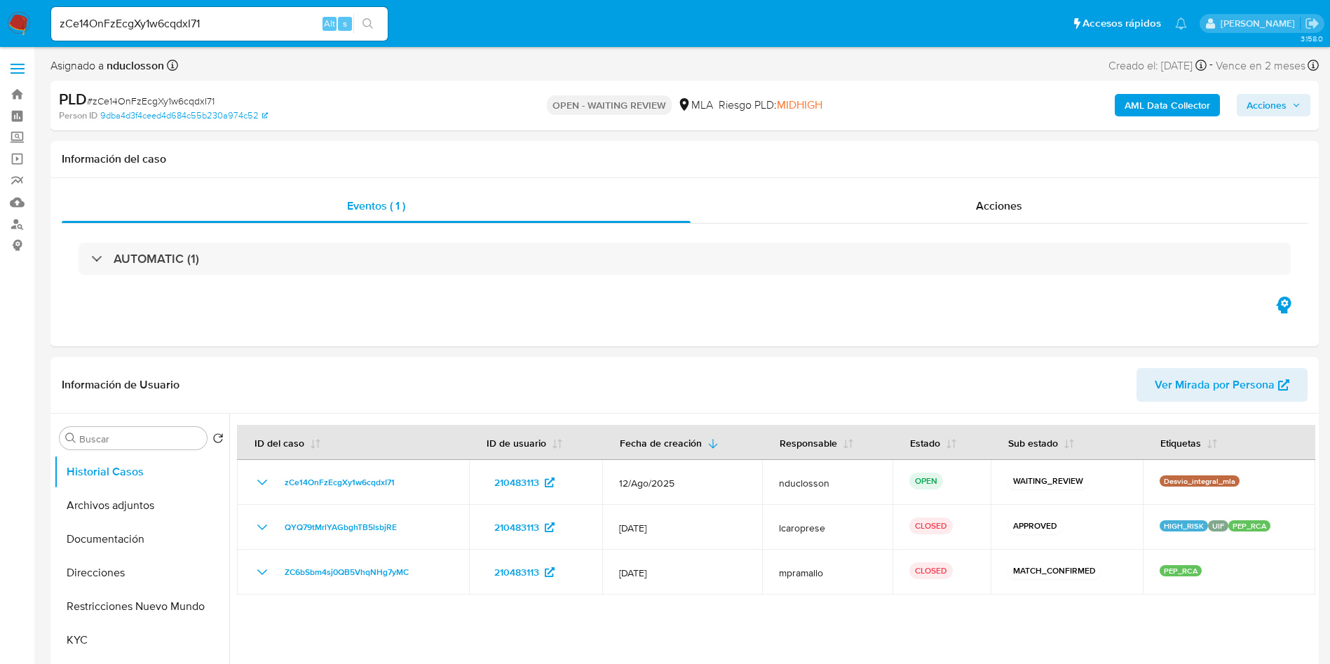
select select "10"
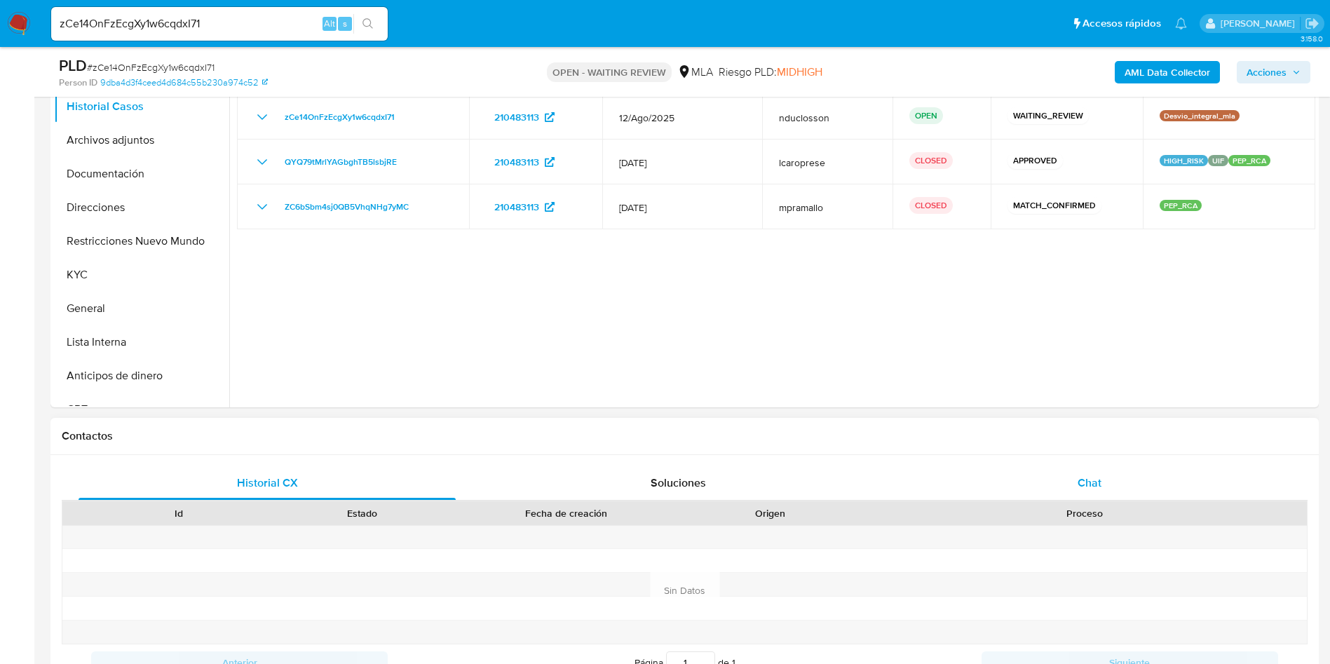
click at [1067, 480] on div "Chat" at bounding box center [1089, 483] width 377 height 34
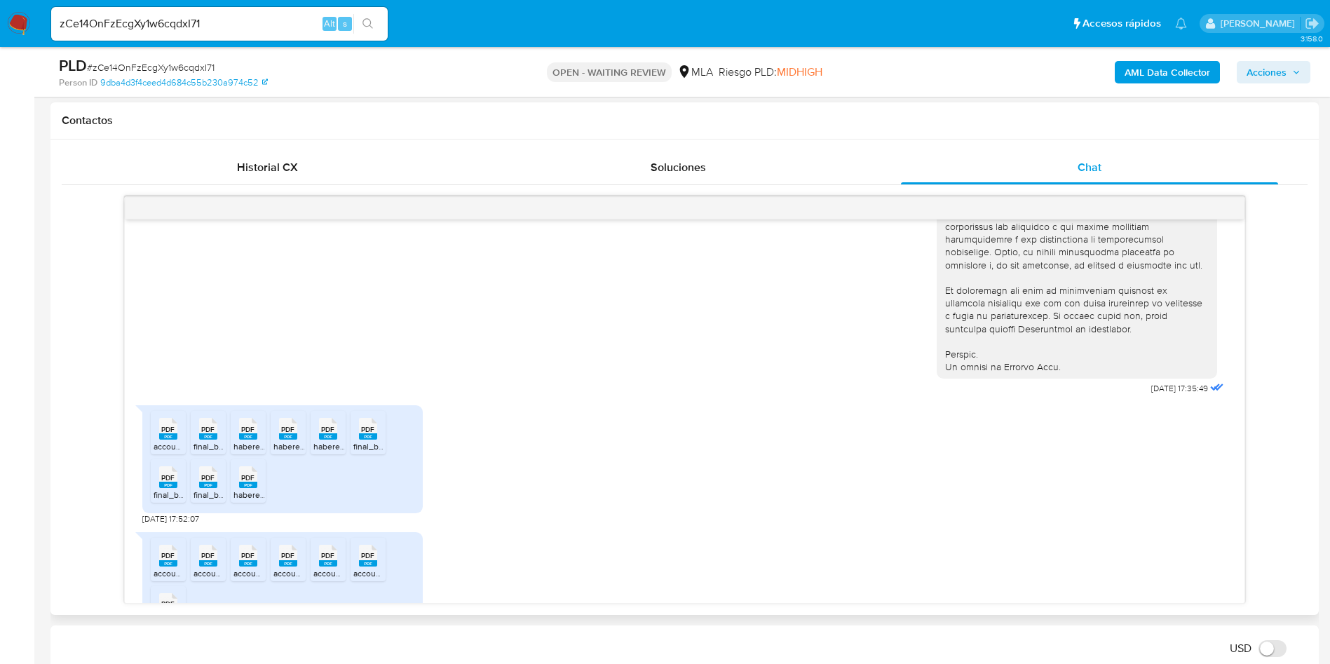
scroll to position [712, 0]
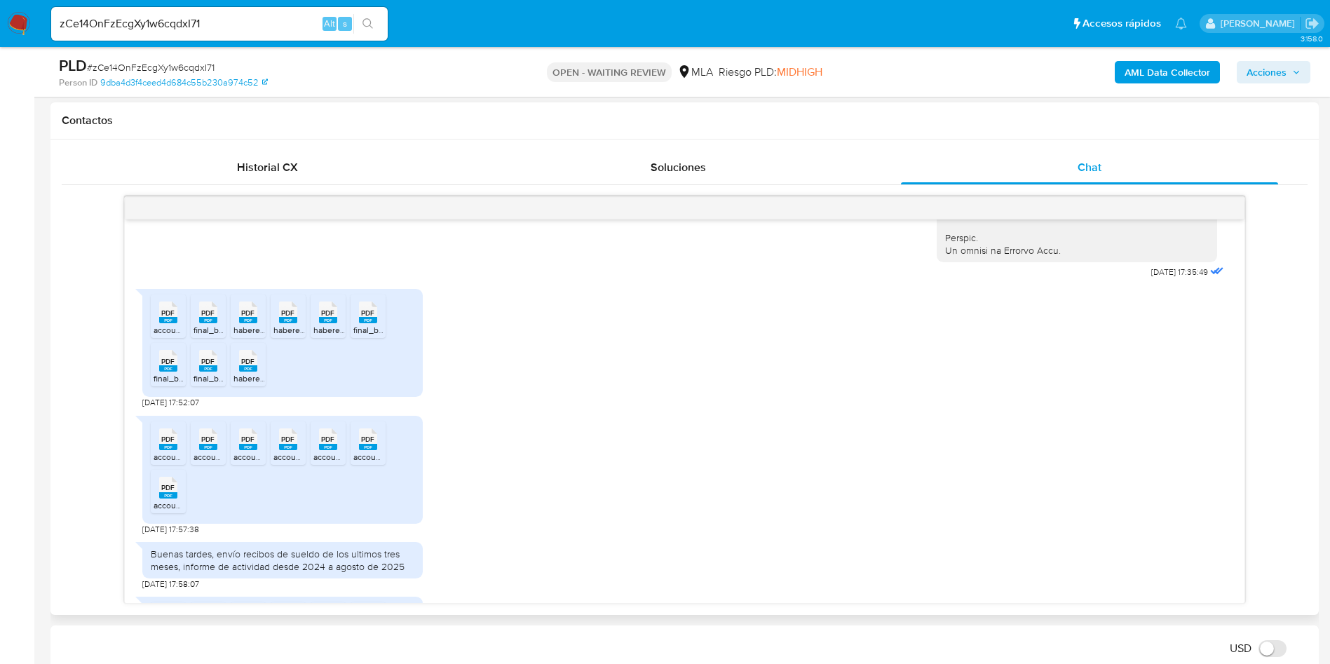
click at [163, 325] on icon "PDF" at bounding box center [168, 312] width 18 height 25
click at [206, 336] on span "final_balance_20250108133742_405d.pdf" at bounding box center [272, 330] width 157 height 12
click at [254, 318] on span "PDF" at bounding box center [247, 313] width 13 height 9
click at [283, 318] on span "PDF" at bounding box center [287, 313] width 13 height 9
click at [323, 318] on span "PDF" at bounding box center [327, 313] width 13 height 9
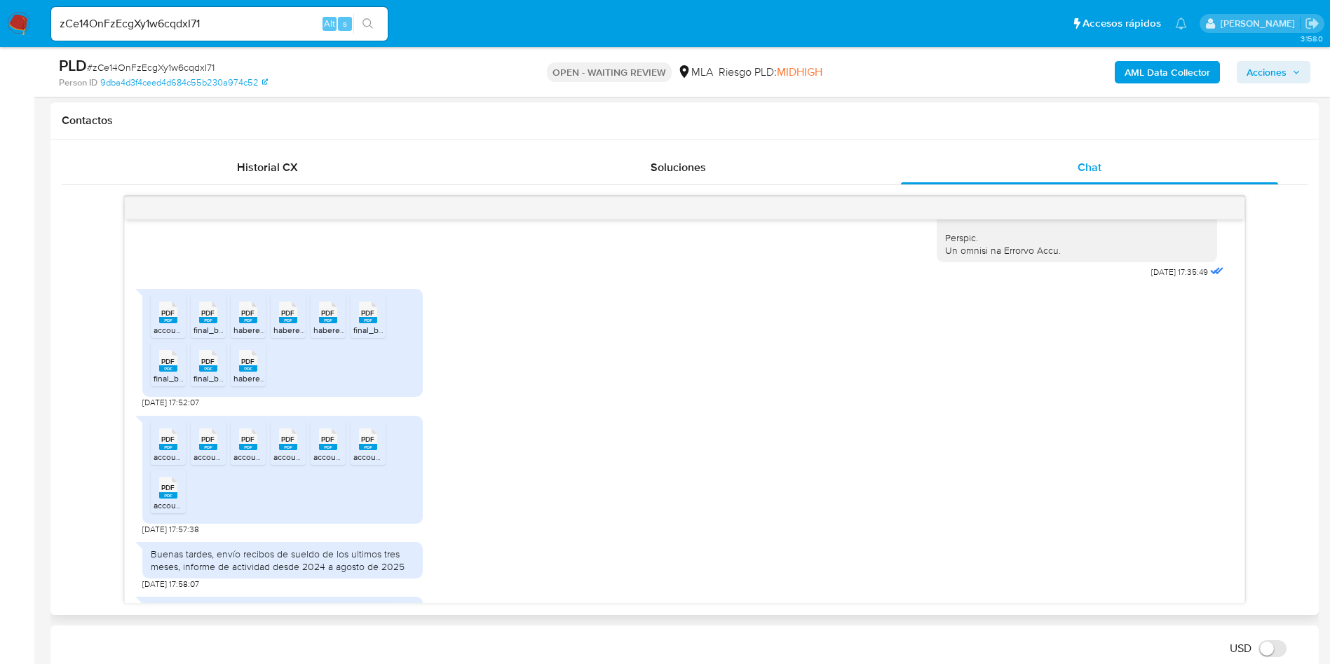
click at [363, 318] on span "PDF" at bounding box center [367, 313] width 13 height 9
click at [165, 366] on span "PDF" at bounding box center [167, 361] width 13 height 9
click at [212, 366] on span "PDF" at bounding box center [207, 361] width 13 height 9
click at [252, 372] on rect at bounding box center [248, 368] width 18 height 6
click at [180, 452] on div "PDF PDF" at bounding box center [168, 437] width 29 height 27
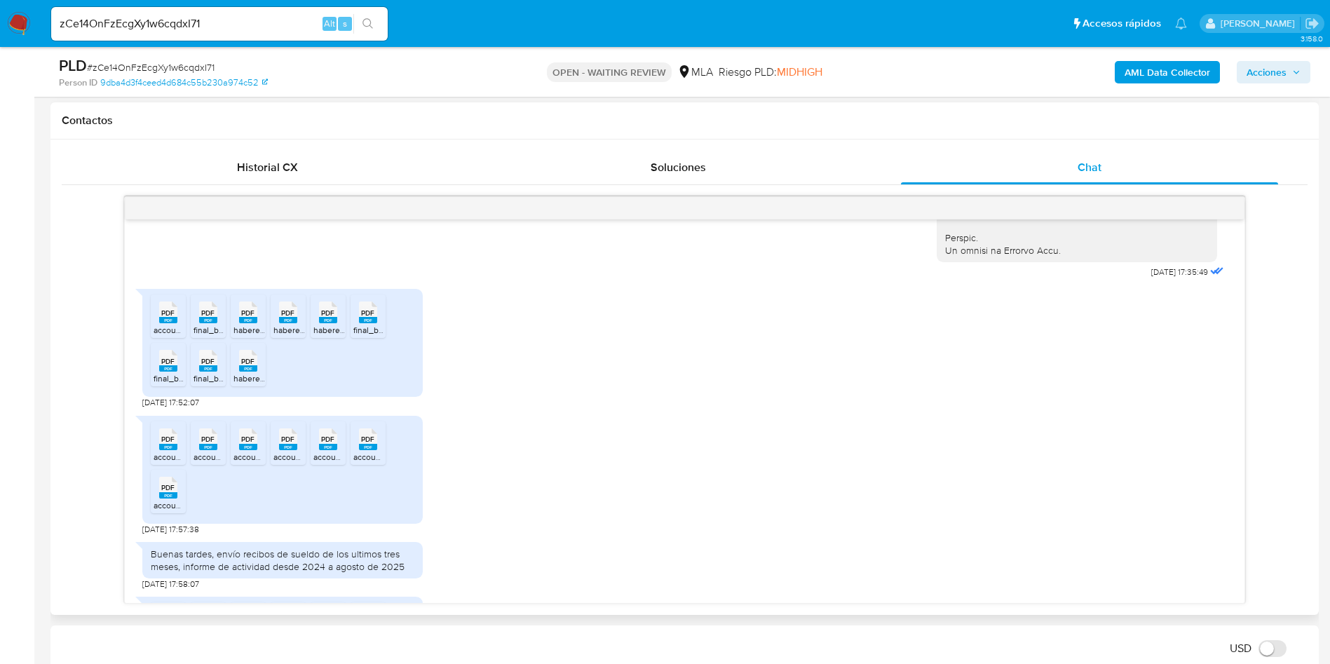
click at [201, 450] on icon at bounding box center [208, 439] width 18 height 22
click at [256, 450] on icon at bounding box center [248, 439] width 18 height 22
click at [287, 444] on span "PDF" at bounding box center [287, 439] width 13 height 9
click at [321, 444] on span "PDF" at bounding box center [327, 439] width 13 height 9
click at [361, 444] on span "PDF" at bounding box center [367, 439] width 13 height 9
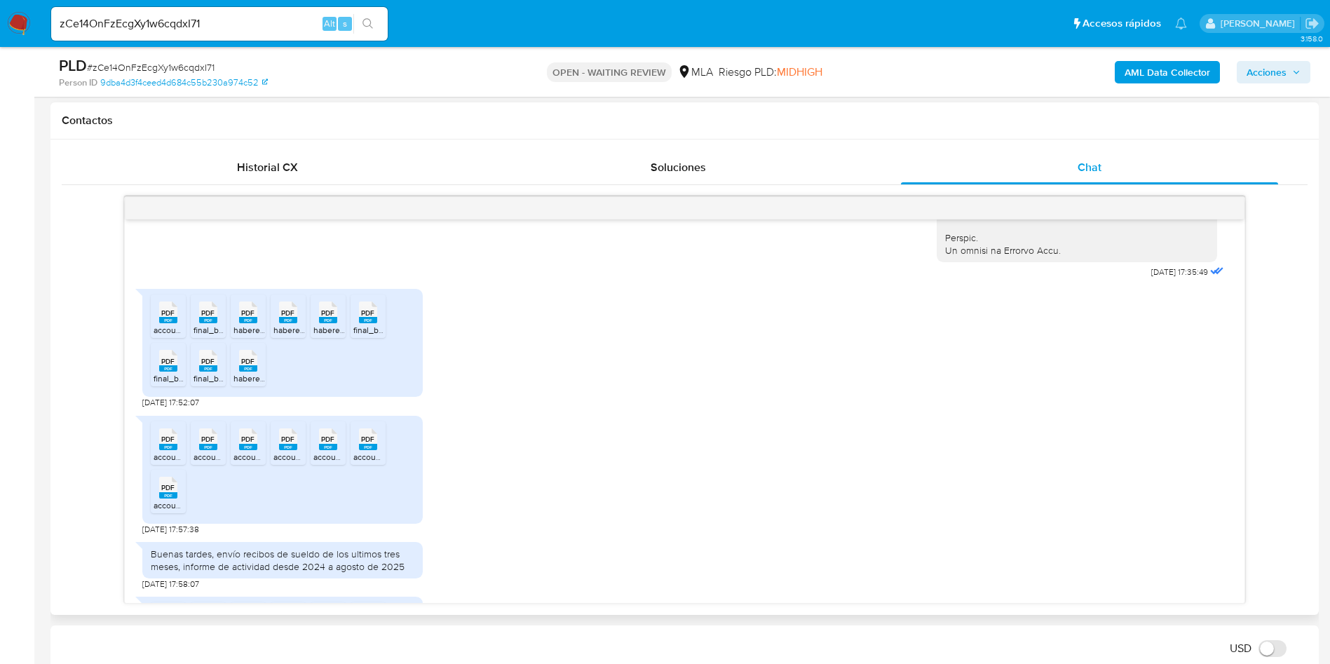
click at [172, 492] on span "PDF" at bounding box center [167, 487] width 13 height 9
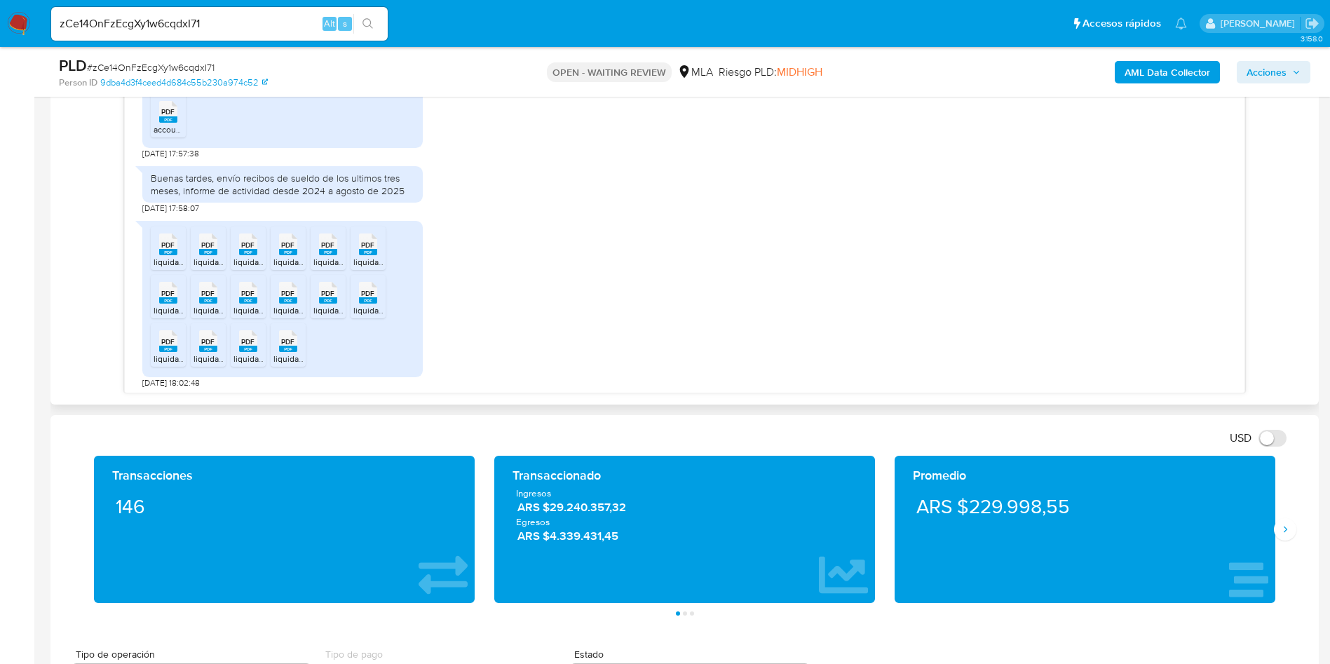
scroll to position [922, 0]
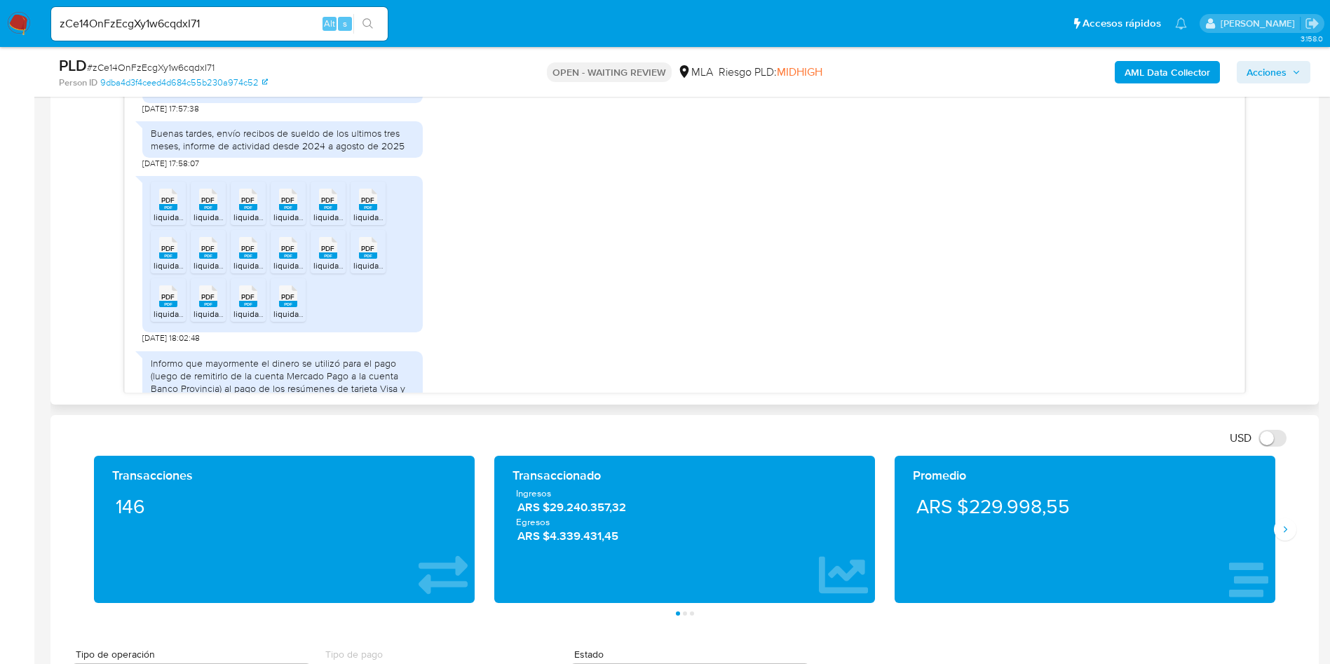
click at [168, 205] on span "PDF" at bounding box center [167, 200] width 13 height 9
click at [209, 205] on span "PDF" at bounding box center [207, 200] width 13 height 9
click at [243, 205] on span "PDF" at bounding box center [247, 200] width 13 height 9
click at [282, 210] on rect at bounding box center [288, 207] width 18 height 6
click at [326, 210] on rect at bounding box center [328, 207] width 18 height 6
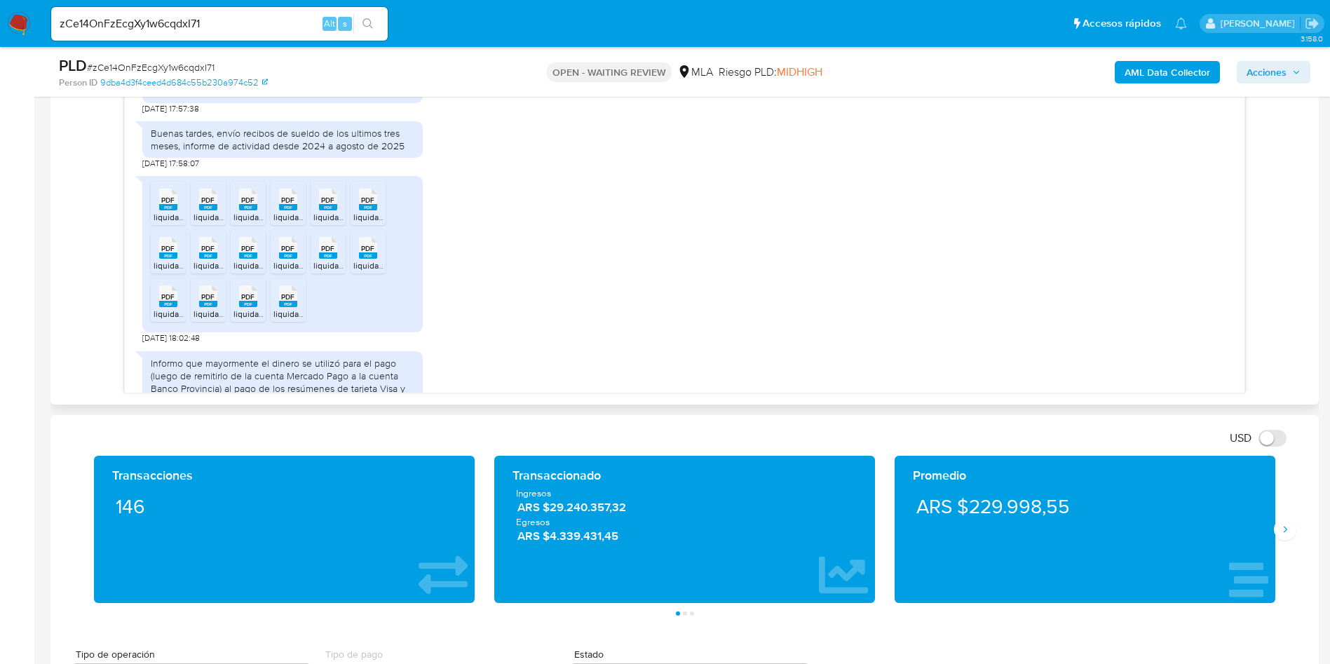
click at [365, 210] on rect at bounding box center [368, 207] width 18 height 6
click at [170, 259] on rect at bounding box center [168, 255] width 18 height 6
click at [213, 259] on rect at bounding box center [208, 255] width 18 height 6
click at [252, 253] on span "PDF" at bounding box center [247, 248] width 13 height 9
click at [297, 259] on icon at bounding box center [288, 248] width 18 height 22
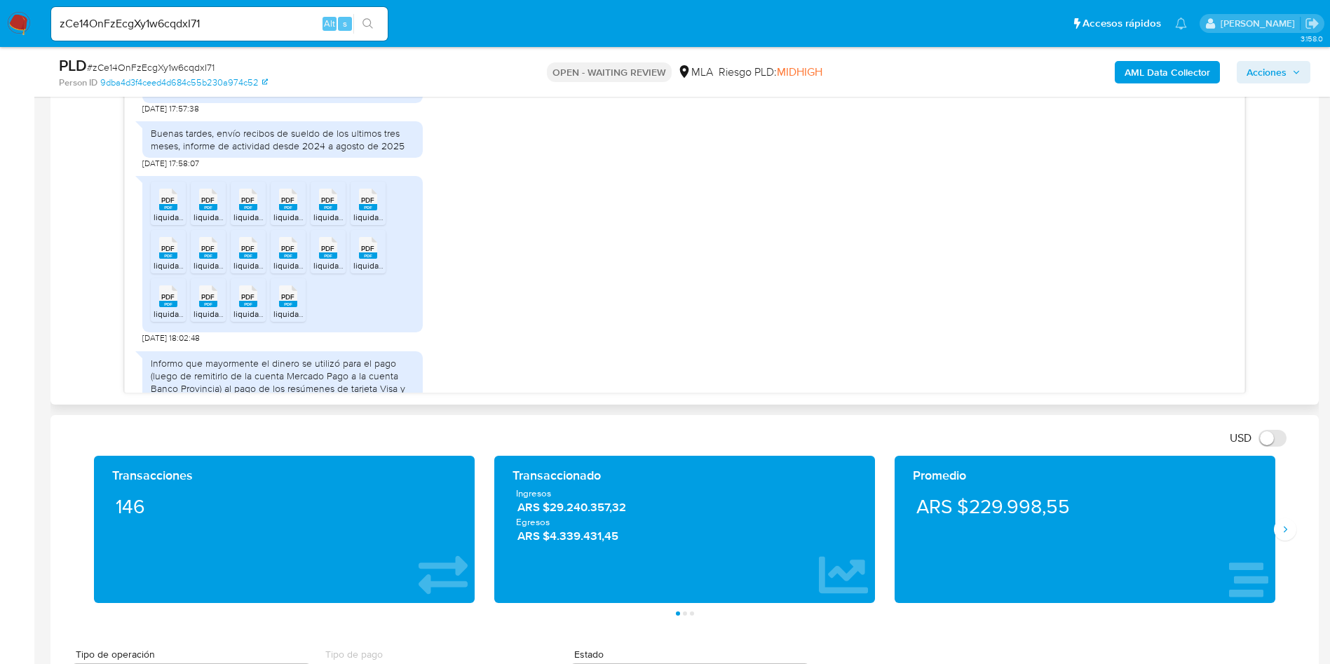
click at [320, 259] on icon at bounding box center [328, 248] width 18 height 22
click at [359, 259] on rect at bounding box center [368, 255] width 18 height 6
click at [164, 302] on span "PDF" at bounding box center [167, 296] width 13 height 9
click at [205, 302] on span "PDF" at bounding box center [207, 296] width 13 height 9
click at [239, 309] on icon "PDF" at bounding box center [248, 296] width 18 height 25
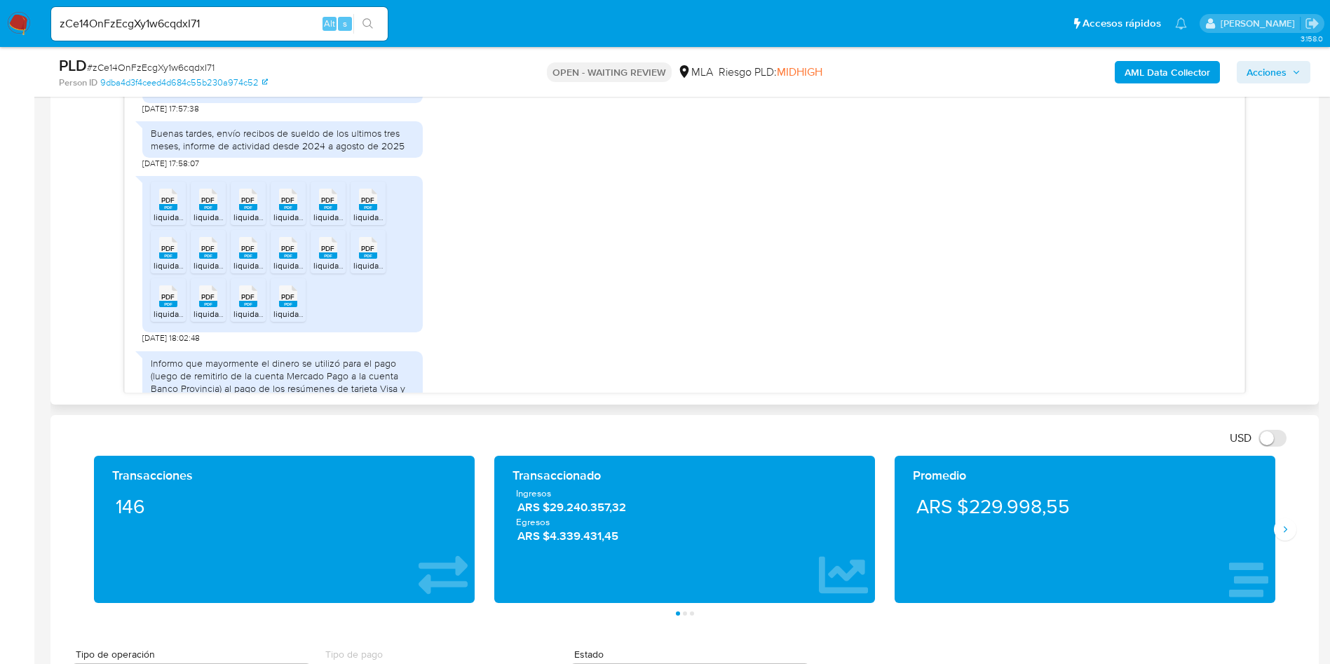
click at [286, 307] on rect at bounding box center [288, 304] width 18 height 6
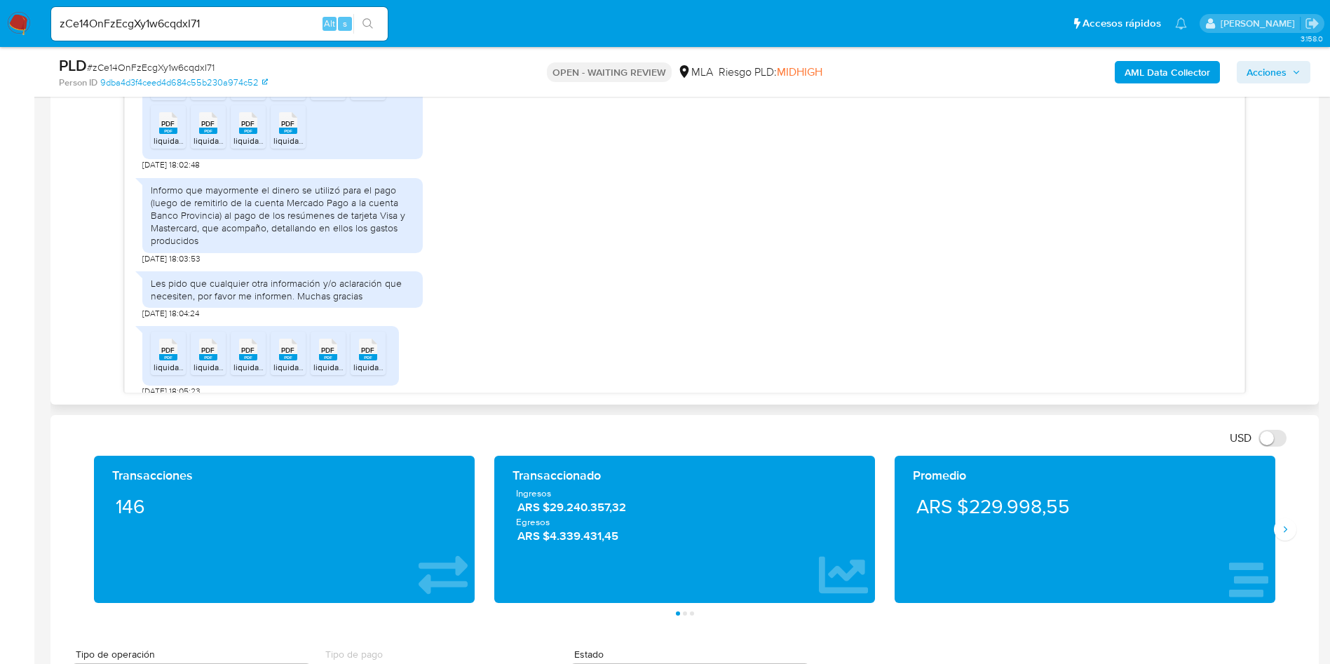
scroll to position [1132, 0]
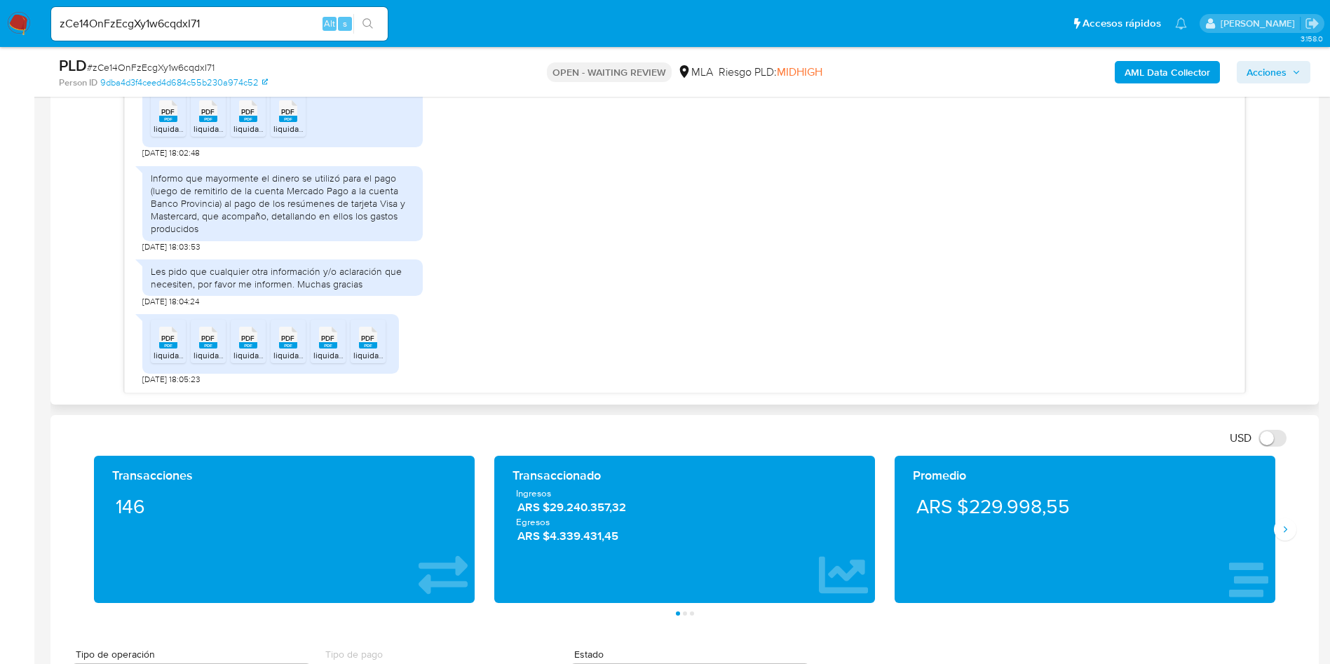
click at [170, 341] on span "PDF" at bounding box center [167, 338] width 13 height 9
click at [210, 353] on span "liquidacion_visa_ 4422_2024-10.pdf" at bounding box center [262, 355] width 137 height 12
click at [244, 351] on span "liquidacion_visa_ 4422_2025-05.pdf" at bounding box center [303, 355] width 139 height 12
click at [284, 341] on span "PDF" at bounding box center [287, 338] width 13 height 9
click at [331, 334] on span "PDF" at bounding box center [327, 338] width 13 height 9
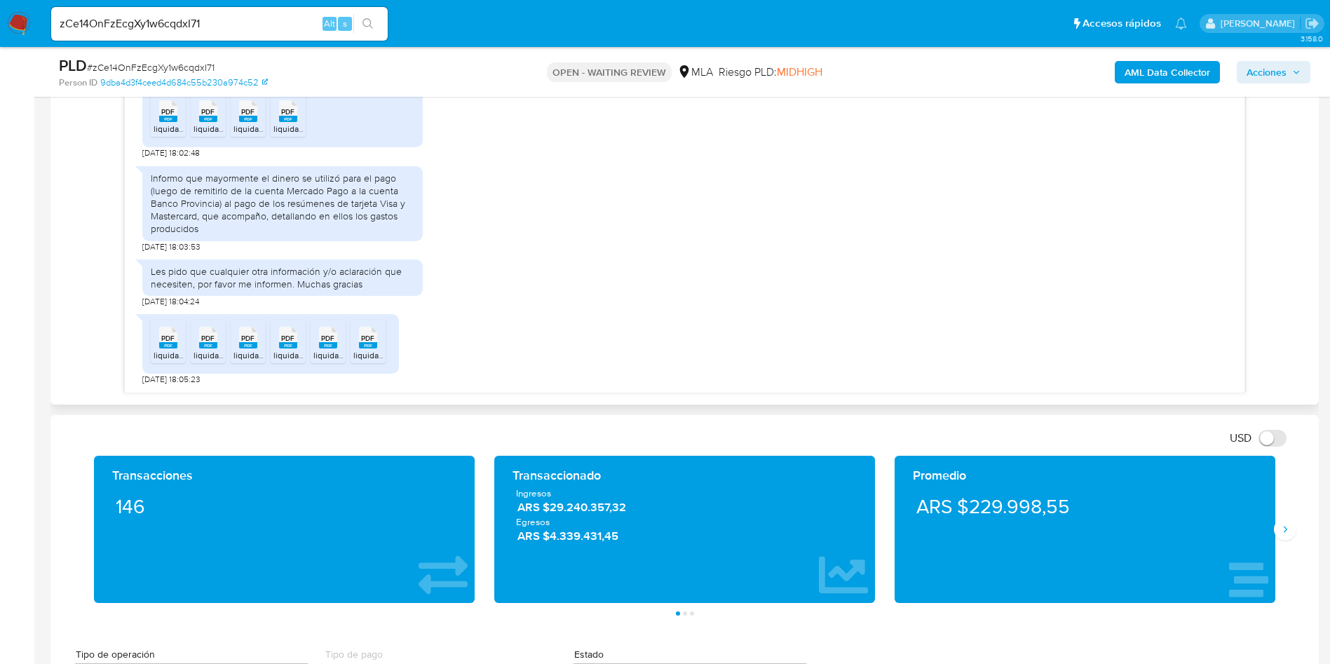
click at [366, 331] on icon at bounding box center [368, 338] width 18 height 22
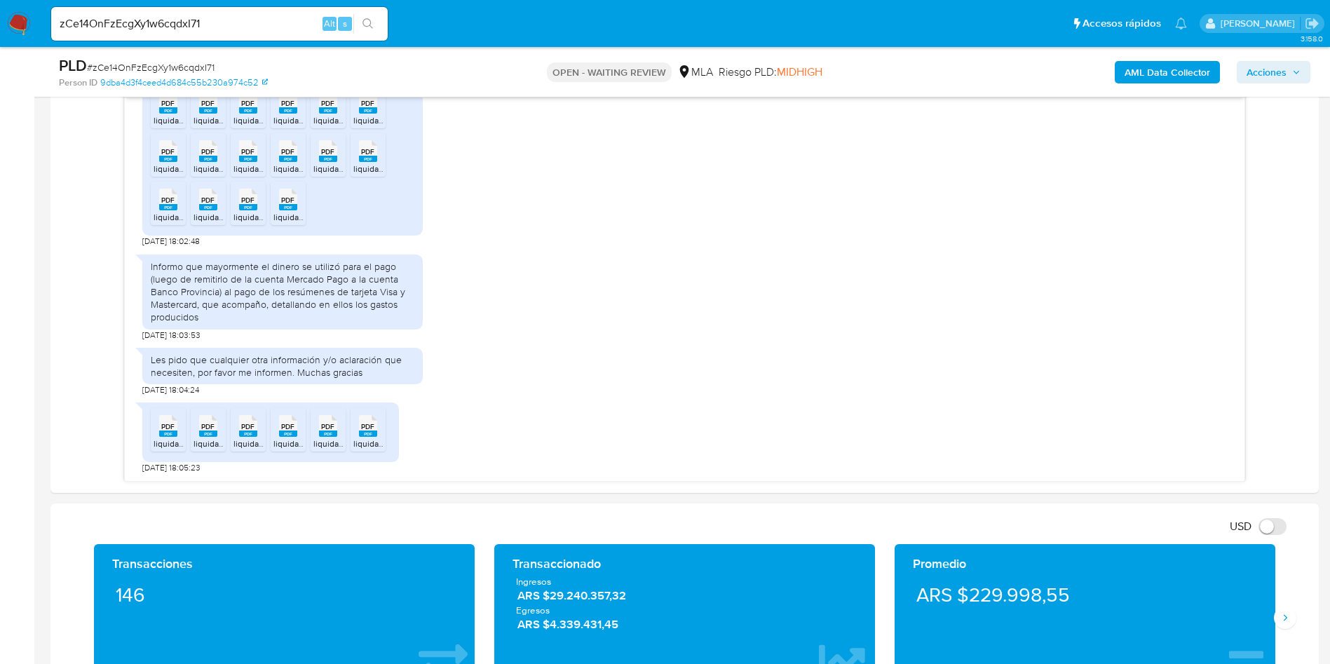
scroll to position [631, 0]
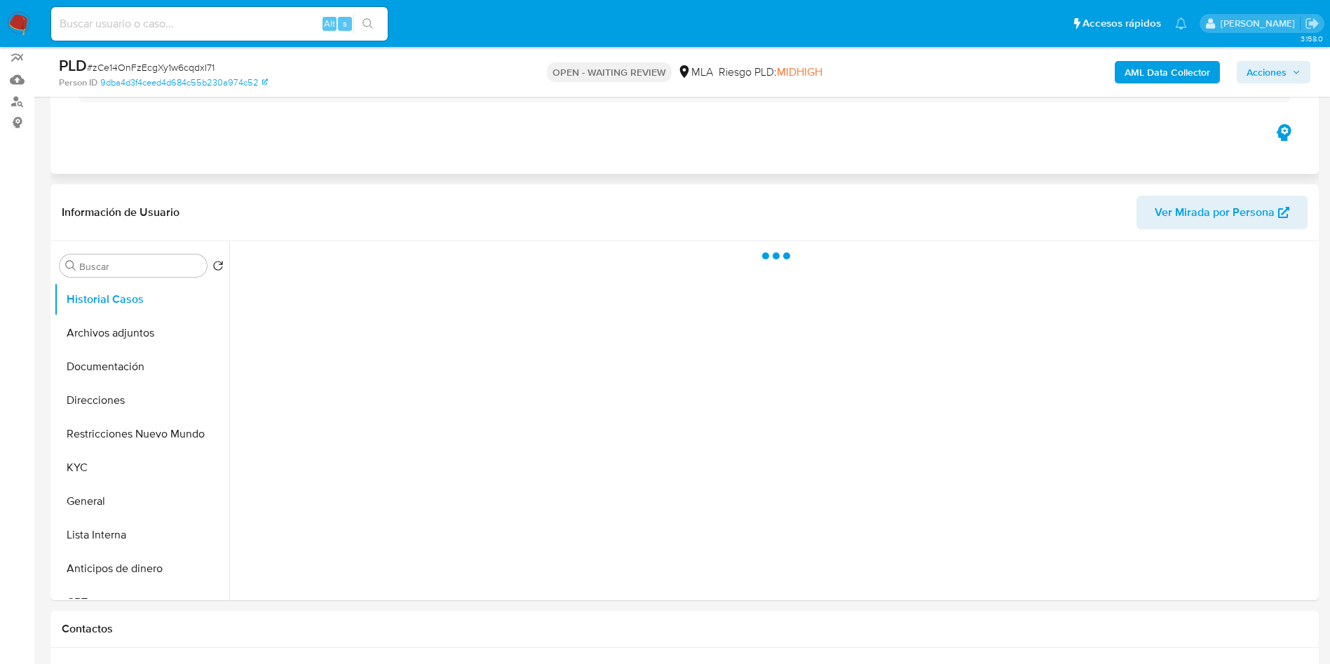
scroll to position [210, 0]
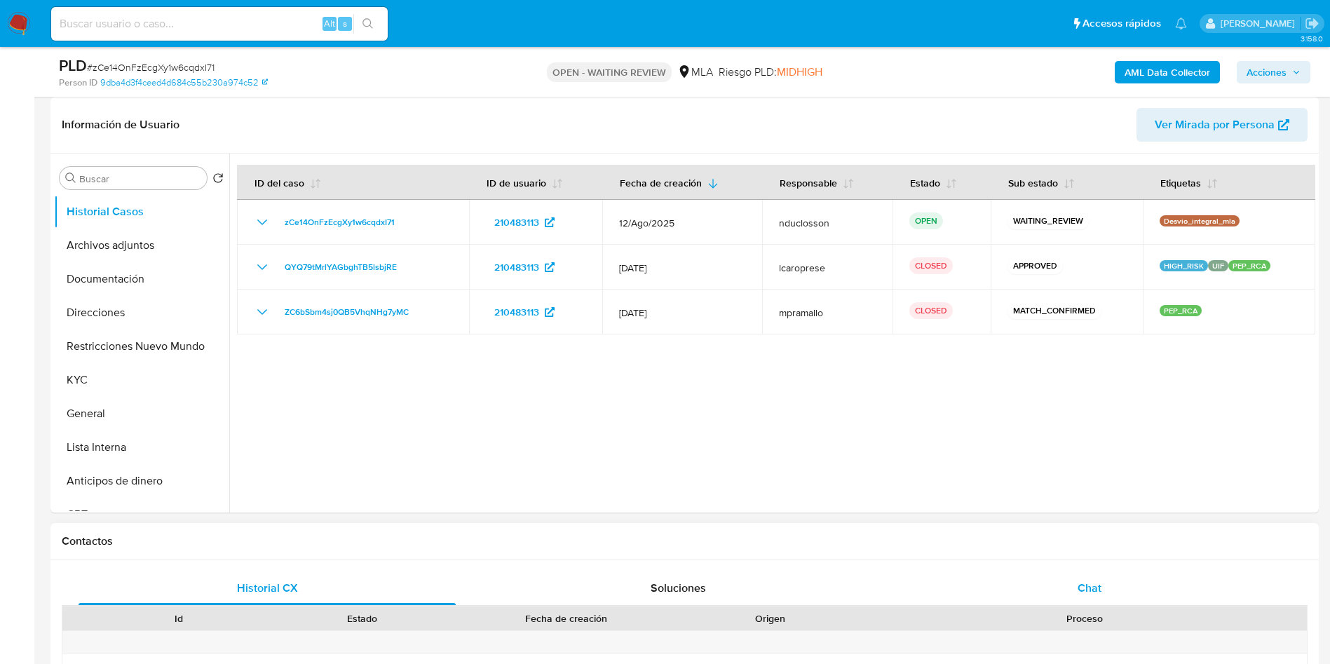
select select "10"
click at [1081, 590] on span "Chat" at bounding box center [1090, 588] width 24 height 16
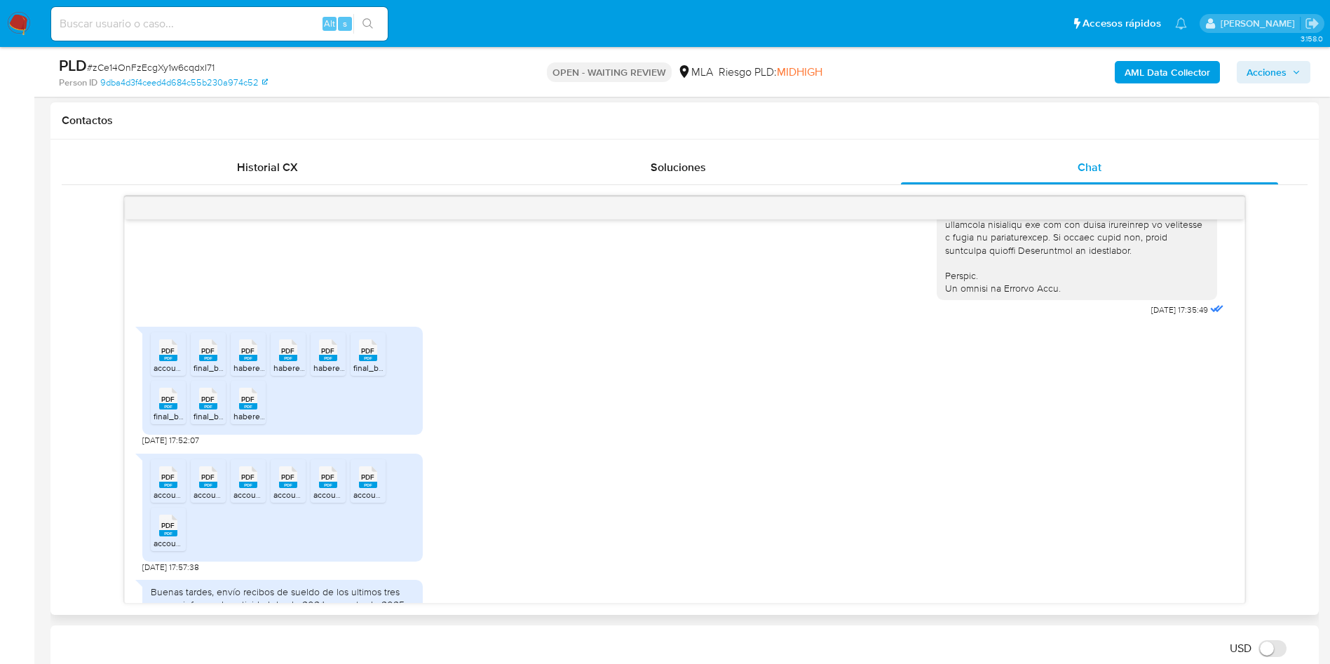
scroll to position [607, 0]
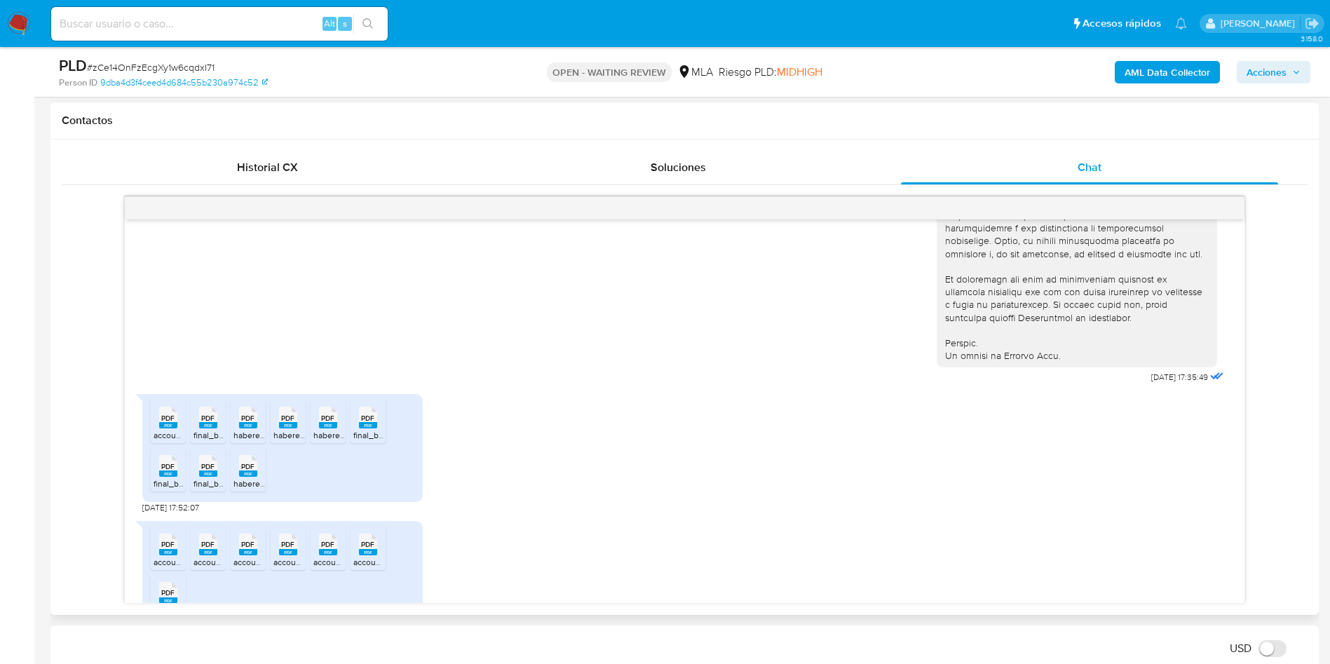
click at [154, 430] on div "PDF PDF" at bounding box center [168, 415] width 29 height 27
click at [210, 430] on icon "PDF" at bounding box center [208, 417] width 18 height 25
click at [245, 428] on rect at bounding box center [248, 425] width 18 height 6
click at [283, 423] on span "PDF" at bounding box center [287, 418] width 13 height 9
click at [323, 423] on span "PDF" at bounding box center [327, 418] width 13 height 9
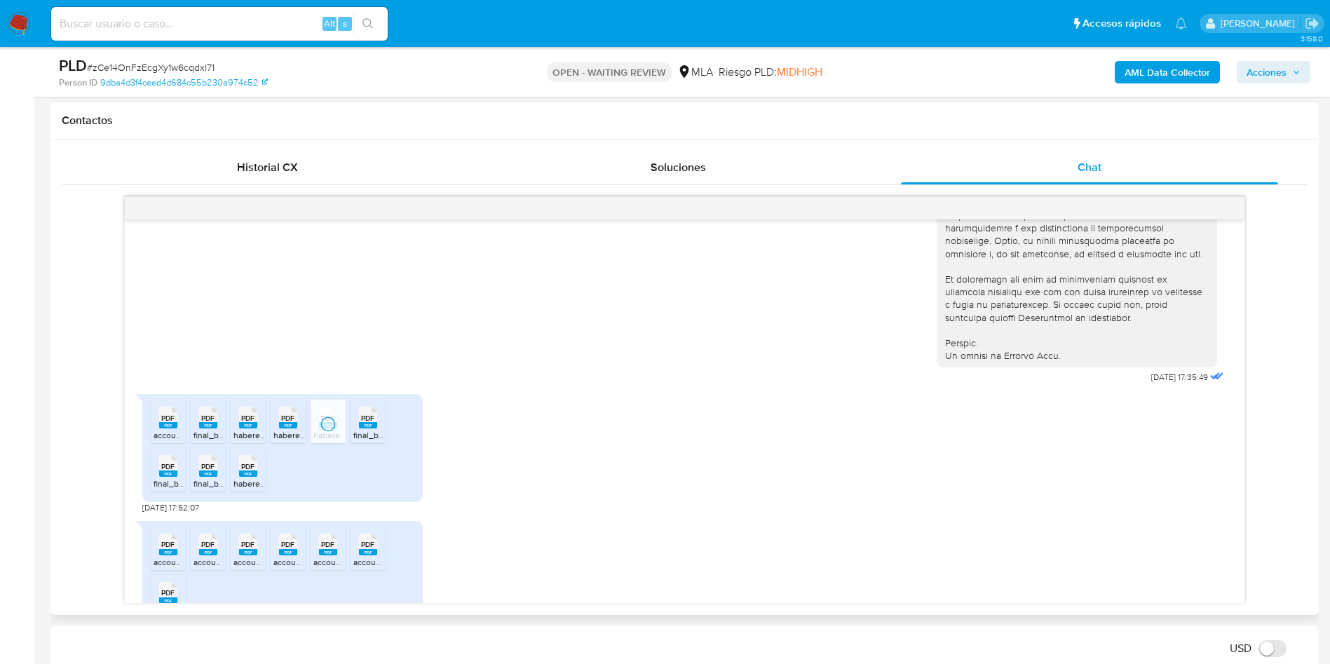
click at [365, 428] on rect at bounding box center [368, 425] width 18 height 6
click at [162, 477] on rect at bounding box center [168, 474] width 18 height 6
click at [204, 477] on rect at bounding box center [208, 474] width 18 height 6
click at [244, 477] on rect at bounding box center [248, 474] width 18 height 6
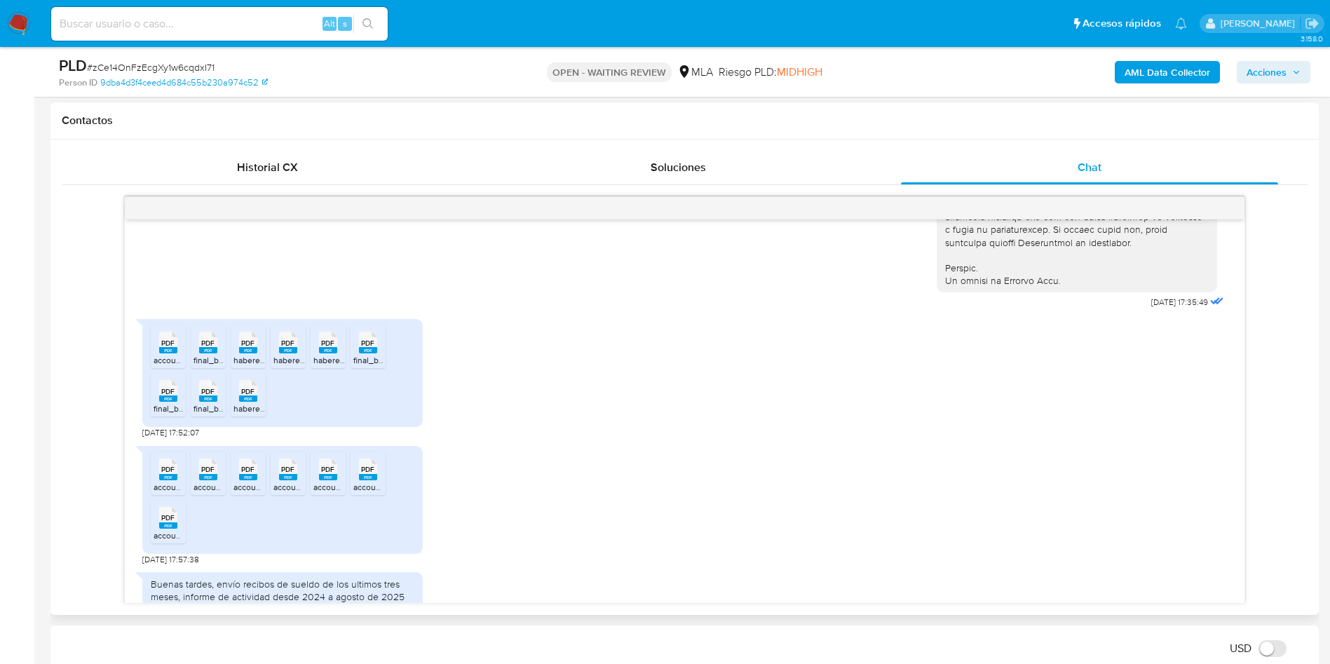
scroll to position [712, 0]
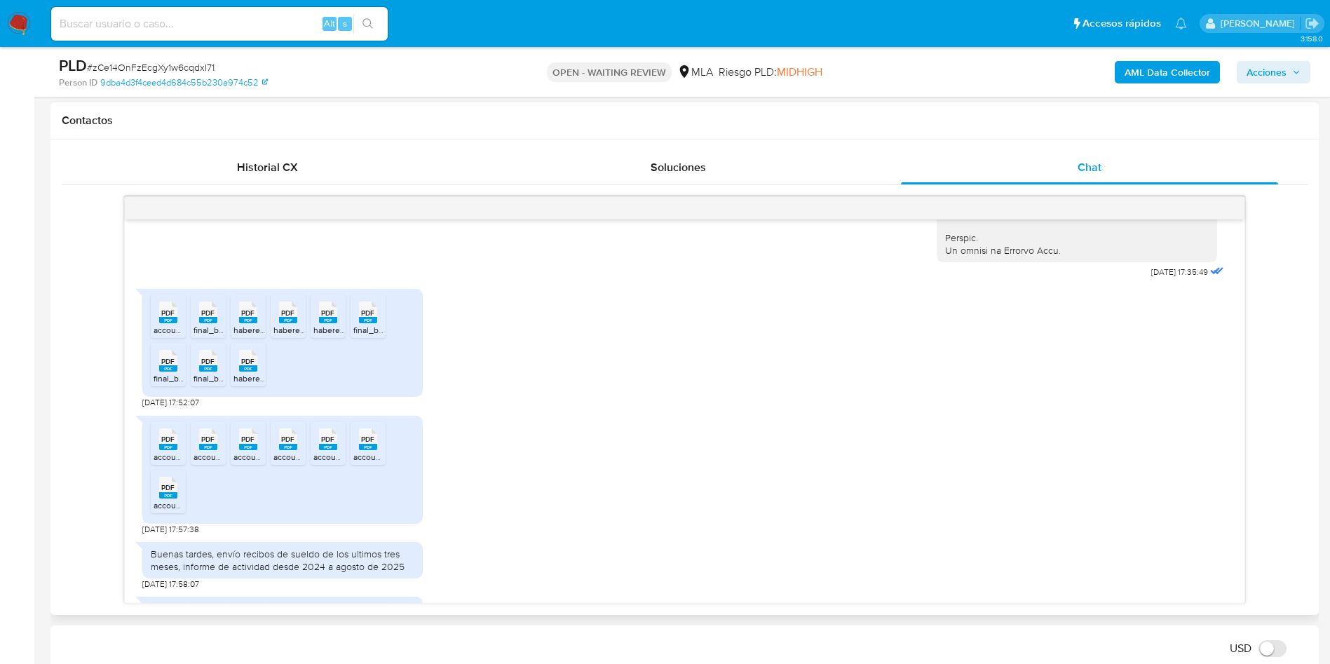
click at [165, 444] on span "PDF" at bounding box center [167, 439] width 13 height 9
click at [205, 444] on span "PDF" at bounding box center [207, 439] width 13 height 9
click at [247, 444] on span "PDF" at bounding box center [247, 439] width 13 height 9
drag, startPoint x: 286, startPoint y: 461, endPoint x: 306, endPoint y: 467, distance: 20.6
click at [286, 444] on span "PDF" at bounding box center [287, 439] width 13 height 9
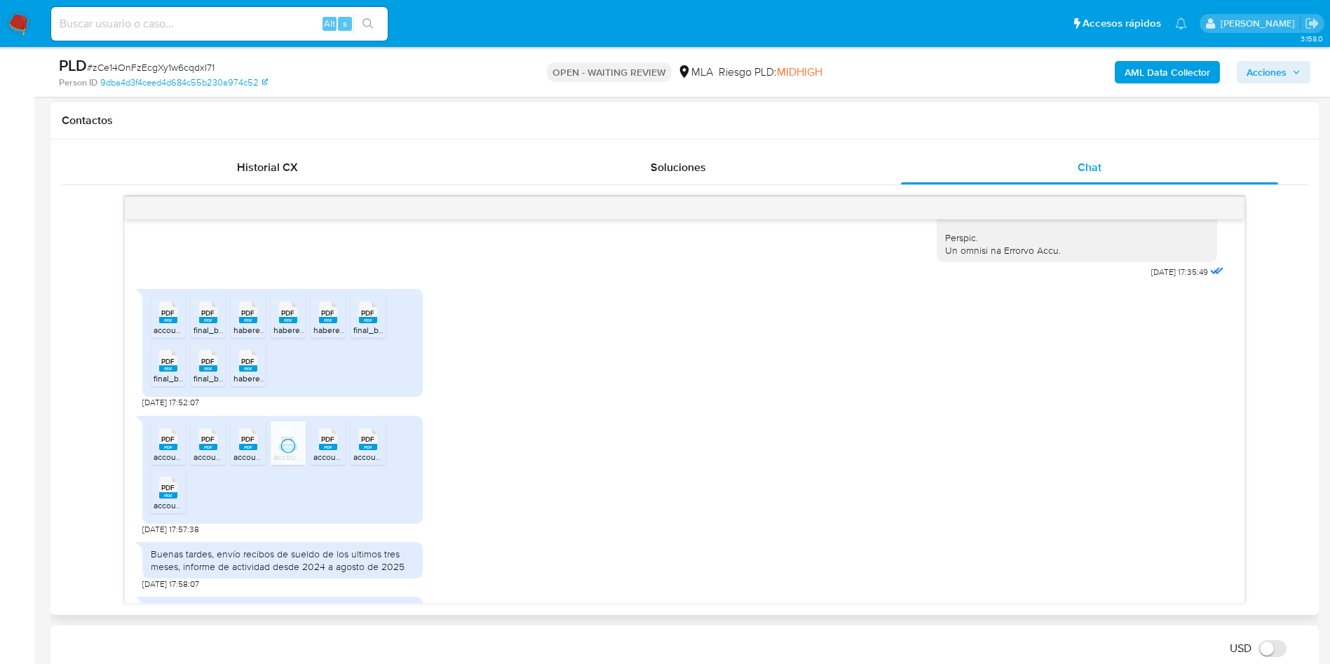
click at [330, 444] on span "PDF" at bounding box center [327, 439] width 13 height 9
click at [354, 452] on div "PDF PDF" at bounding box center [367, 437] width 29 height 27
click at [155, 500] on div "PDF PDF" at bounding box center [168, 486] width 29 height 27
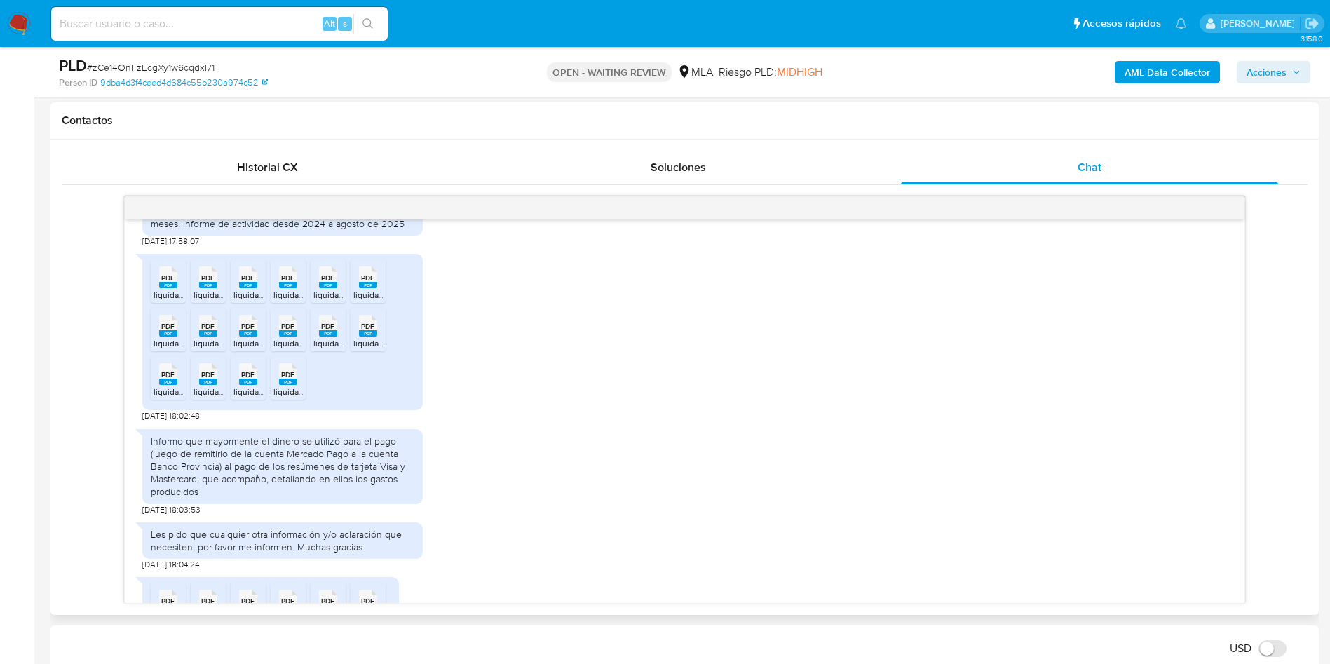
scroll to position [1027, 0]
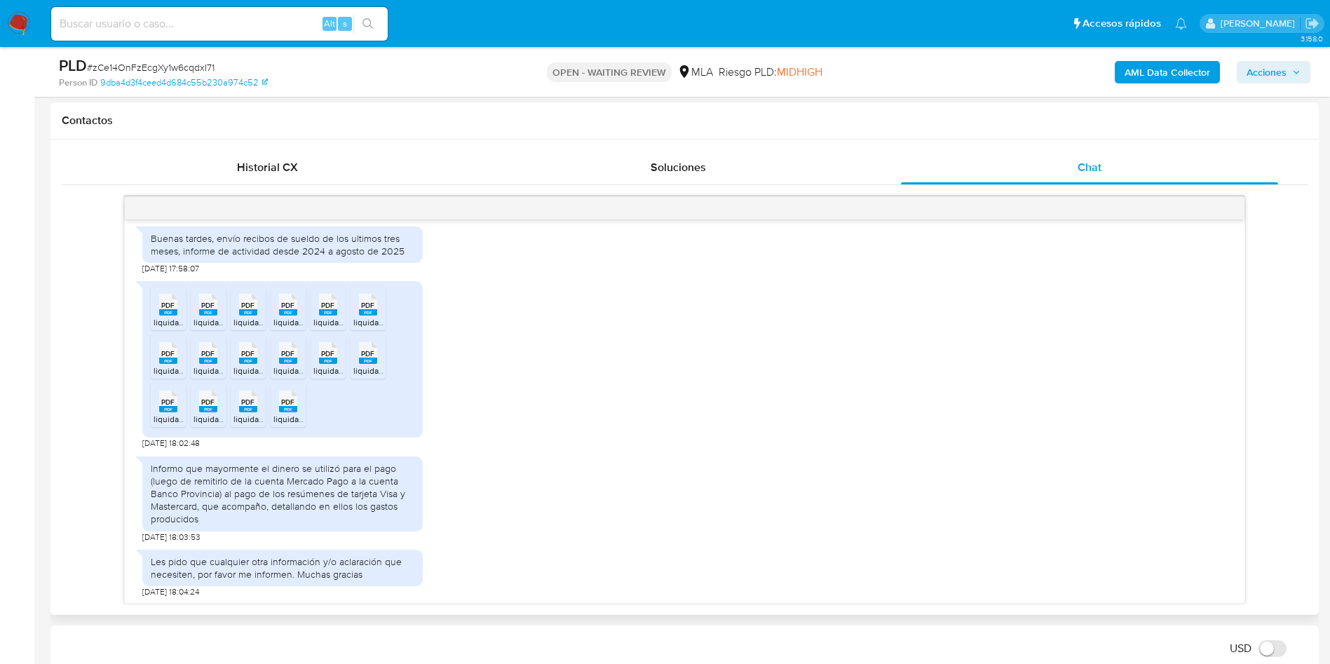
click at [173, 310] on span "PDF" at bounding box center [167, 305] width 13 height 9
click at [200, 316] on rect at bounding box center [208, 312] width 18 height 6
click at [255, 316] on icon at bounding box center [248, 305] width 18 height 22
click at [290, 310] on span "PDF" at bounding box center [287, 305] width 13 height 9
click at [328, 310] on span "PDF" at bounding box center [327, 305] width 13 height 9
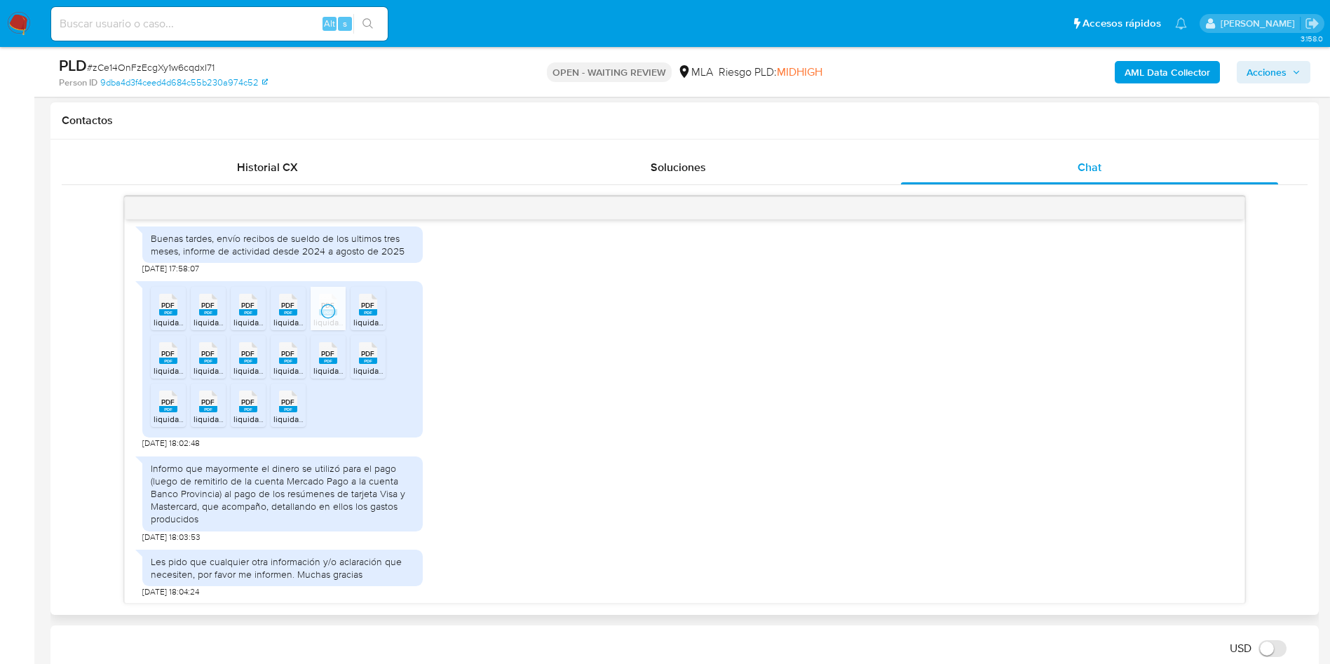
click at [376, 316] on icon at bounding box center [368, 305] width 18 height 22
click at [163, 358] on span "PDF" at bounding box center [167, 353] width 13 height 9
click at [203, 358] on span "PDF" at bounding box center [207, 353] width 13 height 9
click at [248, 358] on span "PDF" at bounding box center [247, 353] width 13 height 9
click at [308, 377] on ul "PDF PDF liquidacion_mastercard_ 4688_2025-03.pdf PDF PDF liquidacion_mastercard…" at bounding box center [283, 359] width 264 height 145
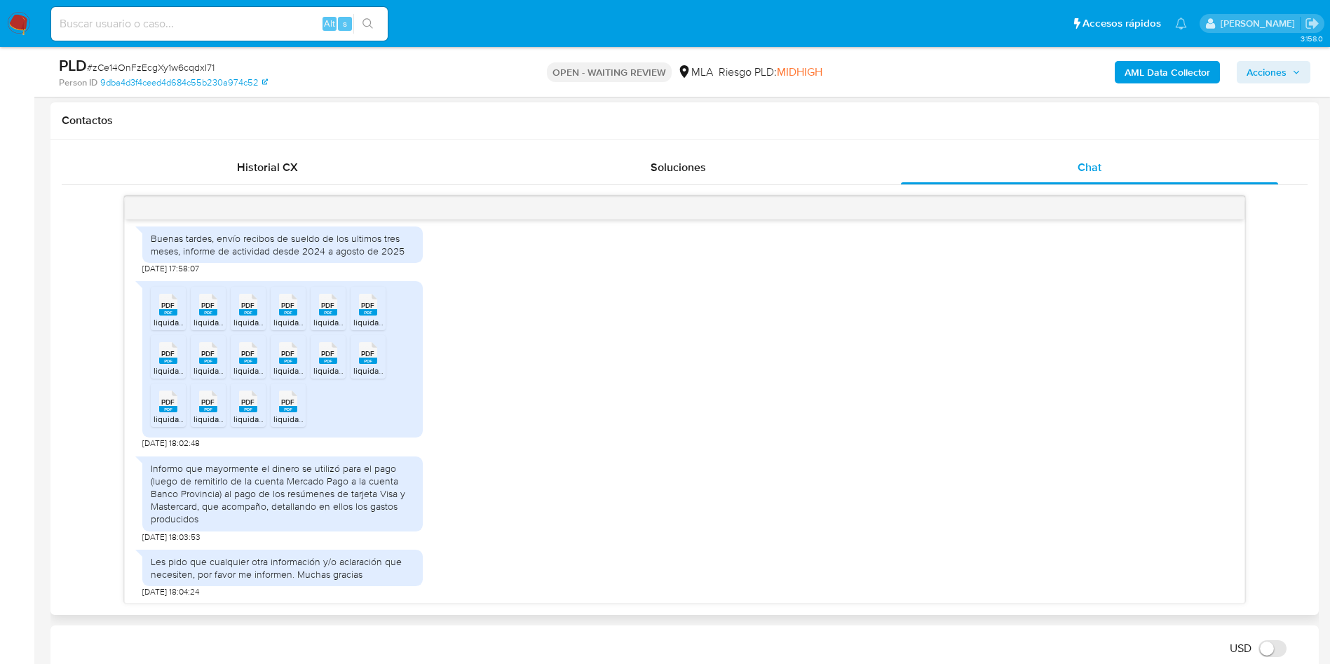
click at [301, 365] on div "PDF PDF" at bounding box center [287, 351] width 29 height 27
click at [339, 365] on div "PDF PDF" at bounding box center [327, 351] width 29 height 27
drag, startPoint x: 362, startPoint y: 378, endPoint x: 334, endPoint y: 393, distance: 31.1
click at [362, 358] on span "PDF" at bounding box center [367, 353] width 13 height 9
drag, startPoint x: 171, startPoint y: 435, endPoint x: 201, endPoint y: 429, distance: 30.0
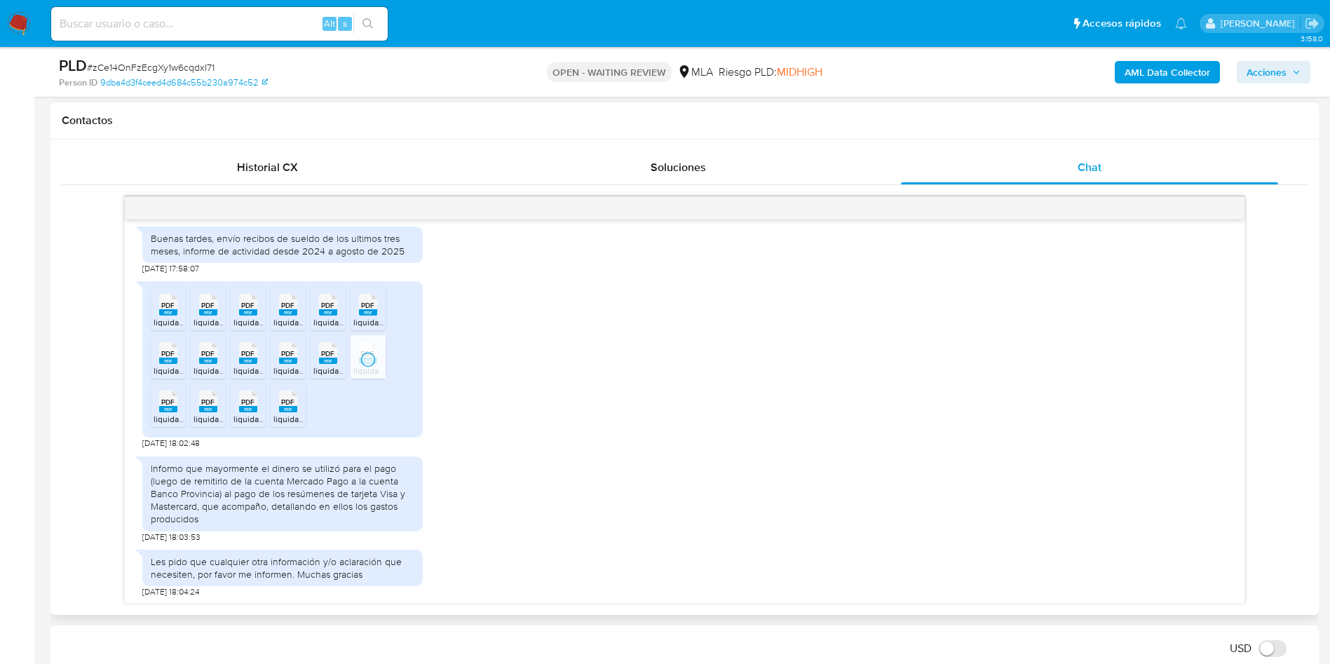
click at [171, 412] on rect at bounding box center [168, 409] width 18 height 6
click at [209, 407] on span "PDF" at bounding box center [207, 402] width 13 height 9
click at [247, 407] on span "PDF" at bounding box center [247, 402] width 13 height 9
click at [282, 407] on span "PDF" at bounding box center [287, 402] width 13 height 9
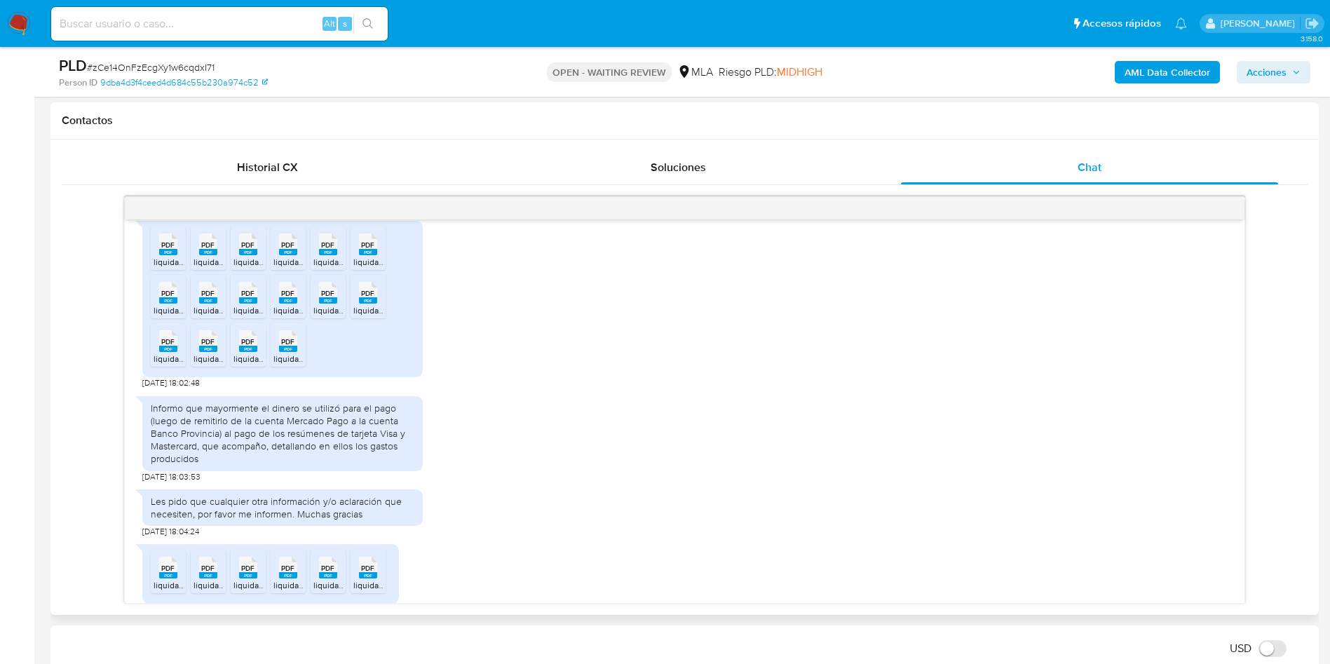
scroll to position [1132, 0]
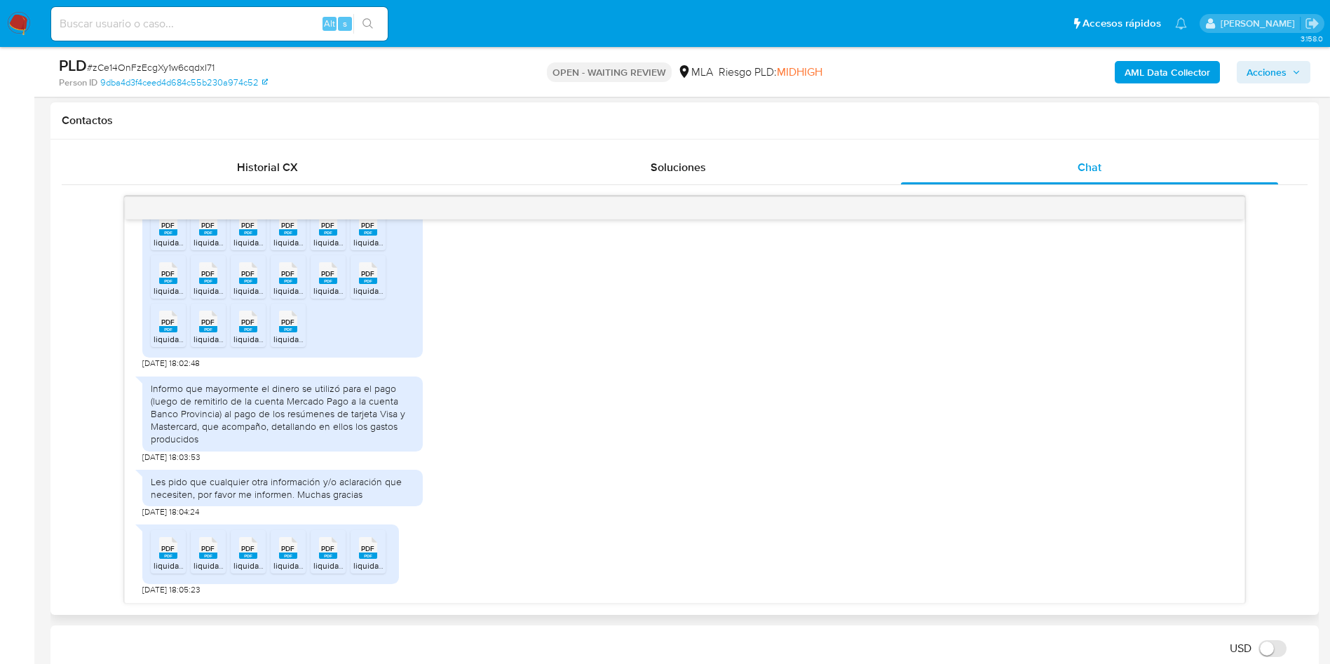
click at [172, 550] on span "PDF" at bounding box center [167, 548] width 13 height 9
click at [208, 550] on span "PDF" at bounding box center [207, 548] width 13 height 9
click at [255, 544] on span "PDF" at bounding box center [247, 548] width 13 height 9
click at [288, 540] on icon at bounding box center [288, 548] width 18 height 22
click at [317, 546] on div "PDF PDF" at bounding box center [327, 546] width 29 height 27
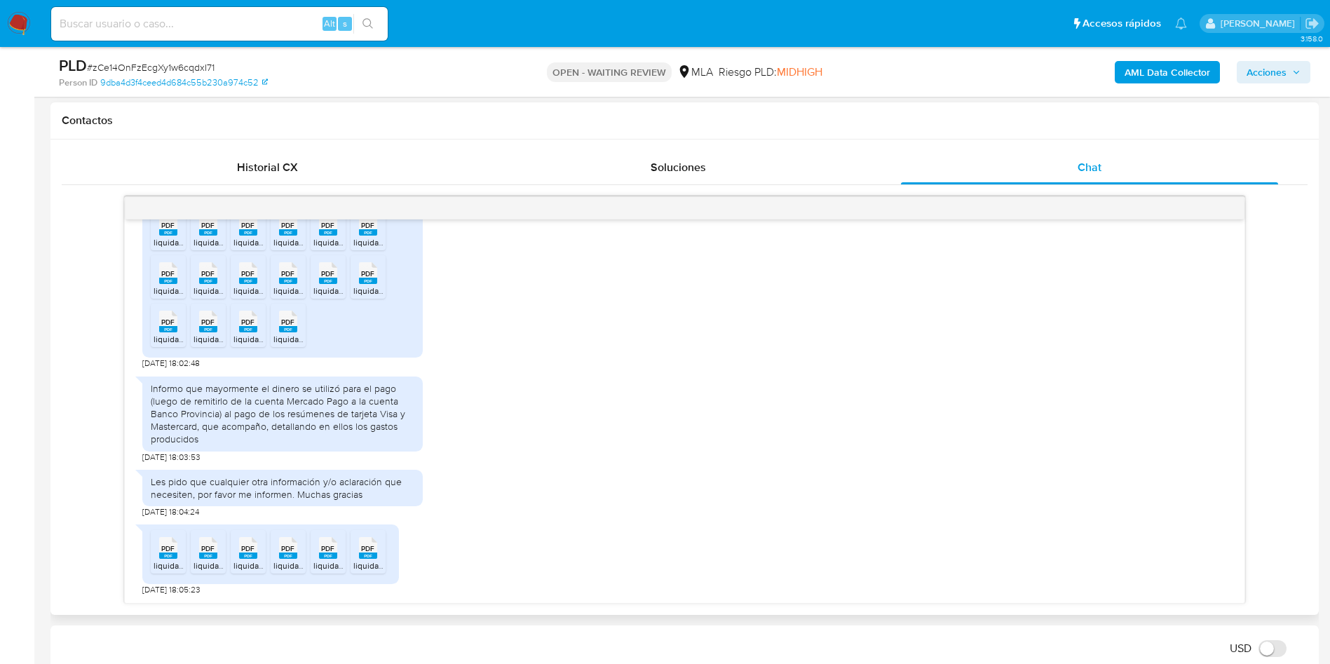
click at [377, 553] on icon at bounding box center [368, 548] width 18 height 22
